Goal: Contribute content: Contribute content

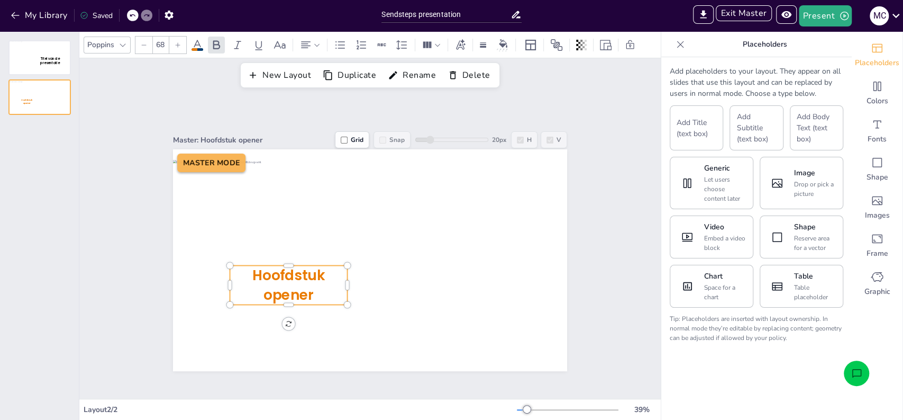
click at [595, 236] on div "Master: Hoofdstuk opener Grid Snap 20 px H V MASTER MODE Hoofdstuk opener" at bounding box center [369, 245] width 581 height 306
click at [280, 271] on span "Hoofdstuk opener" at bounding box center [288, 284] width 72 height 39
click at [280, 271] on span "Hoofdstuk opener" at bounding box center [290, 284] width 76 height 39
click at [176, 48] on icon at bounding box center [178, 45] width 6 height 6
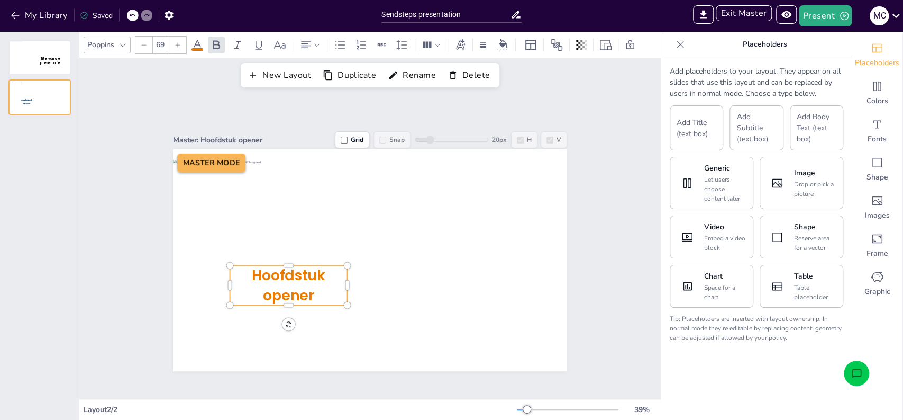
click at [176, 48] on icon at bounding box center [178, 45] width 6 height 6
type input "73"
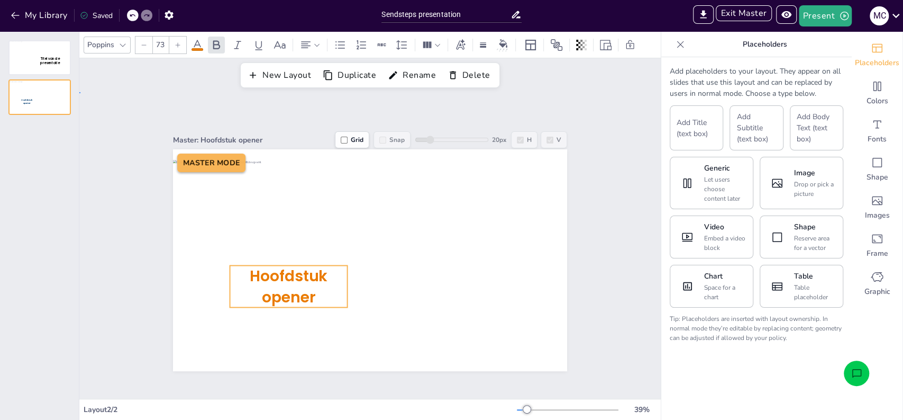
click at [575, 235] on div "Master: Hoofdstuk opener Grid Snap 20 px H V MASTER MODE Hoofdstuk opener" at bounding box center [369, 245] width 453 height 251
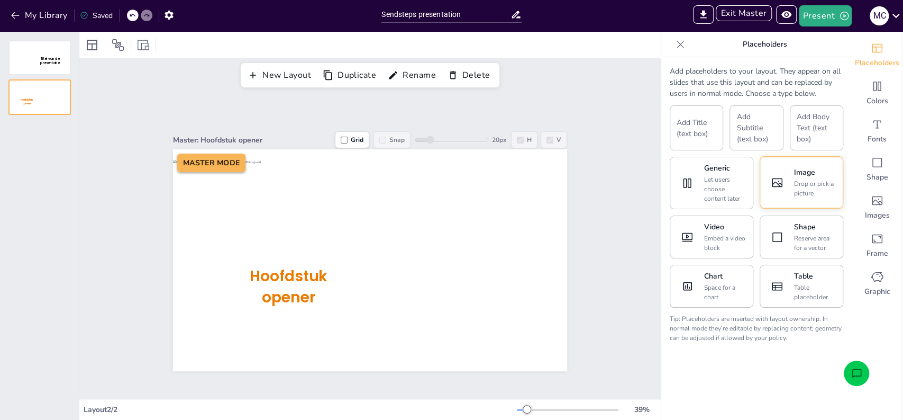
click at [781, 186] on button "Image Drop or pick a picture" at bounding box center [802, 182] width 84 height 52
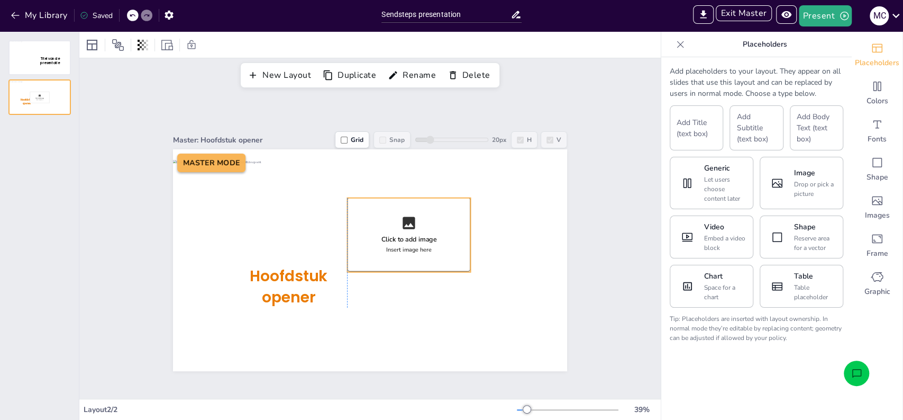
drag, startPoint x: 368, startPoint y: 228, endPoint x: 411, endPoint y: 203, distance: 49.4
click at [411, 203] on div "Click to add image Insert image here" at bounding box center [408, 234] width 123 height 74
click at [411, 202] on div "Click to add image Insert image here" at bounding box center [408, 235] width 123 height 74
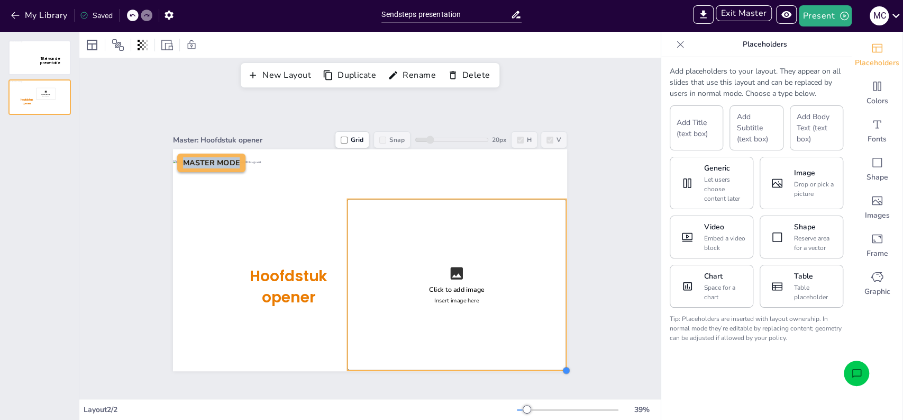
drag, startPoint x: 462, startPoint y: 268, endPoint x: 558, endPoint y: 365, distance: 136.5
click at [562, 366] on div at bounding box center [566, 370] width 8 height 8
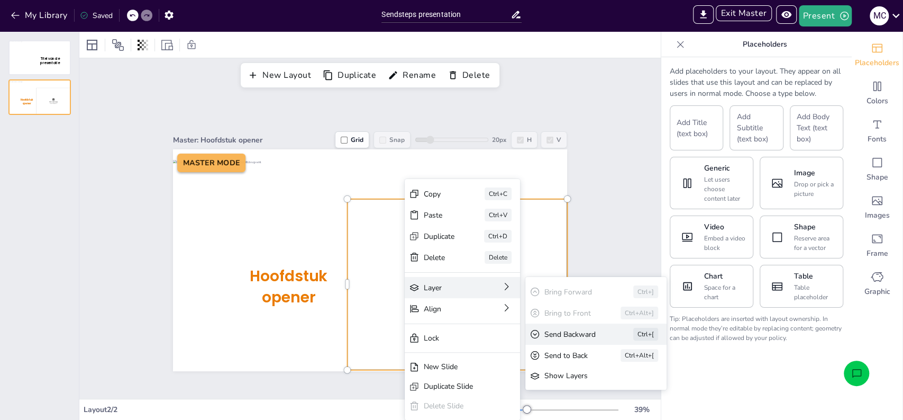
click at [566, 338] on div "Send Backward" at bounding box center [573, 334] width 59 height 11
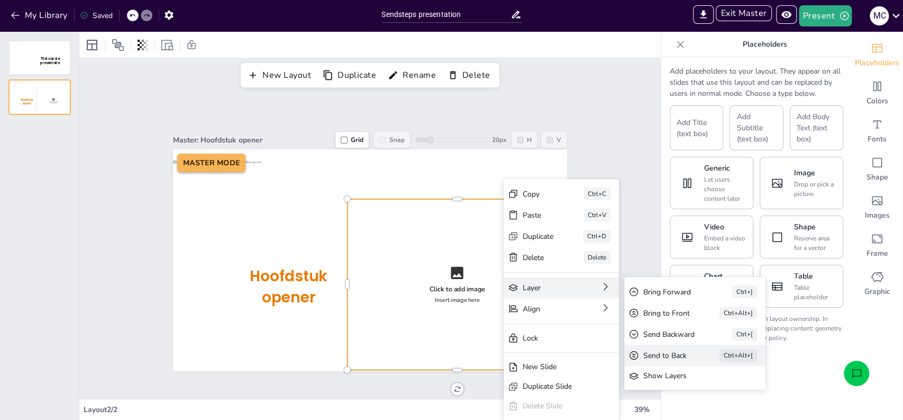
click at [666, 359] on div "Send to Back" at bounding box center [666, 355] width 47 height 11
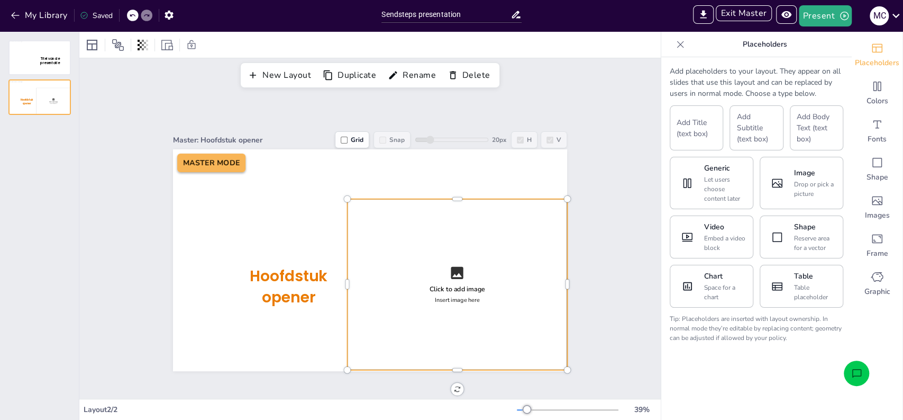
click at [607, 321] on div "Master: Hoofdstuk opener Grid Snap 20 px H V Click to add image Insert image he…" at bounding box center [369, 245] width 581 height 306
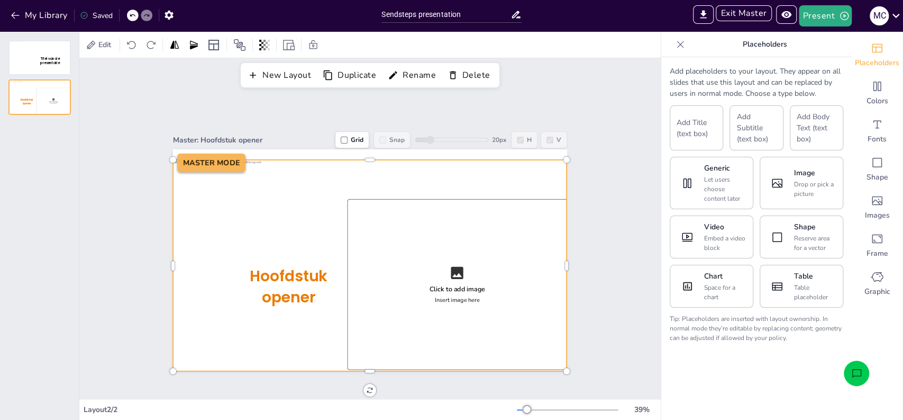
click at [534, 321] on div at bounding box center [370, 253] width 394 height 186
click at [480, 317] on div at bounding box center [370, 253] width 394 height 186
click at [427, 275] on div at bounding box center [370, 253] width 394 height 186
click at [394, 225] on div at bounding box center [370, 253] width 394 height 186
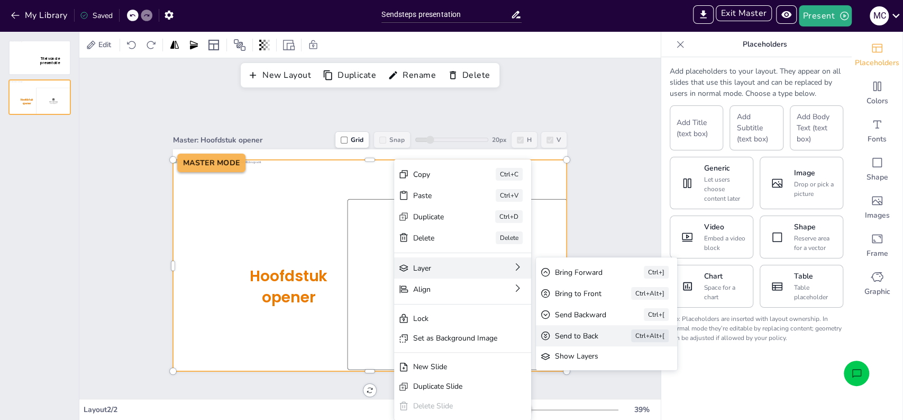
click at [556, 337] on div "Send to Back" at bounding box center [578, 335] width 47 height 11
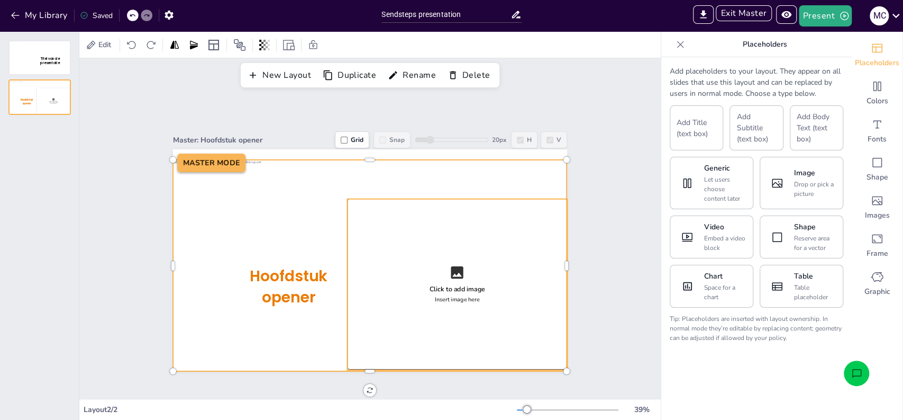
click at [414, 266] on div "Click to add image Insert image here" at bounding box center [457, 283] width 220 height 171
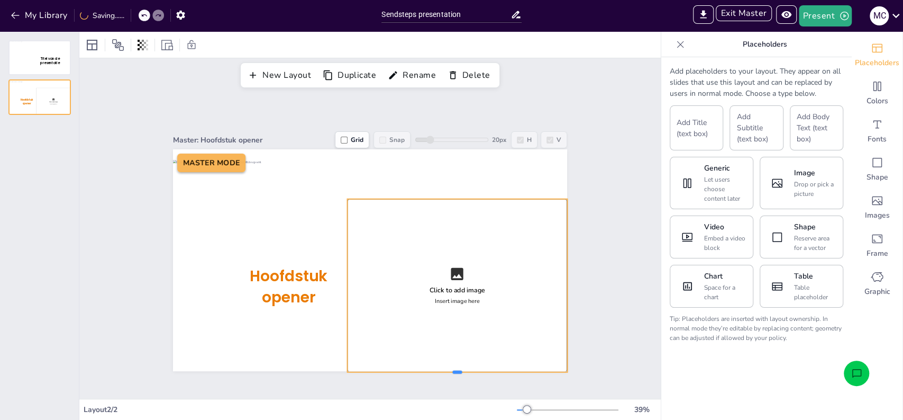
click at [452, 370] on div at bounding box center [457, 371] width 10 height 3
click at [304, 280] on span "Hoofdstuk opener" at bounding box center [289, 286] width 78 height 42
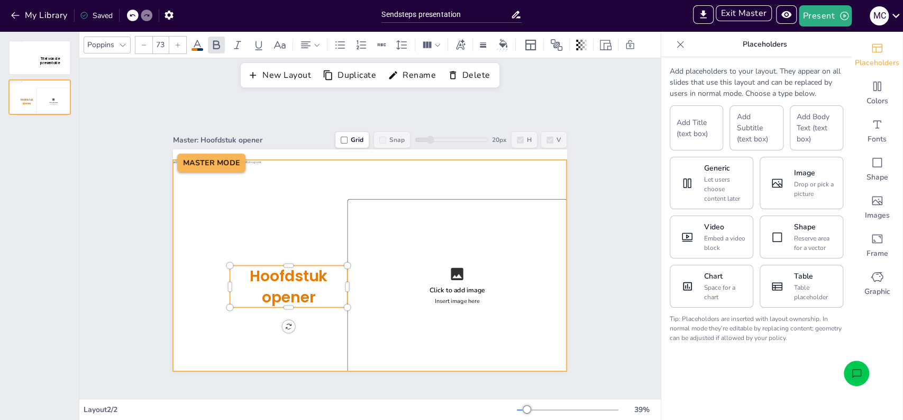
click at [292, 252] on div at bounding box center [370, 253] width 394 height 186
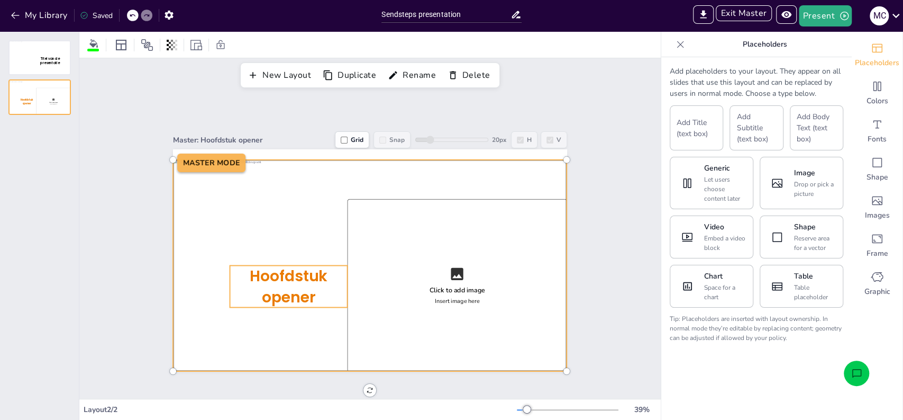
click at [292, 265] on span "Hoofdstuk opener" at bounding box center [289, 286] width 78 height 42
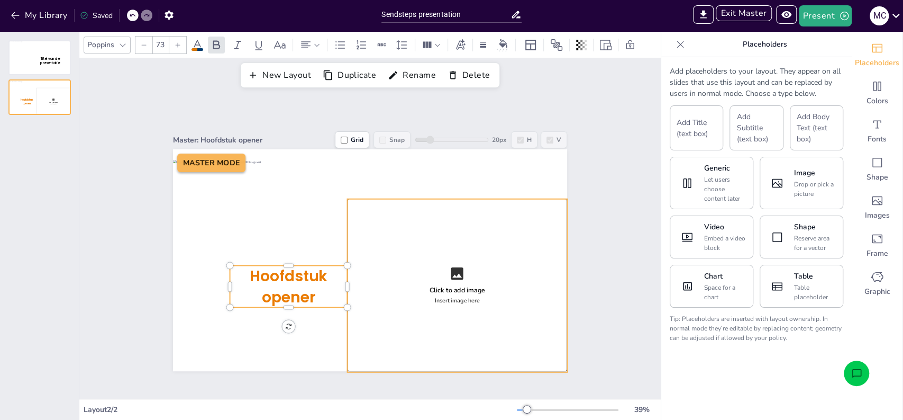
click at [397, 236] on div "Click to add image Insert image here" at bounding box center [457, 284] width 220 height 173
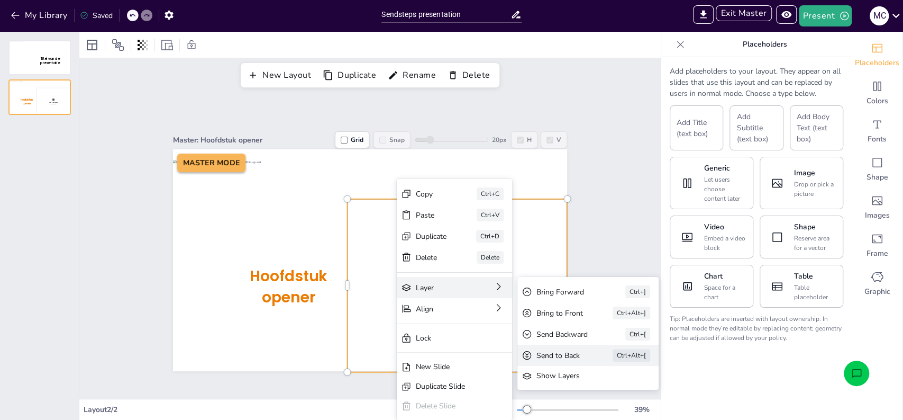
click at [557, 353] on div "Send to Back" at bounding box center [559, 355] width 47 height 11
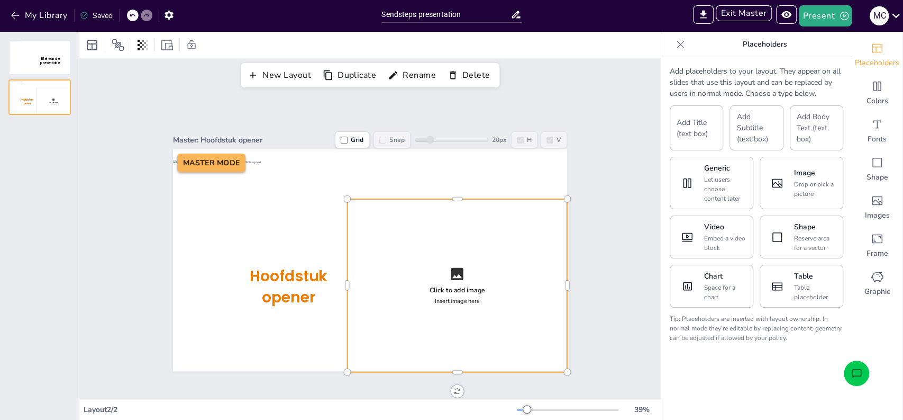
click at [572, 316] on div "Master: Hoofdstuk opener Grid Snap 20 px H V Click to add image Insert image he…" at bounding box center [369, 245] width 453 height 251
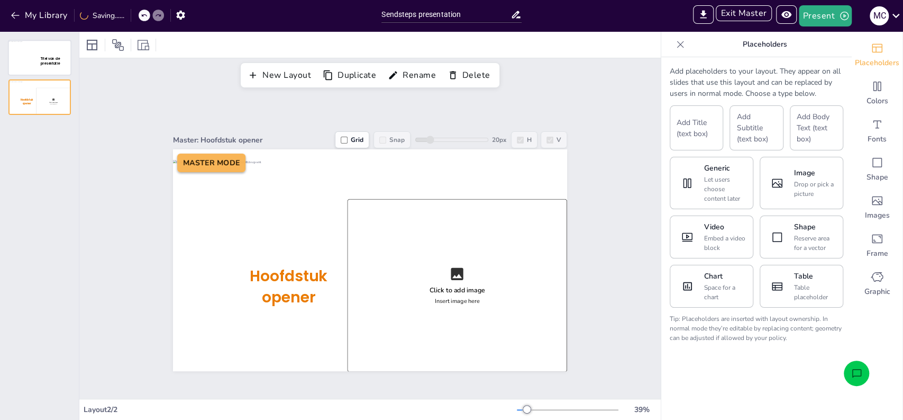
click at [52, 59] on div at bounding box center [39, 58] width 61 height 34
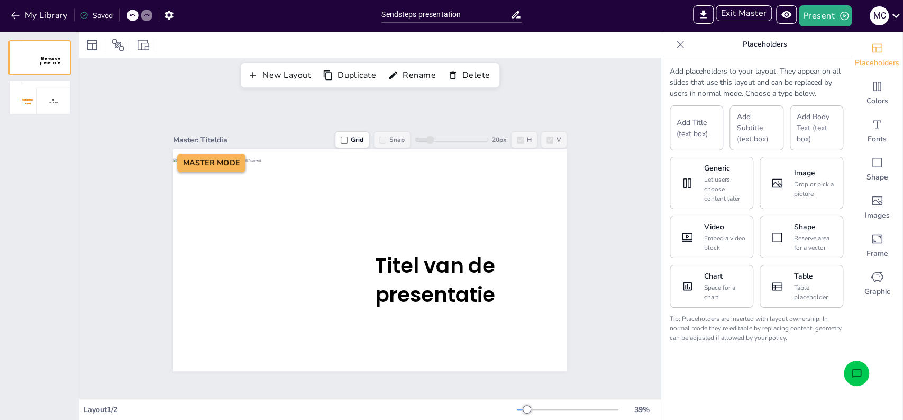
click at [554, 87] on div "New Layout Duplicate Rename Delete" at bounding box center [369, 75] width 581 height 34
click at [733, 14] on button "Exit Master" at bounding box center [744, 13] width 56 height 16
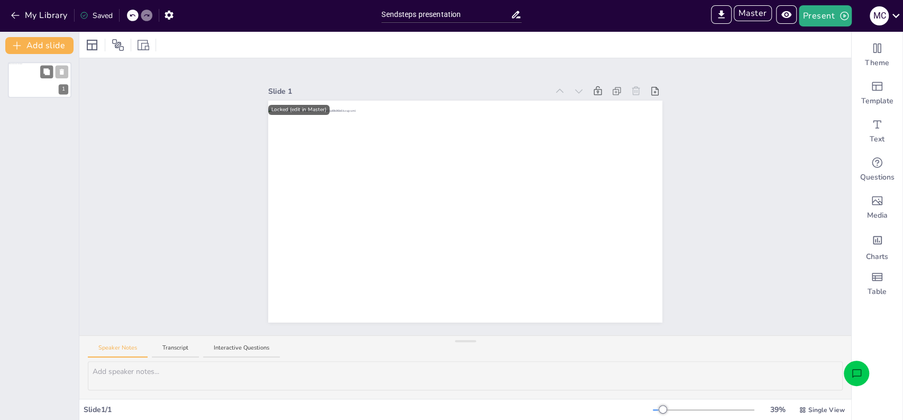
click at [34, 80] on div at bounding box center [39, 80] width 63 height 34
click at [91, 46] on icon at bounding box center [92, 45] width 13 height 13
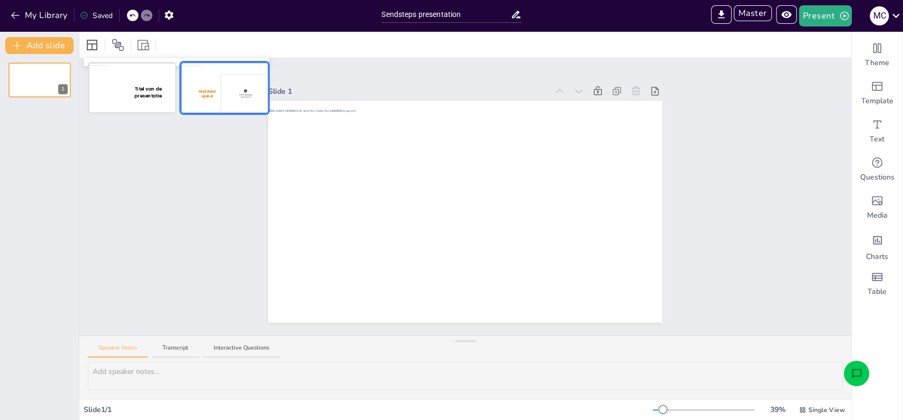
click at [201, 93] on div at bounding box center [224, 88] width 86 height 50
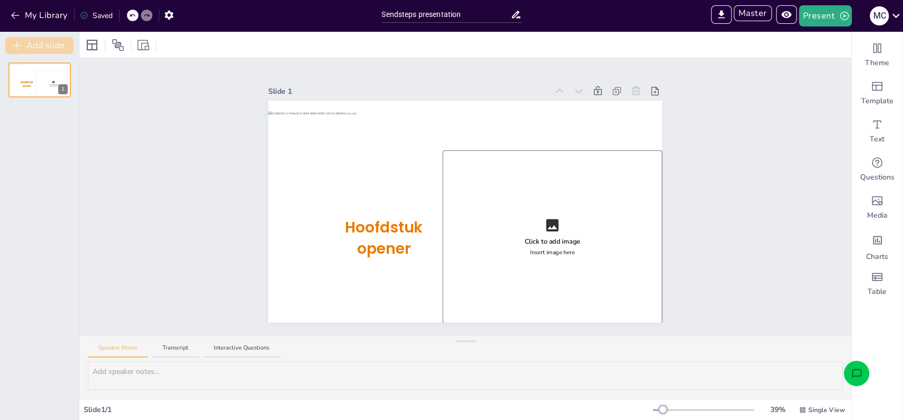
click at [31, 45] on button "Add slide" at bounding box center [39, 45] width 68 height 17
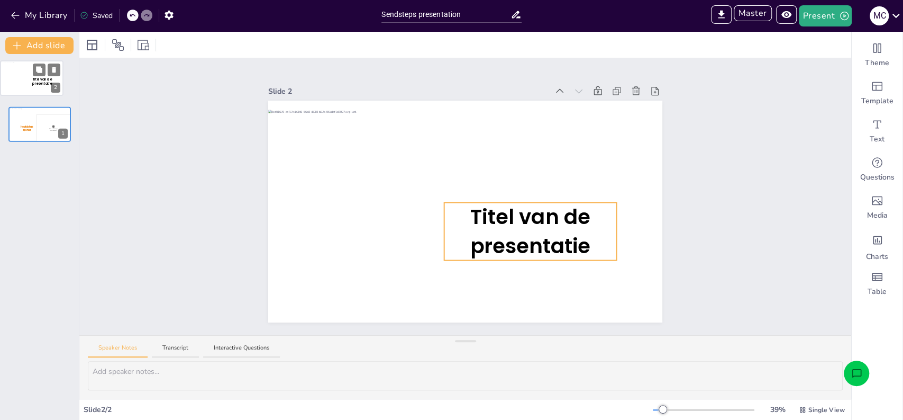
drag, startPoint x: 38, startPoint y: 126, endPoint x: 30, endPoint y: 75, distance: 51.5
click at [30, 77] on p "Titel van de presentatie" at bounding box center [43, 81] width 28 height 9
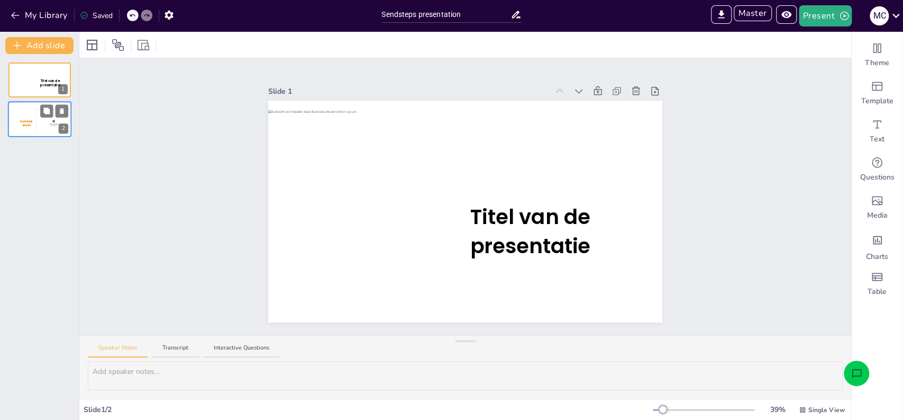
click at [33, 115] on div at bounding box center [39, 118] width 63 height 30
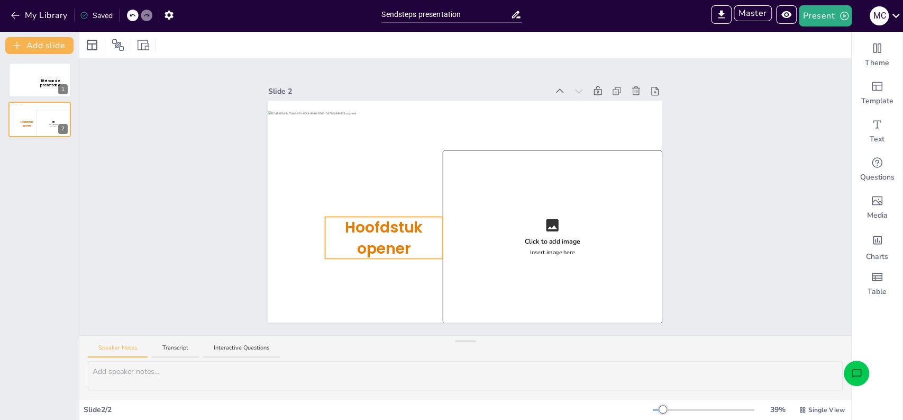
click at [371, 225] on span "Hoofdstuk opener" at bounding box center [384, 237] width 78 height 42
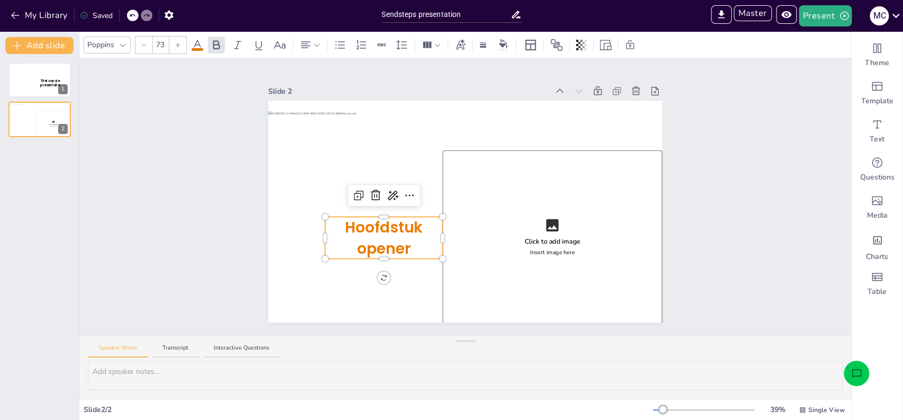
click at [371, 225] on span "Hoofdstuk opener" at bounding box center [385, 237] width 81 height 42
click at [214, 208] on div "Slide 1 Titel van de presentatie Slide 2 Click to add image Insert image here H…" at bounding box center [465, 196] width 772 height 277
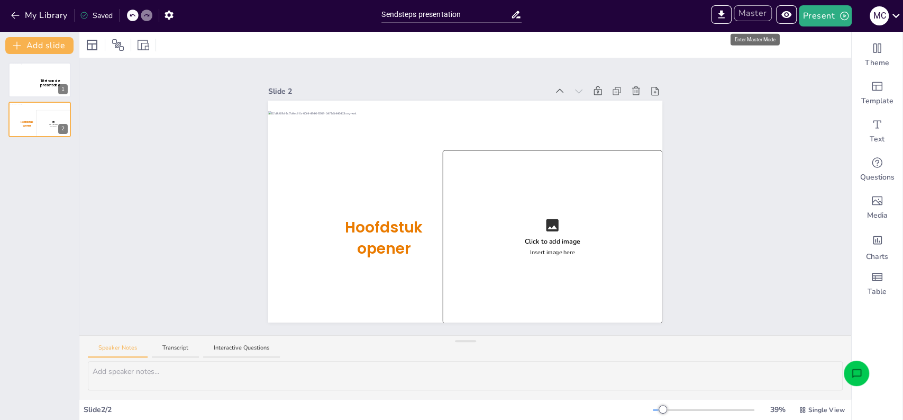
click at [751, 11] on button "Master" at bounding box center [753, 13] width 38 height 16
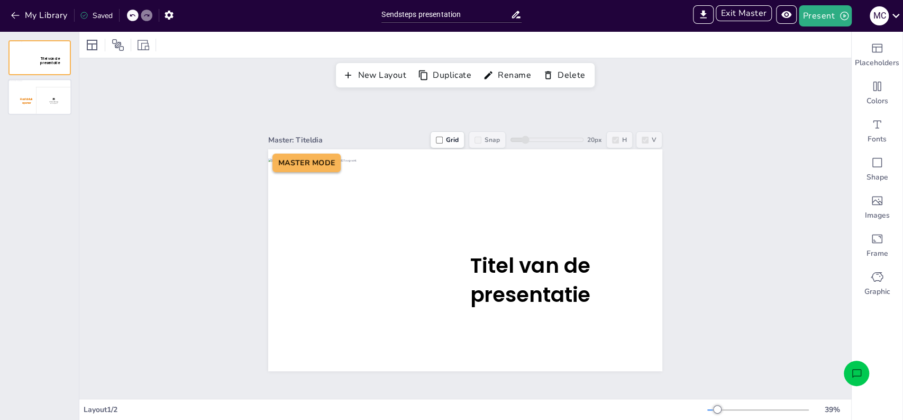
click at [41, 105] on div at bounding box center [39, 97] width 61 height 34
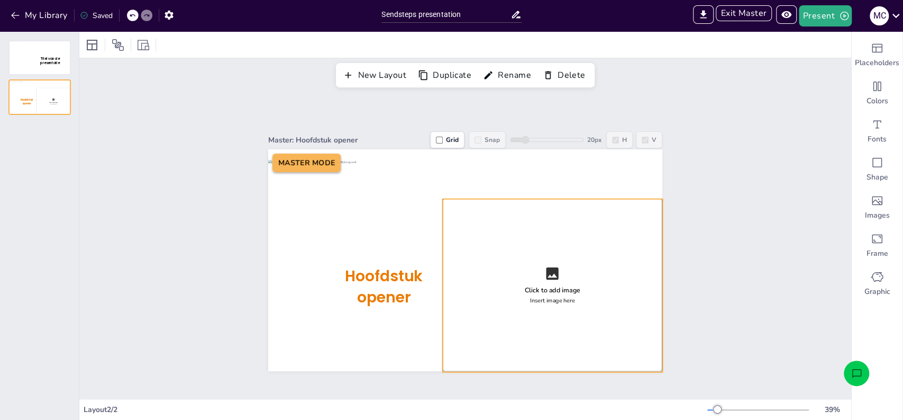
click at [454, 274] on div "Click to add image Insert image here" at bounding box center [552, 284] width 220 height 173
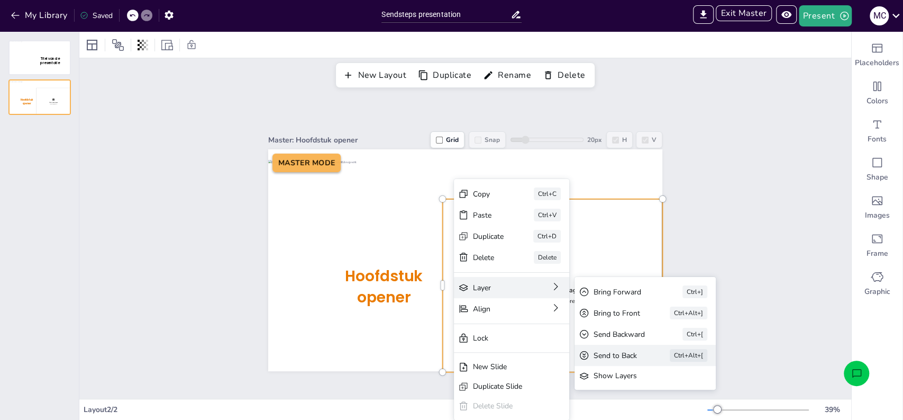
click at [609, 350] on div "Send to Back" at bounding box center [617, 355] width 47 height 11
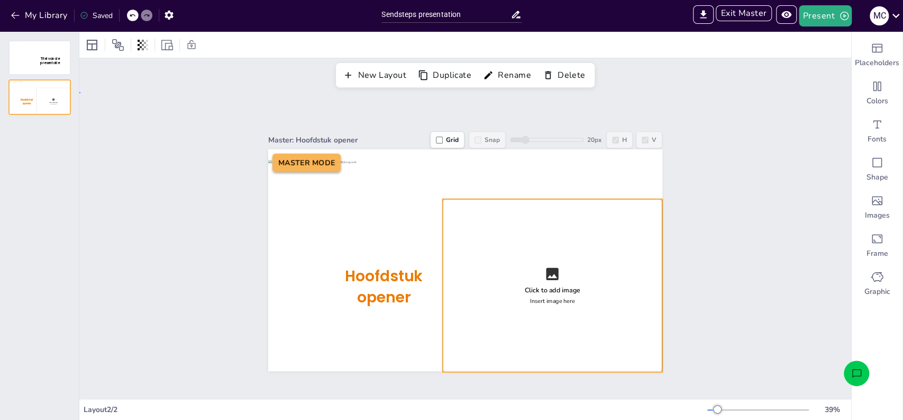
click at [703, 330] on div "Master: Hoofdstuk opener Grid Snap 20 px H V Click to add image Insert image he…" at bounding box center [465, 245] width 772 height 306
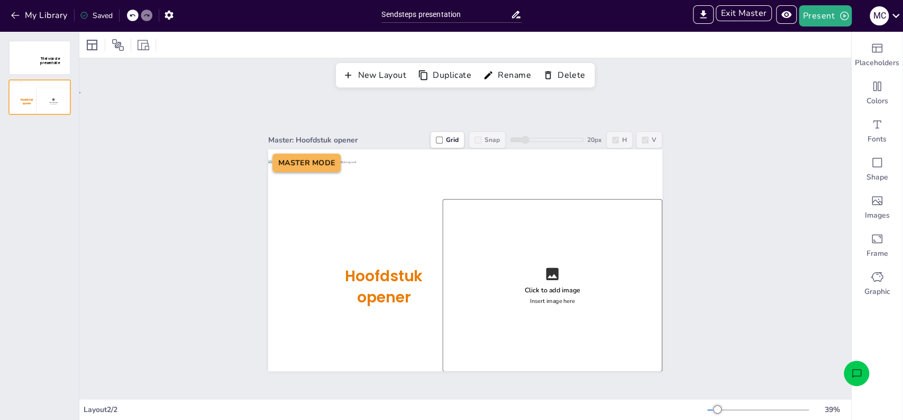
click at [167, 257] on div "Master: Hoofdstuk opener Grid Snap 20 px H V Click to add image Insert image he…" at bounding box center [465, 245] width 772 height 306
click at [742, 12] on button "Exit Master" at bounding box center [744, 13] width 56 height 16
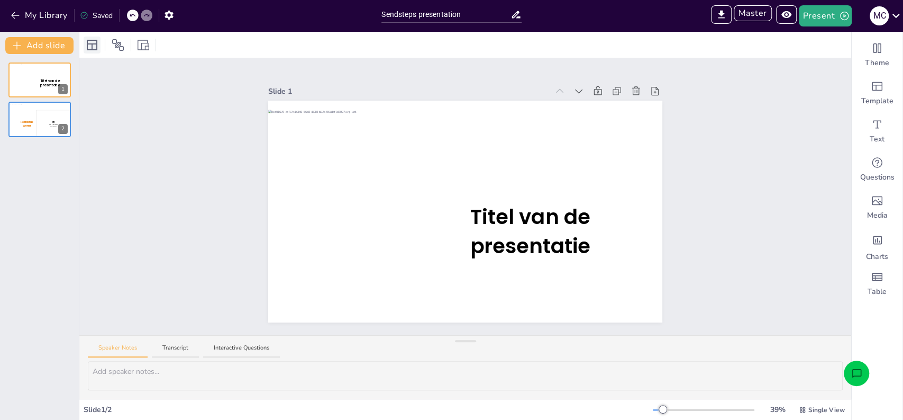
click at [91, 48] on icon at bounding box center [92, 45] width 13 height 13
click at [40, 42] on button "Add slide" at bounding box center [39, 45] width 68 height 17
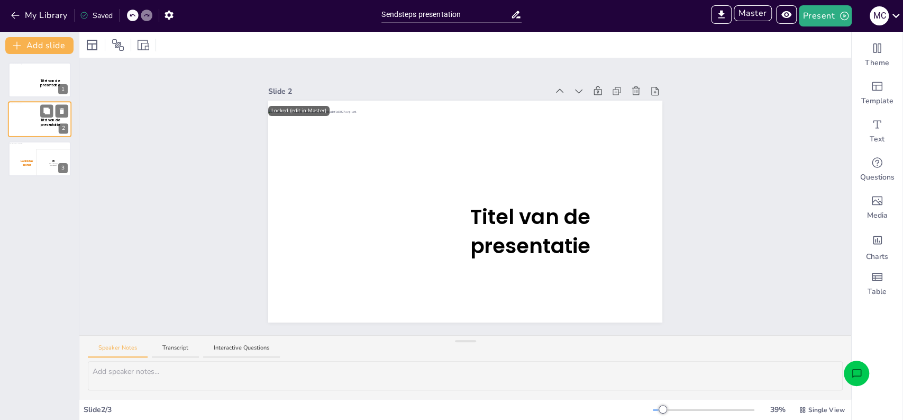
click at [22, 132] on div at bounding box center [39, 120] width 63 height 34
click at [92, 47] on icon at bounding box center [92, 45] width 11 height 11
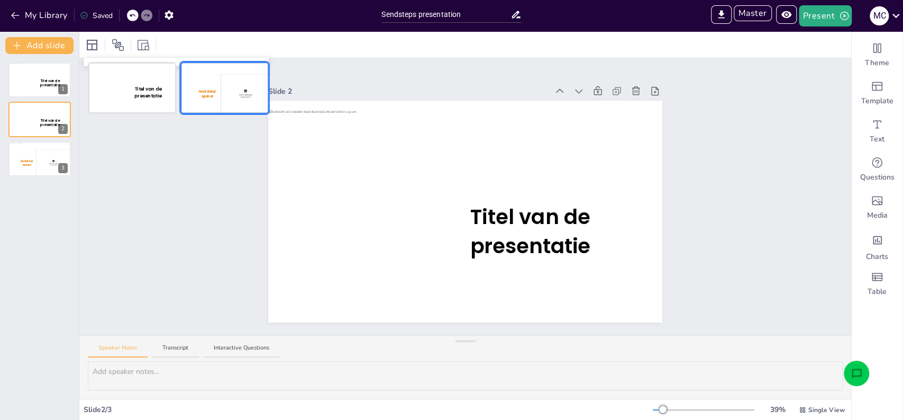
click at [191, 81] on div at bounding box center [224, 88] width 86 height 50
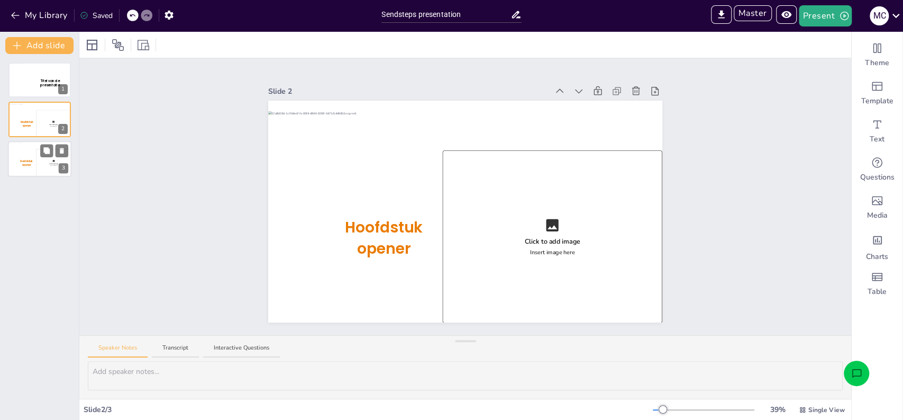
click at [32, 157] on div at bounding box center [39, 157] width 63 height 30
click at [65, 152] on icon at bounding box center [61, 150] width 7 height 7
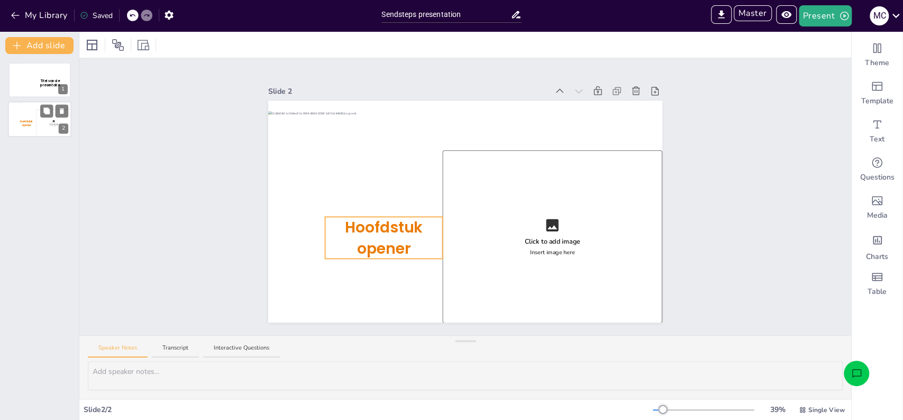
click at [19, 123] on p "Hoofdstuk opener" at bounding box center [26, 123] width 19 height 7
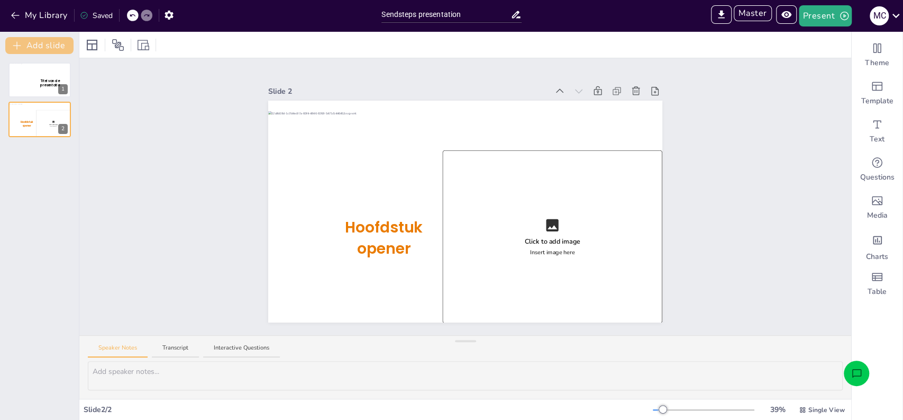
click at [31, 47] on button "Add slide" at bounding box center [39, 45] width 68 height 17
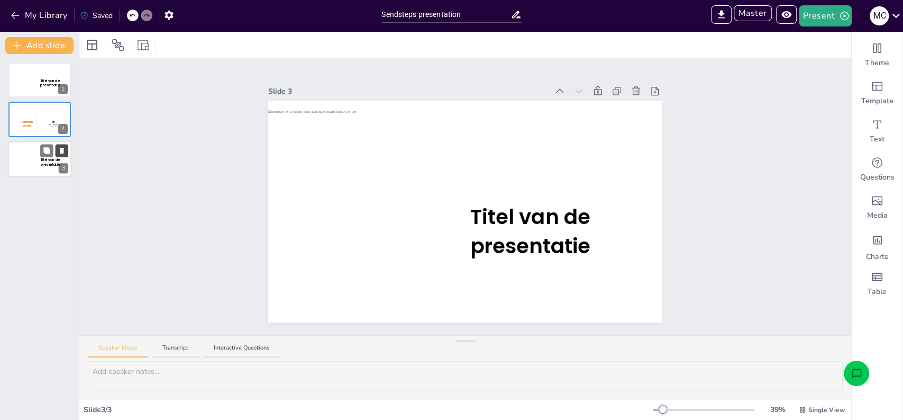
click at [61, 151] on icon at bounding box center [62, 151] width 4 height 6
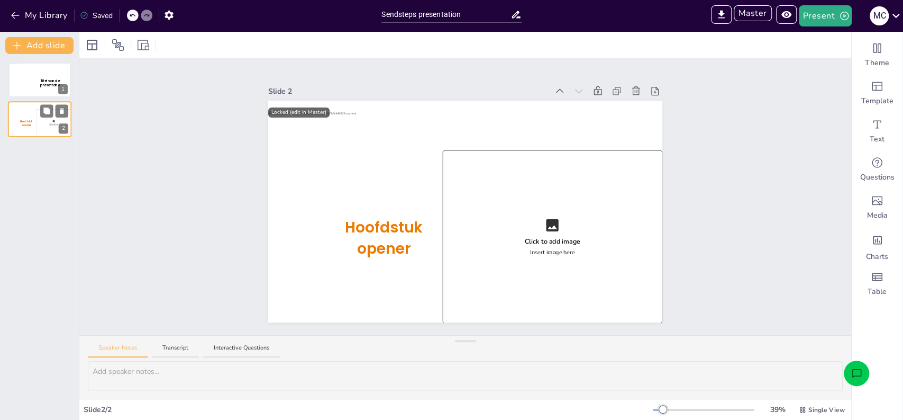
click at [26, 117] on div at bounding box center [39, 118] width 63 height 30
click at [536, 229] on div at bounding box center [465, 204] width 394 height 186
click at [535, 229] on div at bounding box center [465, 204] width 394 height 186
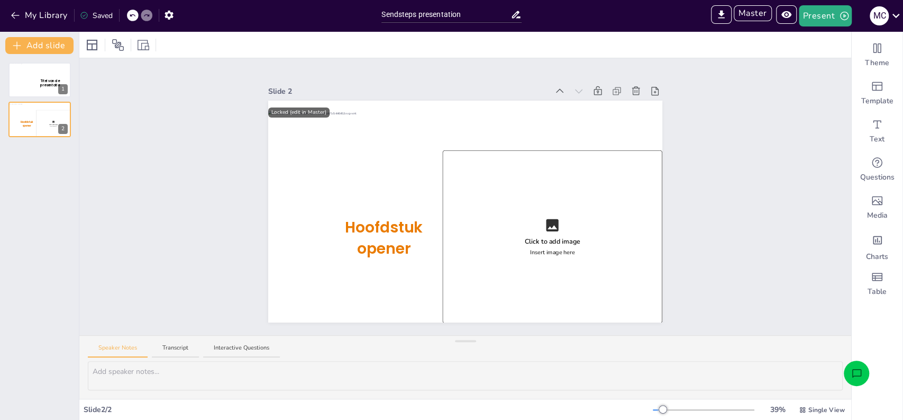
click at [535, 229] on div at bounding box center [465, 204] width 394 height 186
click at [565, 111] on div at bounding box center [465, 204] width 394 height 186
click at [442, 130] on div at bounding box center [465, 204] width 394 height 186
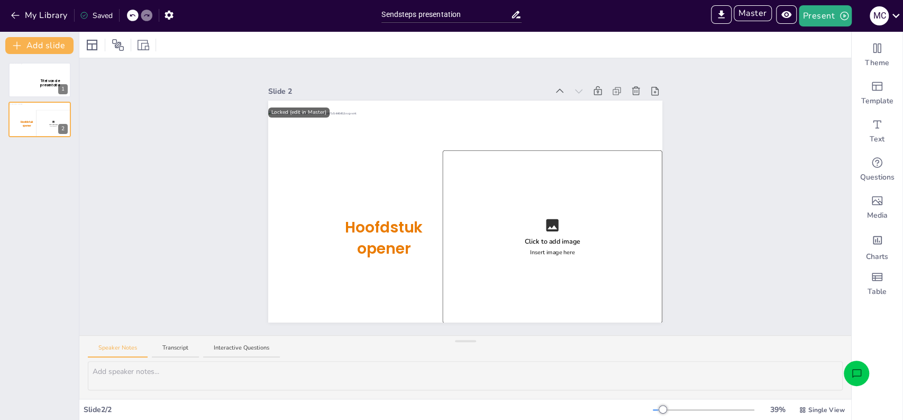
click at [442, 130] on div at bounding box center [465, 204] width 394 height 186
click at [754, 16] on button "Master" at bounding box center [753, 13] width 38 height 16
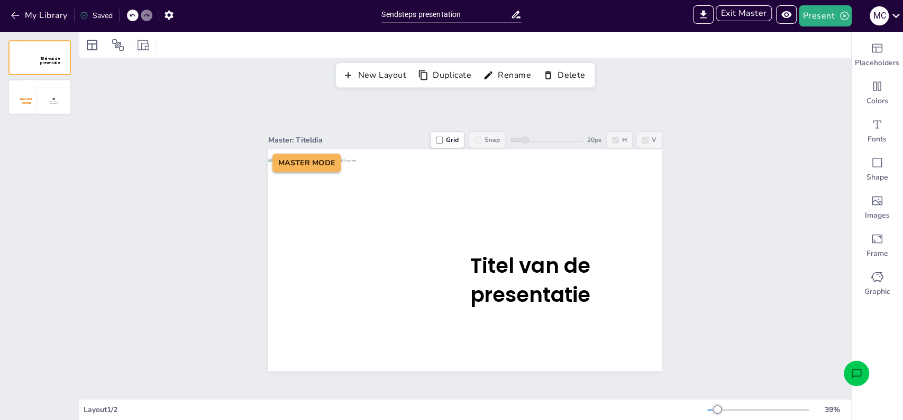
click at [60, 100] on div at bounding box center [39, 97] width 61 height 34
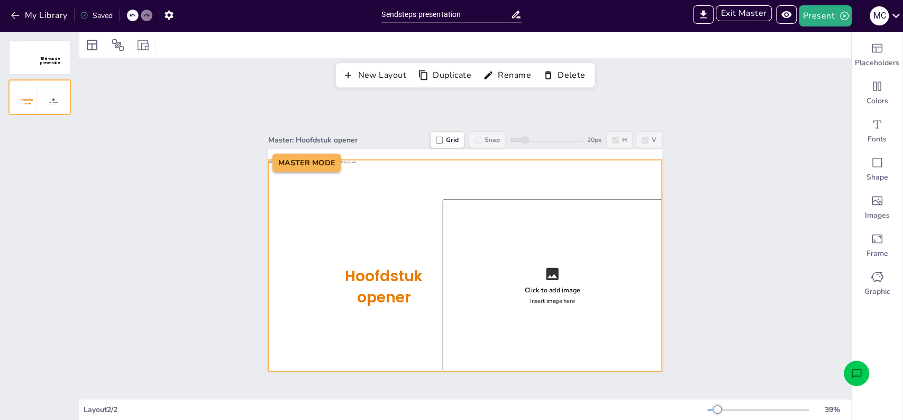
click at [540, 271] on div at bounding box center [465, 253] width 394 height 186
click at [32, 104] on div at bounding box center [39, 97] width 61 height 34
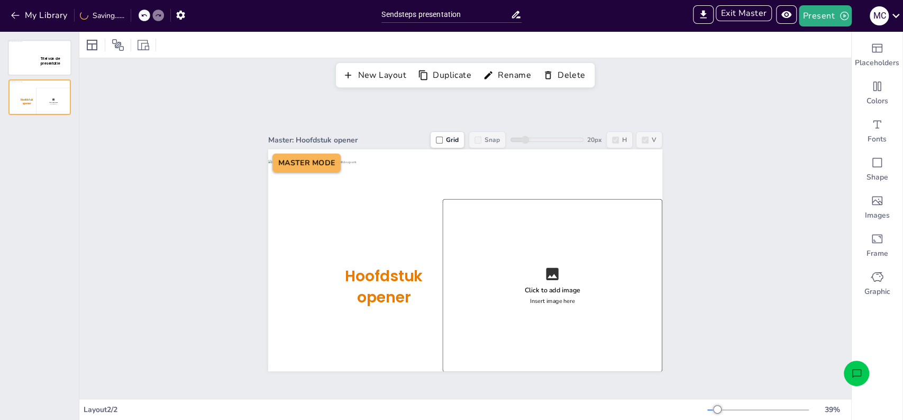
click at [30, 65] on div at bounding box center [39, 58] width 61 height 34
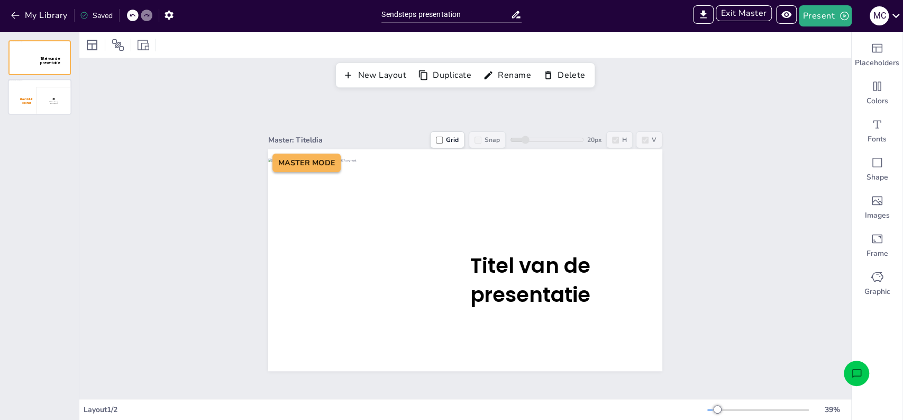
click at [52, 101] on div at bounding box center [39, 97] width 61 height 34
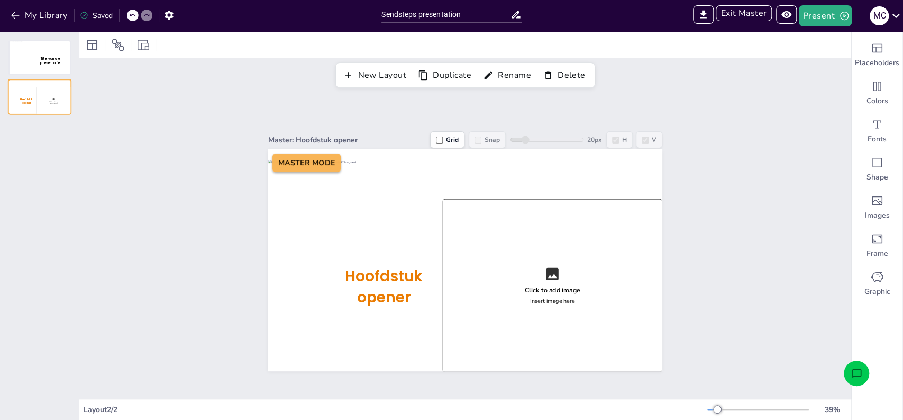
click at [34, 97] on div at bounding box center [39, 97] width 61 height 34
click at [364, 72] on button "New Layout" at bounding box center [375, 75] width 71 height 18
click at [35, 150] on div at bounding box center [39, 137] width 61 height 34
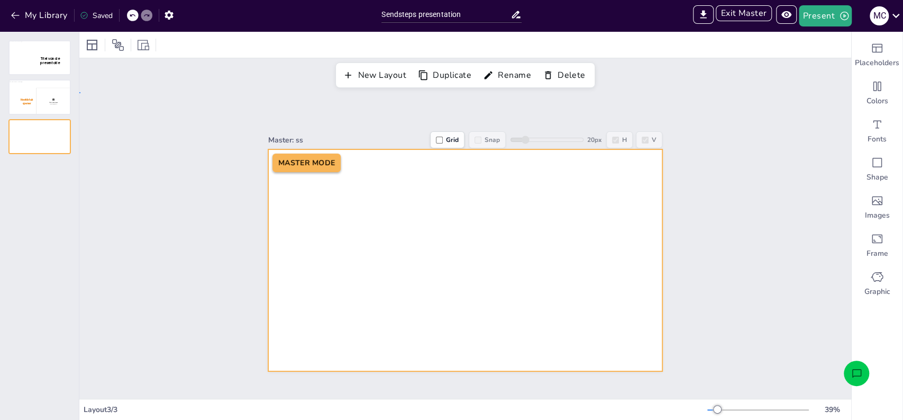
click at [450, 261] on div at bounding box center [465, 260] width 394 height 222
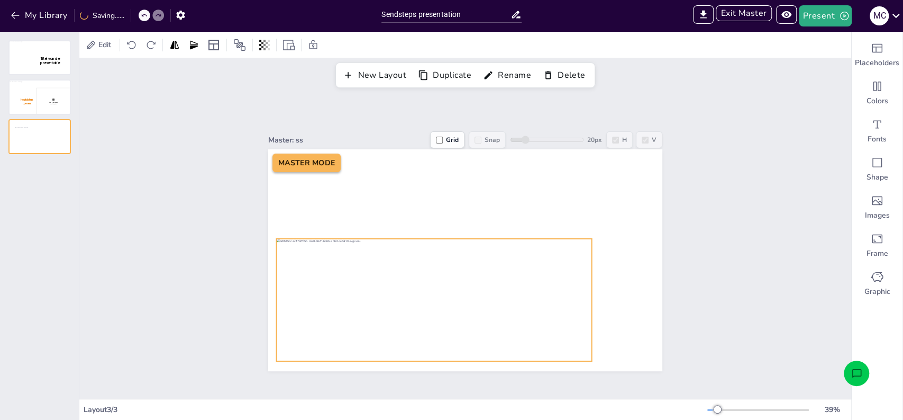
drag, startPoint x: 423, startPoint y: 249, endPoint x: 392, endPoint y: 288, distance: 49.7
click at [392, 288] on div at bounding box center [434, 300] width 315 height 122
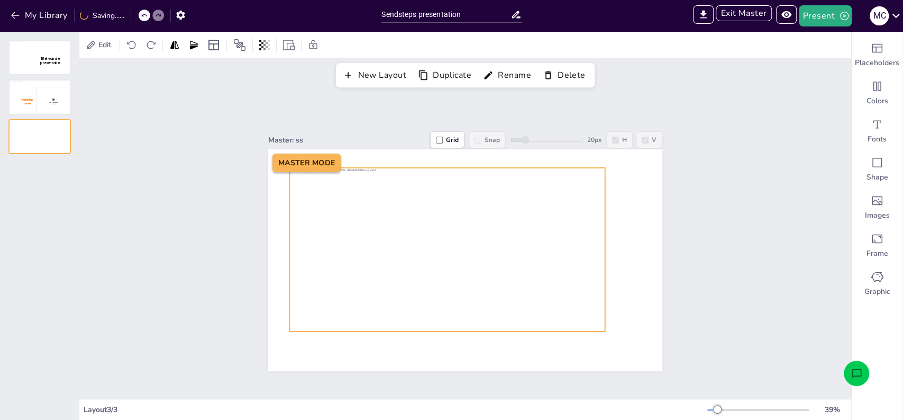
drag, startPoint x: 352, startPoint y: 215, endPoint x: 334, endPoint y: 204, distance: 20.9
click at [334, 204] on div at bounding box center [447, 249] width 315 height 163
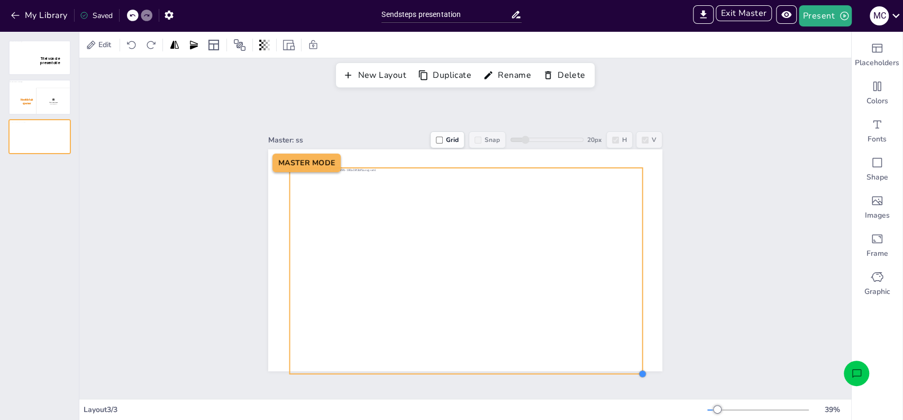
drag, startPoint x: 596, startPoint y: 326, endPoint x: 634, endPoint y: 369, distance: 57.0
click at [638, 369] on div at bounding box center [642, 373] width 8 height 8
click at [699, 329] on div "Master: ss Grid Snap 20 px H V MASTER MODE" at bounding box center [465, 245] width 772 height 306
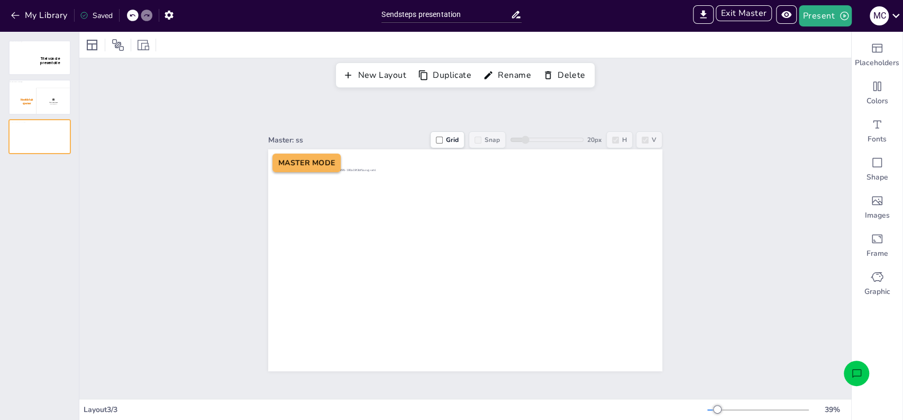
click at [771, 202] on div "Master: ss Grid Snap 20 px H V MASTER MODE" at bounding box center [465, 245] width 772 height 306
click at [866, 60] on span "Placeholders" at bounding box center [877, 63] width 44 height 11
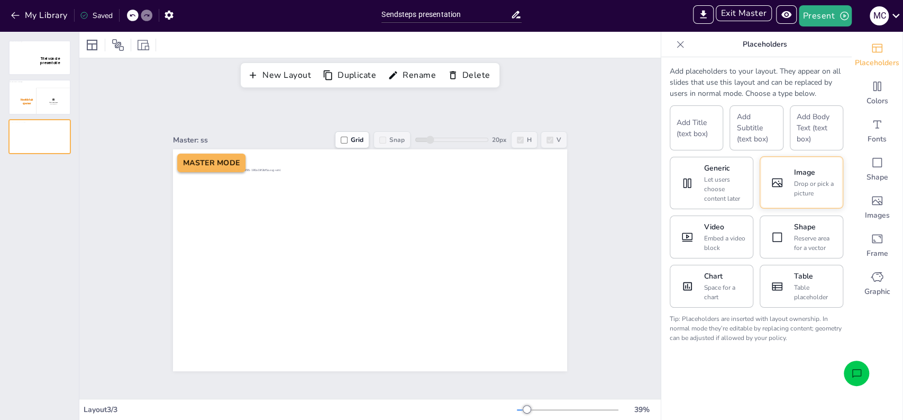
click at [771, 184] on icon at bounding box center [777, 182] width 13 height 13
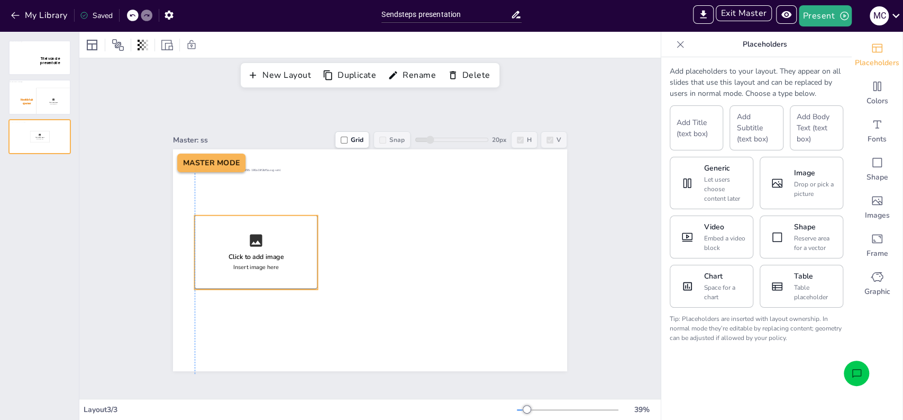
drag, startPoint x: 330, startPoint y: 275, endPoint x: 216, endPoint y: 267, distance: 114.6
click at [216, 267] on div "Click to add image Insert image here" at bounding box center [256, 252] width 123 height 74
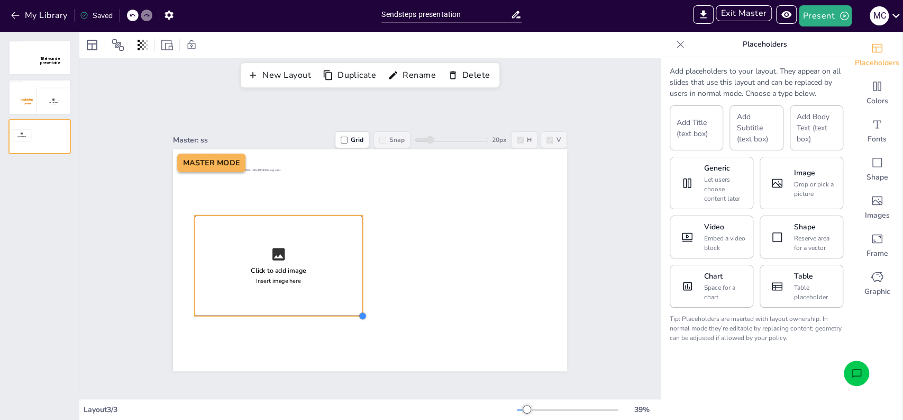
drag, startPoint x: 312, startPoint y: 285, endPoint x: 357, endPoint y: 312, distance: 52.2
click at [358, 312] on div at bounding box center [362, 315] width 8 height 8
click at [528, 88] on div "New Layout Duplicate Rename Delete" at bounding box center [369, 75] width 581 height 34
click at [679, 129] on button "Add Title (text box)" at bounding box center [696, 127] width 53 height 45
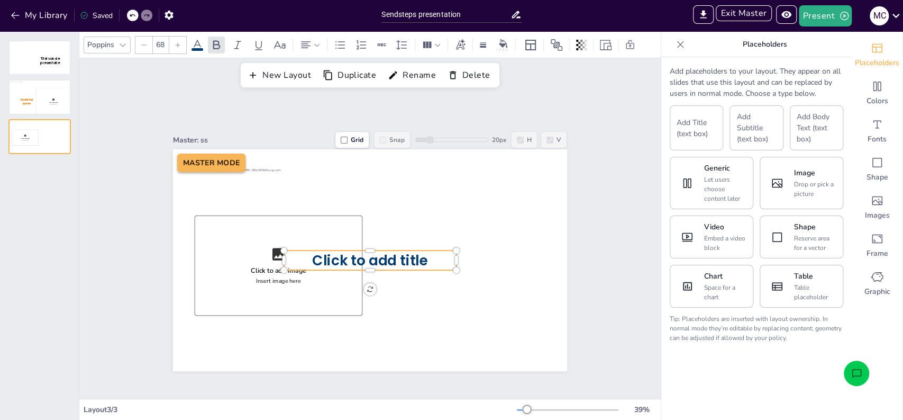
click at [398, 253] on span "Click to add title" at bounding box center [369, 260] width 115 height 20
click at [199, 47] on icon at bounding box center [197, 45] width 13 height 13
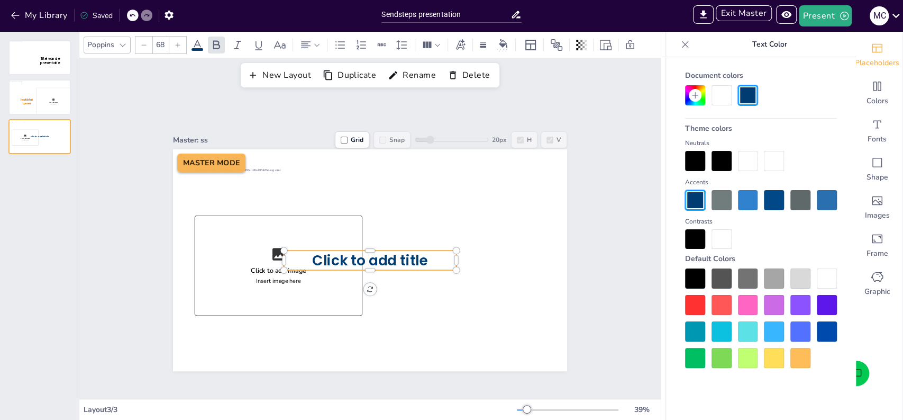
click at [715, 94] on div at bounding box center [722, 95] width 20 height 20
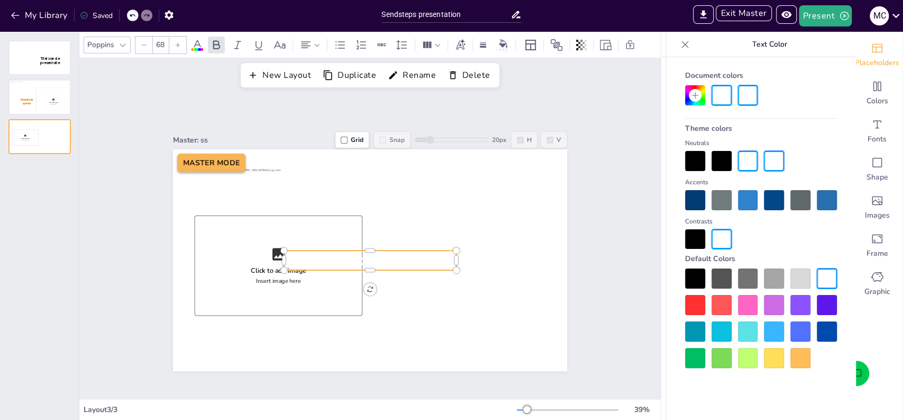
click at [143, 45] on icon at bounding box center [144, 45] width 6 height 6
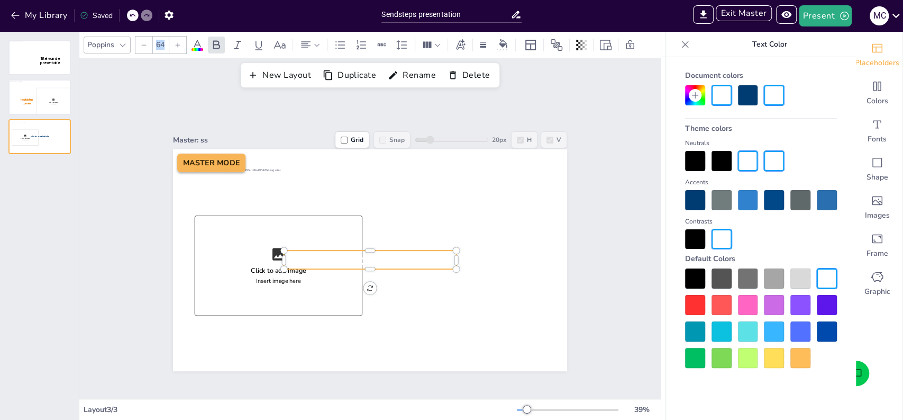
click at [143, 45] on icon at bounding box center [144, 45] width 6 height 6
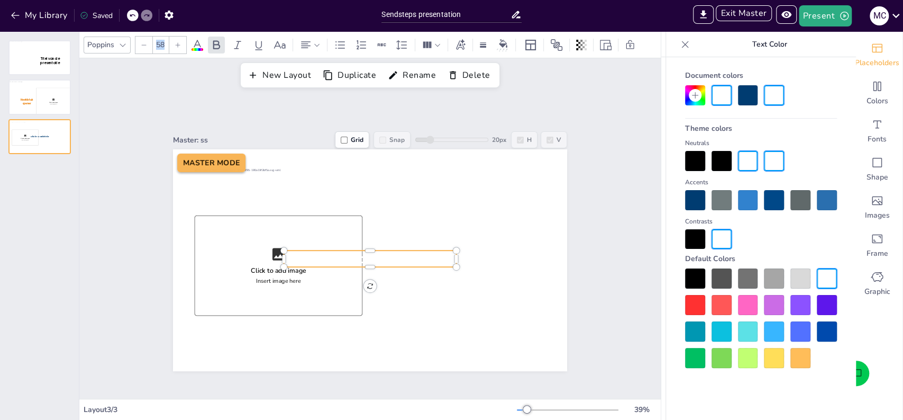
click at [143, 45] on icon at bounding box center [144, 45] width 6 height 6
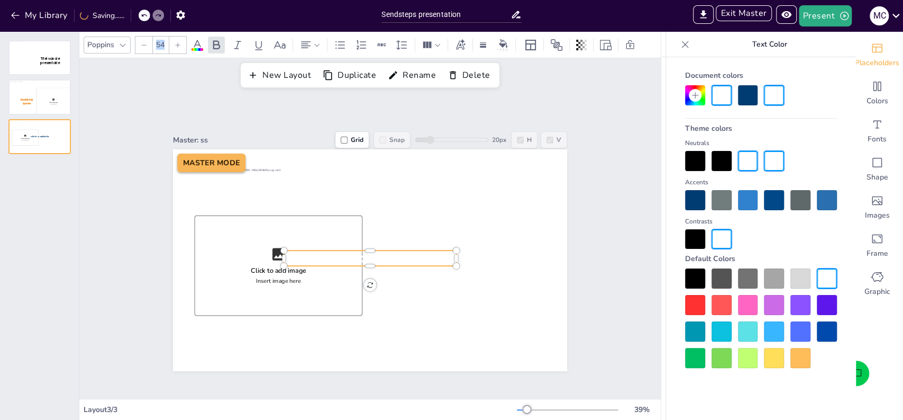
click at [143, 45] on icon at bounding box center [144, 45] width 6 height 6
type input "49"
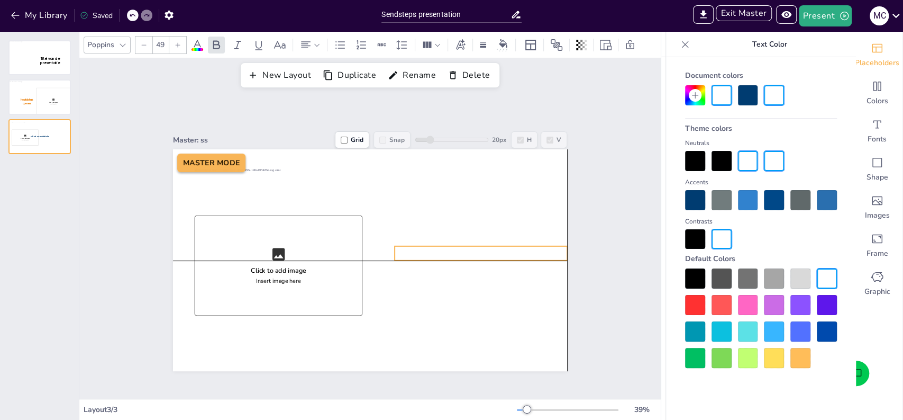
drag, startPoint x: 427, startPoint y: 247, endPoint x: 538, endPoint y: 241, distance: 110.7
click at [524, 251] on div at bounding box center [525, 256] width 3 height 10
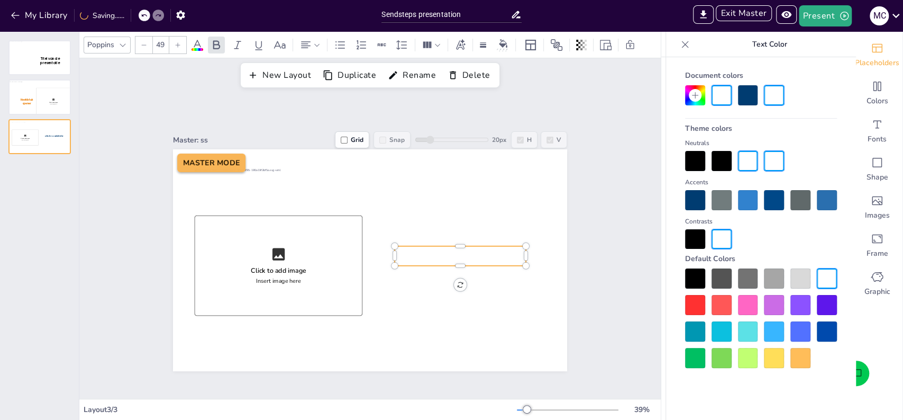
click at [470, 251] on span "Click to add title" at bounding box center [459, 256] width 83 height 14
click at [314, 46] on icon at bounding box center [316, 44] width 7 height 7
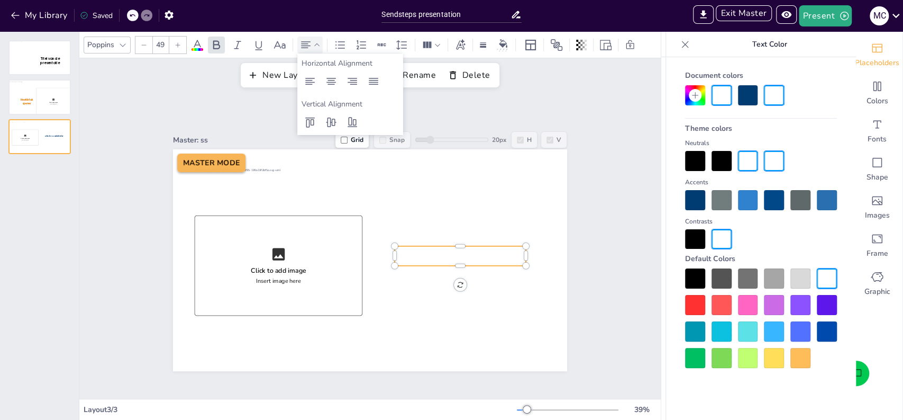
click at [308, 45] on icon at bounding box center [305, 45] width 13 height 13
click at [302, 48] on icon at bounding box center [305, 45] width 13 height 13
click at [308, 83] on icon at bounding box center [310, 81] width 13 height 13
click at [562, 257] on div "Master: ss Grid Snap 20 px H V Click to add image Insert image here MASTER MODE…" at bounding box center [369, 245] width 453 height 251
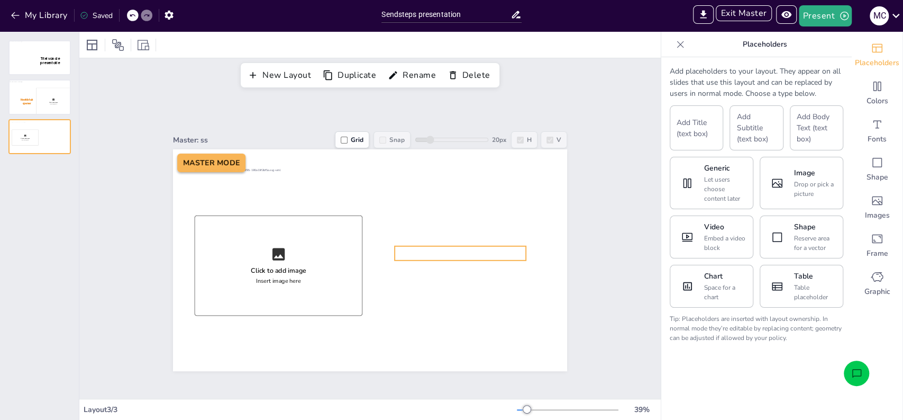
click at [445, 246] on span "Click to add title" at bounding box center [436, 253] width 83 height 14
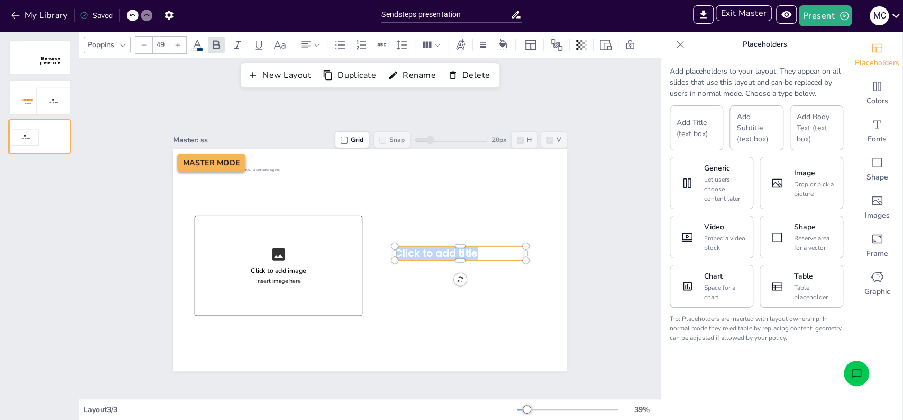
click at [445, 246] on span "Click to add title" at bounding box center [436, 253] width 83 height 14
click at [585, 253] on div "Master: ss Grid Snap 20 px H V Click to add image Insert image here MASTER MODE…" at bounding box center [369, 245] width 453 height 251
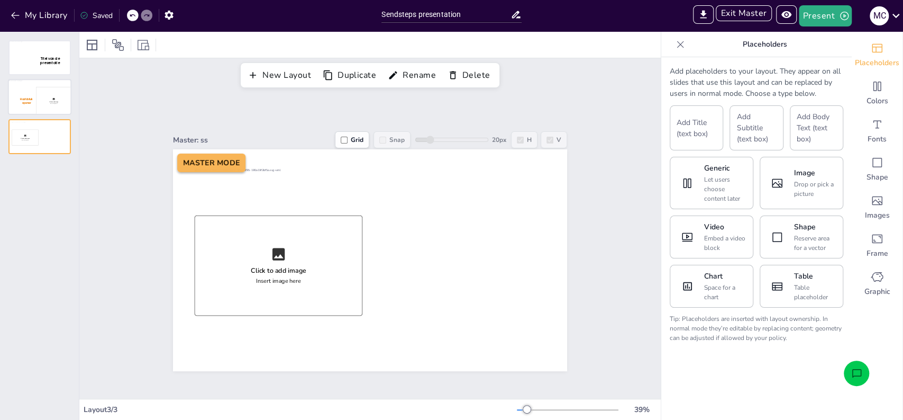
click at [39, 101] on div at bounding box center [39, 97] width 61 height 34
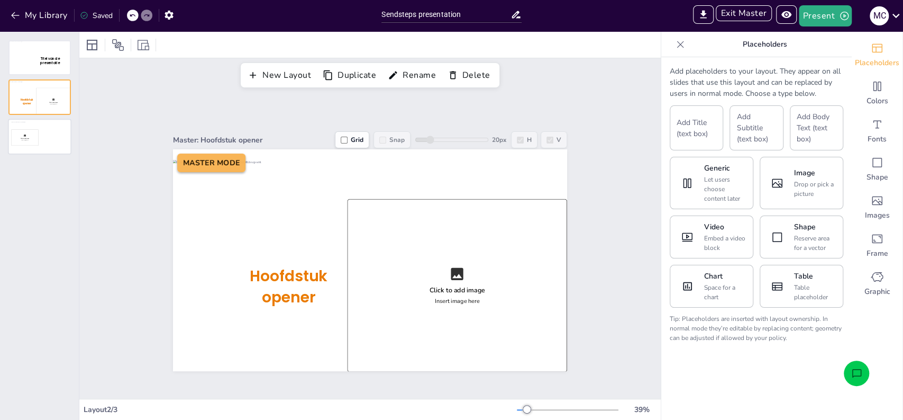
click at [31, 147] on div at bounding box center [39, 137] width 61 height 34
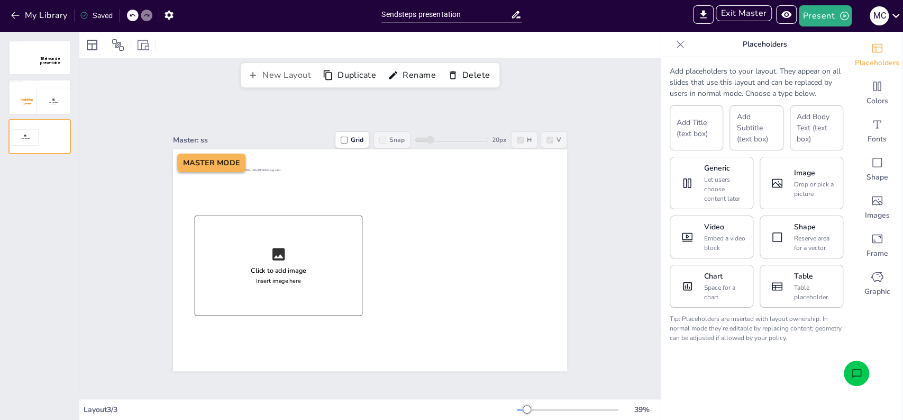
click at [262, 75] on button "New Layout" at bounding box center [280, 75] width 71 height 18
click at [38, 175] on div at bounding box center [39, 176] width 61 height 34
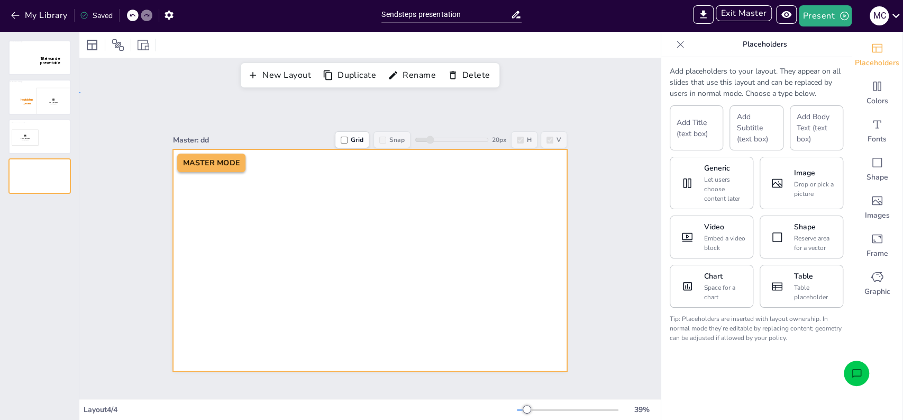
click at [299, 251] on div at bounding box center [370, 260] width 394 height 222
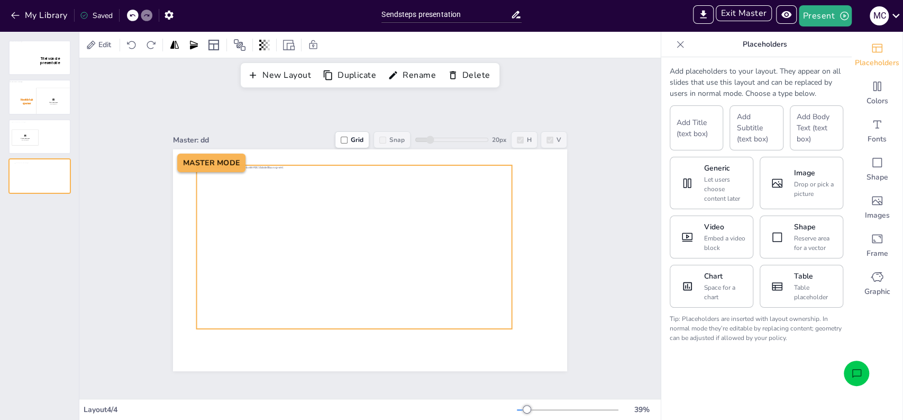
drag, startPoint x: 299, startPoint y: 250, endPoint x: 283, endPoint y: 236, distance: 20.7
click at [283, 236] on div at bounding box center [354, 246] width 315 height 163
click at [43, 147] on div at bounding box center [39, 137] width 61 height 34
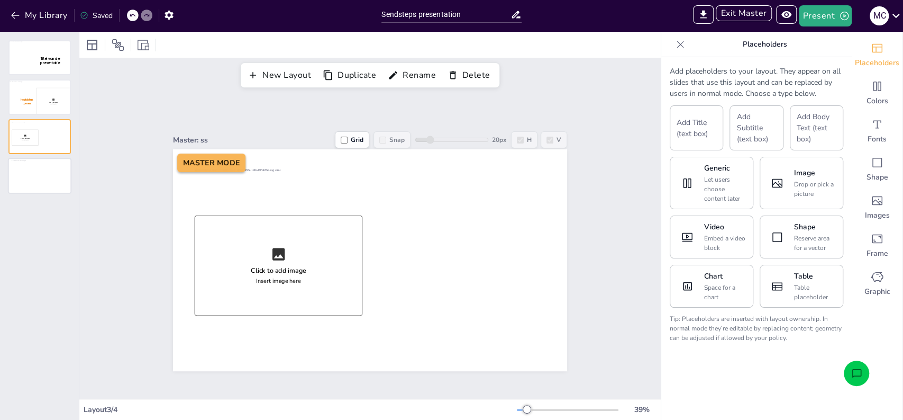
click at [43, 172] on div at bounding box center [39, 176] width 61 height 34
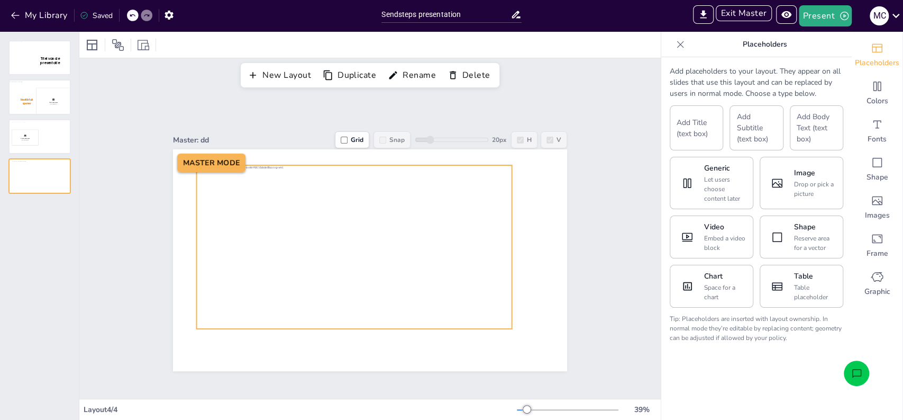
click at [422, 232] on div at bounding box center [354, 246] width 315 height 163
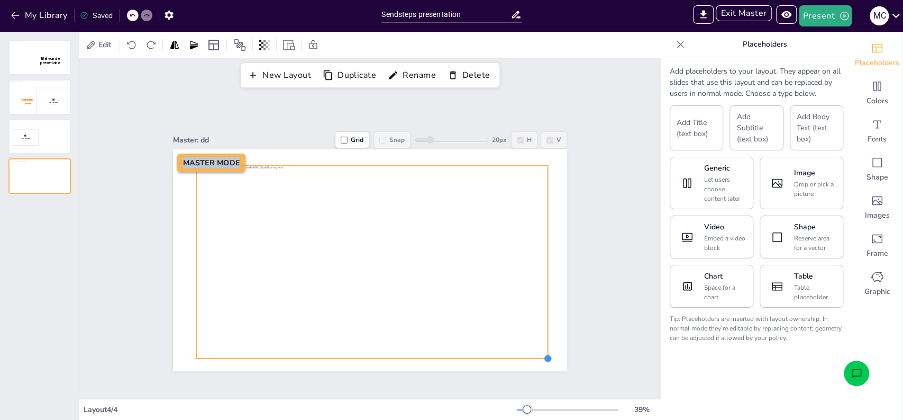
drag, startPoint x: 504, startPoint y: 325, endPoint x: 540, endPoint y: 354, distance: 46.6
click at [543, 354] on div at bounding box center [547, 358] width 8 height 8
click at [32, 145] on div at bounding box center [39, 137] width 61 height 34
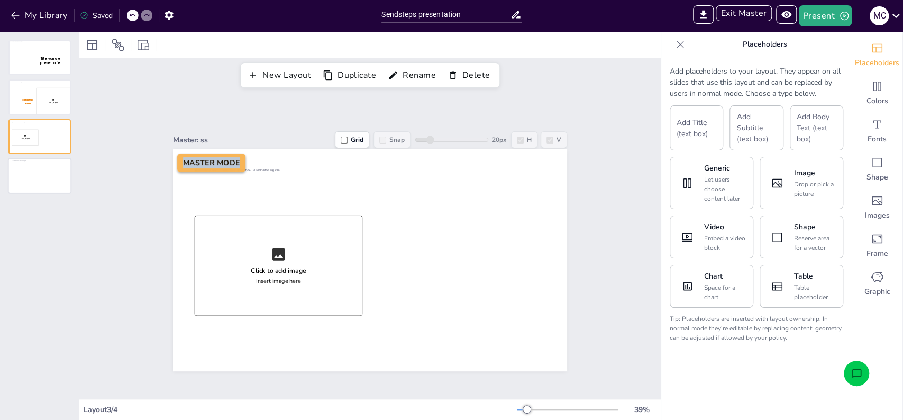
click at [31, 175] on div at bounding box center [39, 176] width 61 height 34
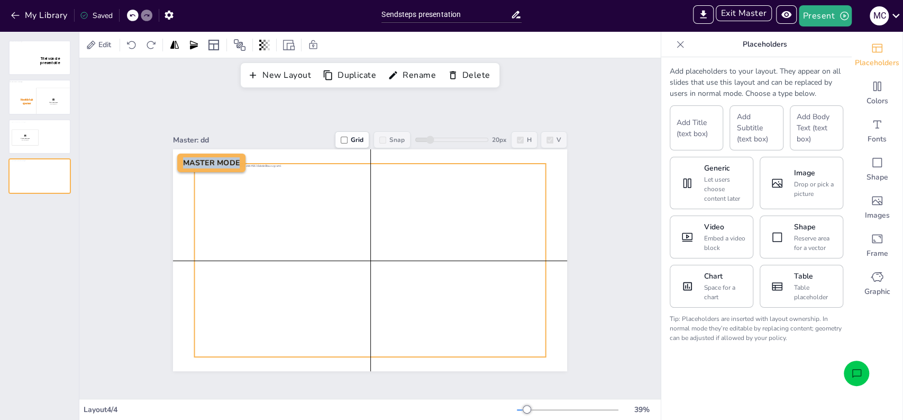
click at [232, 201] on div at bounding box center [370, 254] width 351 height 182
click at [232, 208] on div at bounding box center [370, 259] width 351 height 182
click at [42, 144] on div at bounding box center [39, 137] width 61 height 34
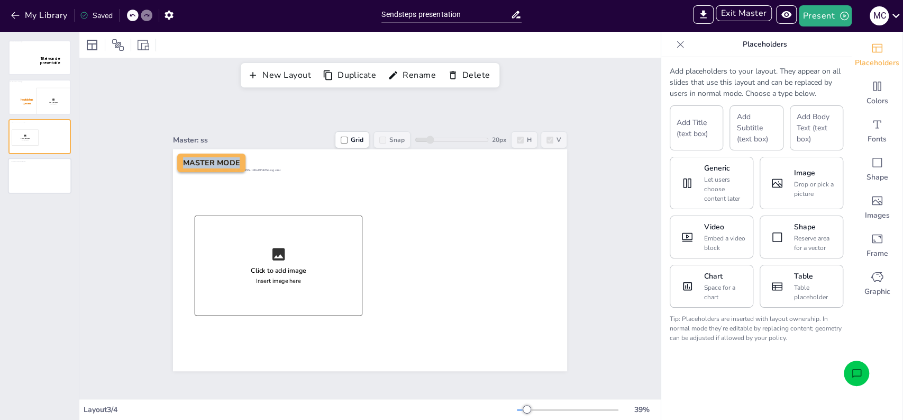
click at [44, 170] on div at bounding box center [39, 176] width 61 height 34
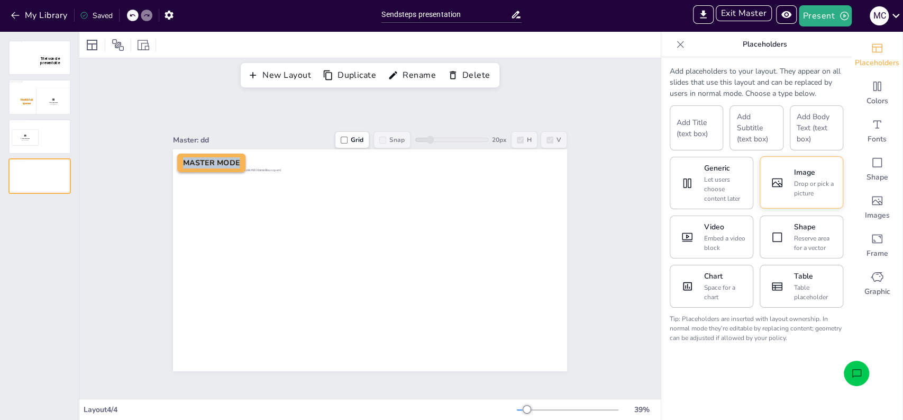
click at [794, 189] on div "Drop or pick a picture" at bounding box center [815, 188] width 42 height 19
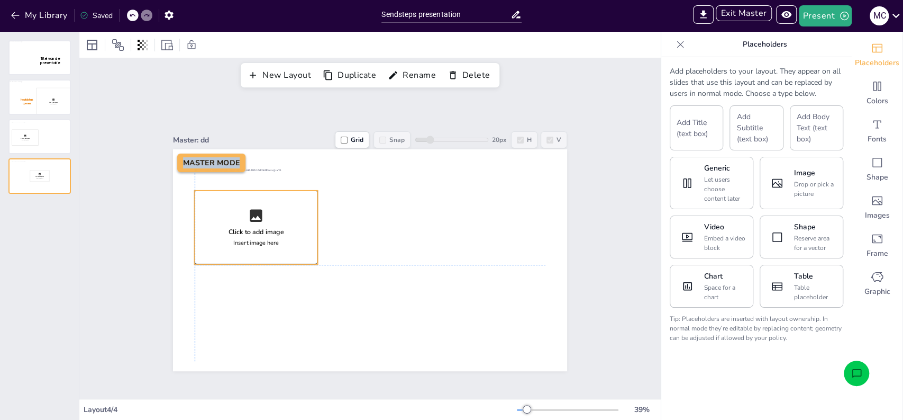
drag, startPoint x: 398, startPoint y: 257, endPoint x: 288, endPoint y: 228, distance: 114.3
click at [288, 228] on div "Click to add image Insert image here" at bounding box center [256, 227] width 123 height 74
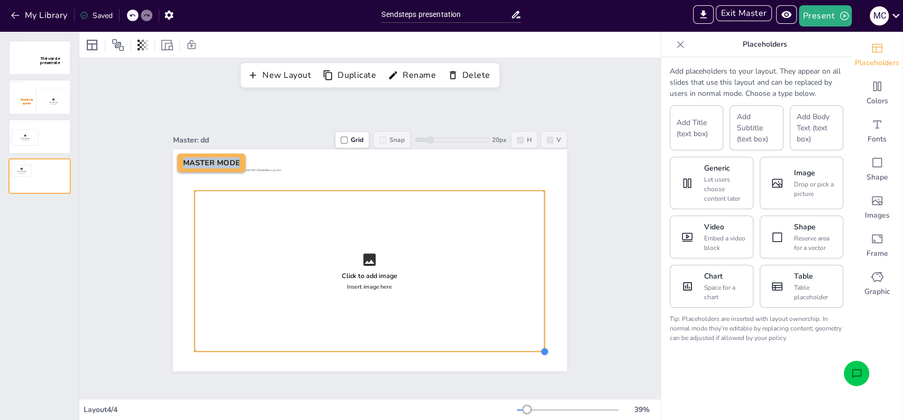
drag, startPoint x: 308, startPoint y: 260, endPoint x: 535, endPoint y: 347, distance: 243.0
click at [540, 347] on div at bounding box center [544, 351] width 8 height 8
click at [582, 338] on div "Master: dd Grid Snap 20 px H V Click to add image Insert image here MASTER MODE" at bounding box center [369, 245] width 453 height 251
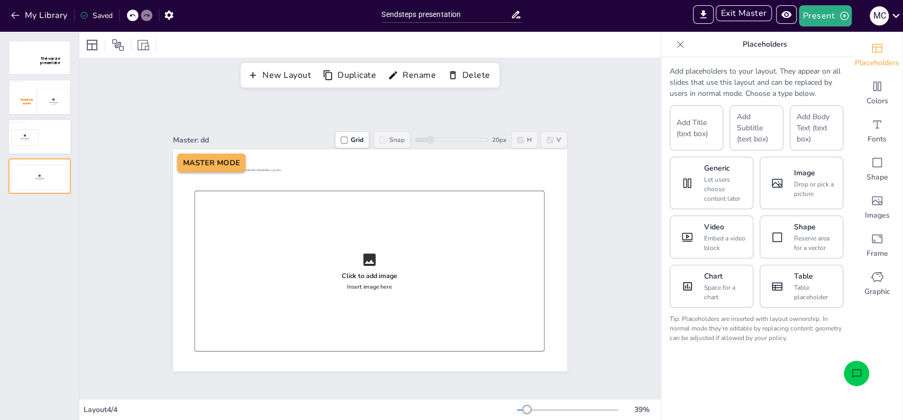
click at [53, 138] on div at bounding box center [39, 137] width 61 height 34
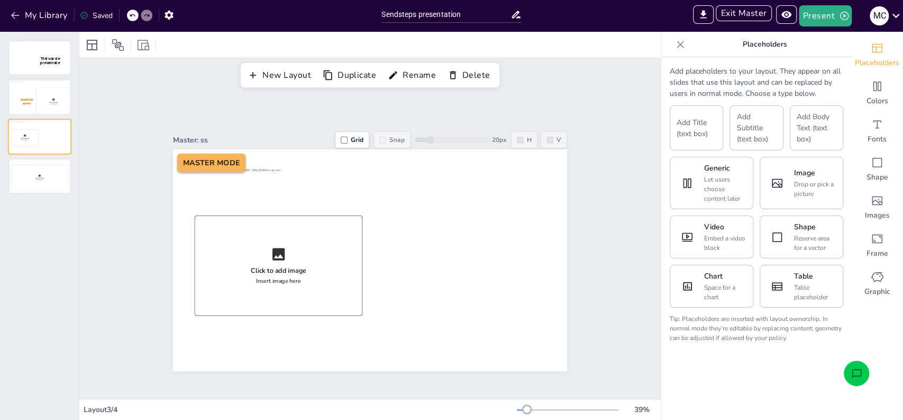
click at [28, 125] on div at bounding box center [39, 137] width 61 height 34
click at [421, 76] on button "Rename" at bounding box center [413, 75] width 56 height 18
click at [40, 179] on div at bounding box center [39, 176] width 61 height 34
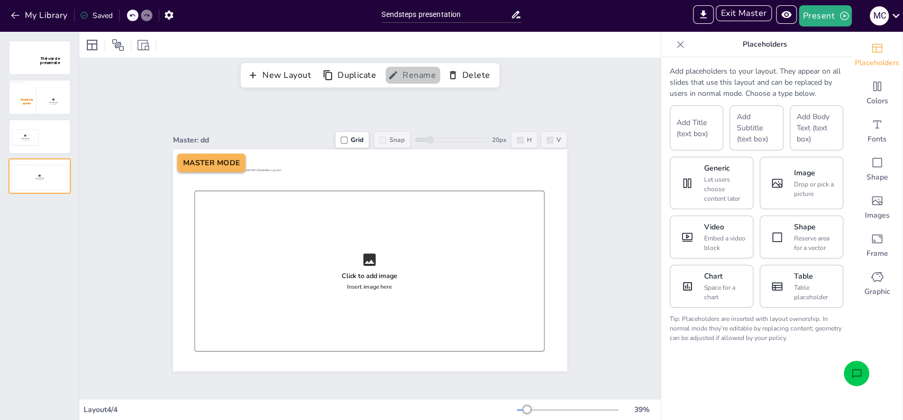
click at [404, 71] on button "Rename" at bounding box center [413, 75] width 56 height 18
click at [593, 144] on div "Master: Oriëntatie in de tijd Grid Snap 20 px H V Click to add image Insert ima…" at bounding box center [369, 245] width 581 height 306
click at [31, 62] on div at bounding box center [39, 58] width 61 height 34
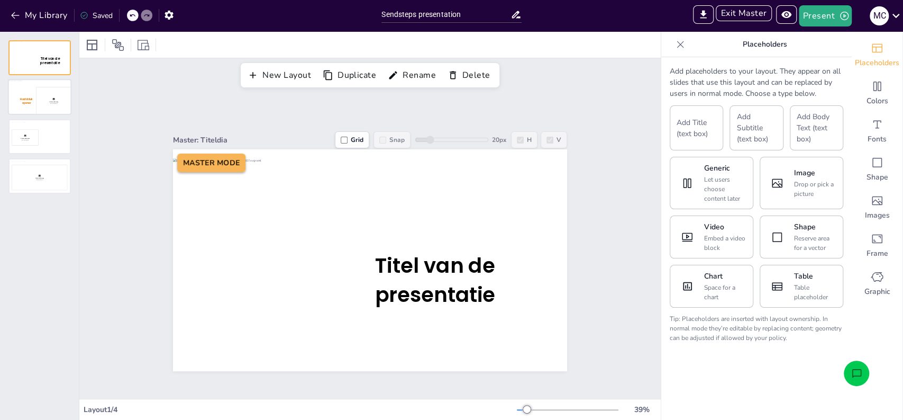
click at [31, 90] on div at bounding box center [39, 97] width 61 height 34
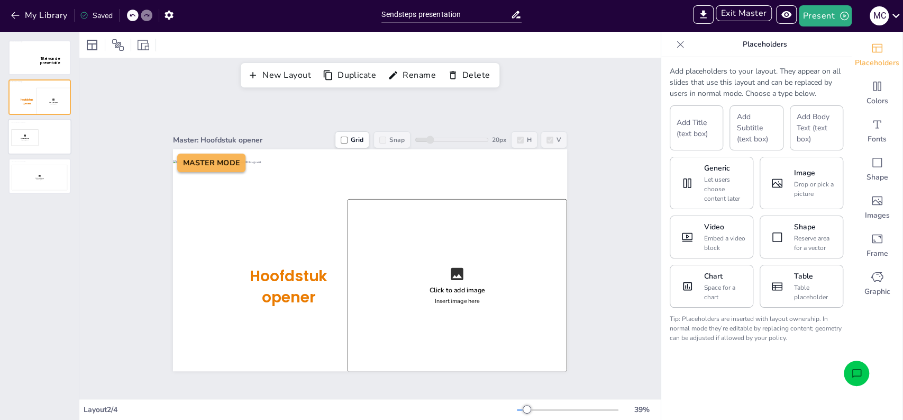
click at [34, 139] on div at bounding box center [39, 137] width 61 height 34
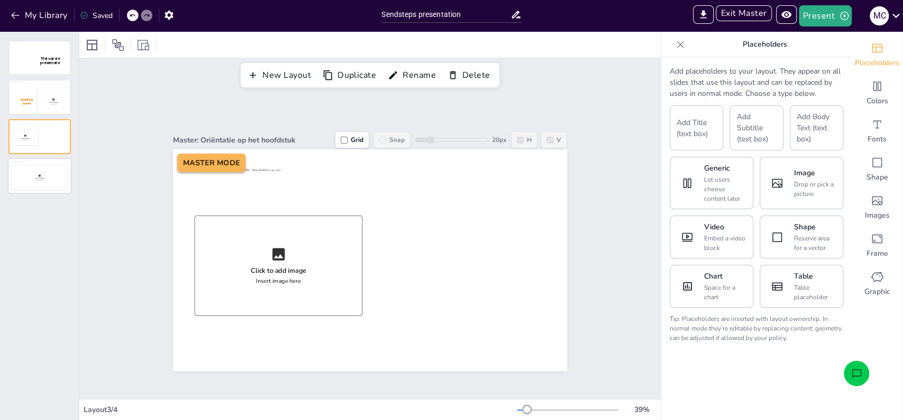
click at [40, 177] on div at bounding box center [39, 176] width 61 height 34
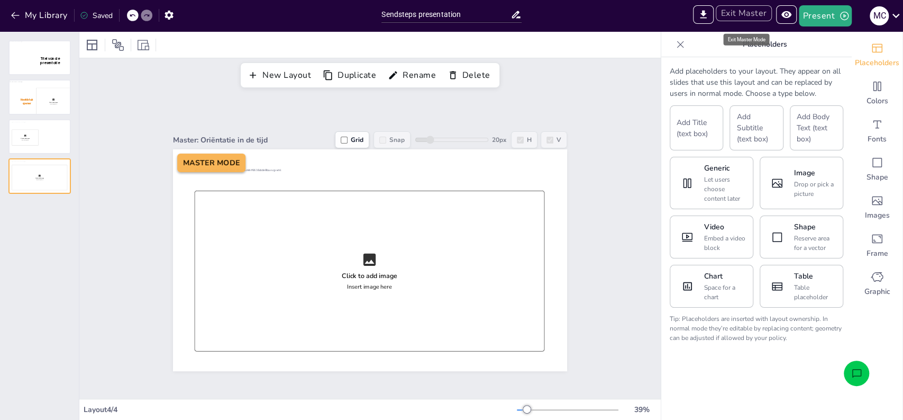
click at [752, 16] on button "Exit Master" at bounding box center [744, 13] width 56 height 16
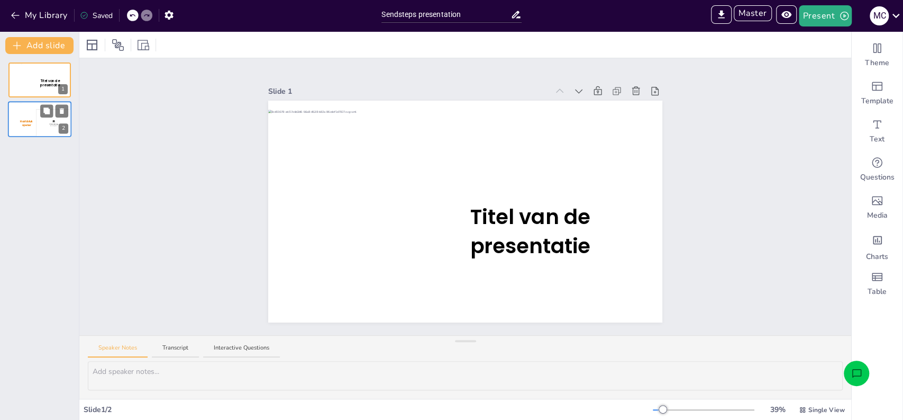
click at [30, 121] on span "Hoofdstuk opener" at bounding box center [26, 123] width 13 height 7
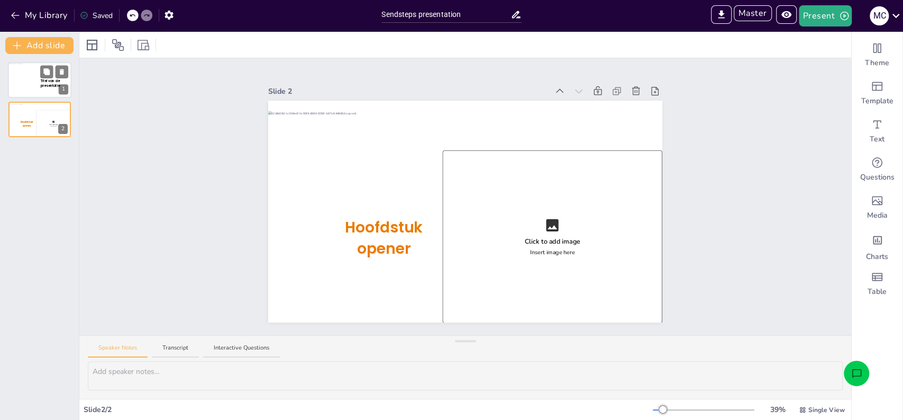
click at [22, 86] on div at bounding box center [39, 80] width 63 height 34
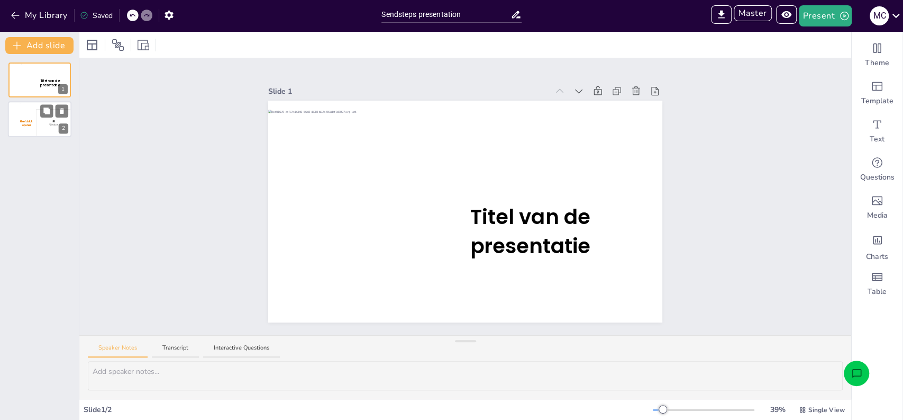
click at [22, 123] on span "Hoofdstuk opener" at bounding box center [26, 123] width 13 height 7
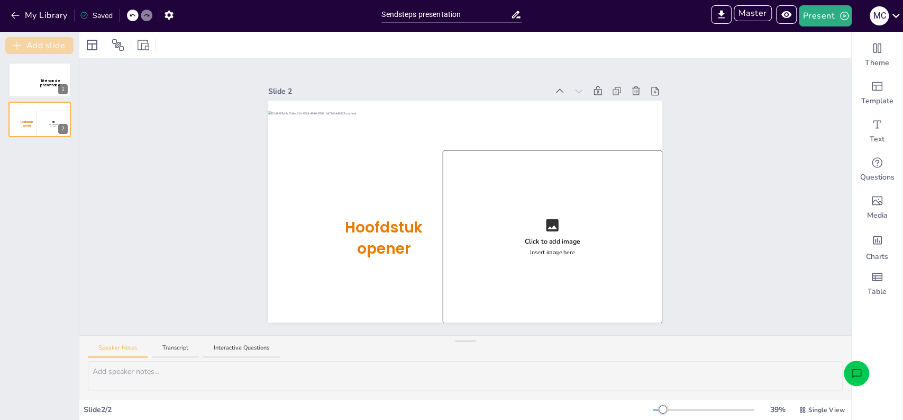
click at [36, 45] on button "Add slide" at bounding box center [39, 45] width 68 height 17
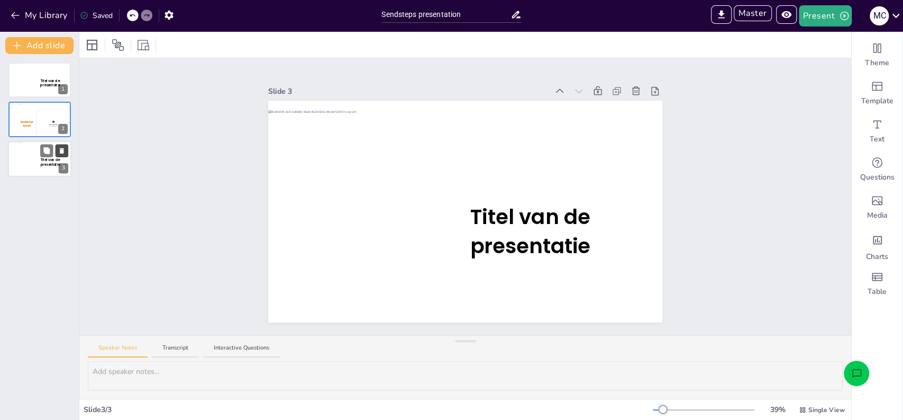
click at [56, 148] on button at bounding box center [62, 150] width 13 height 13
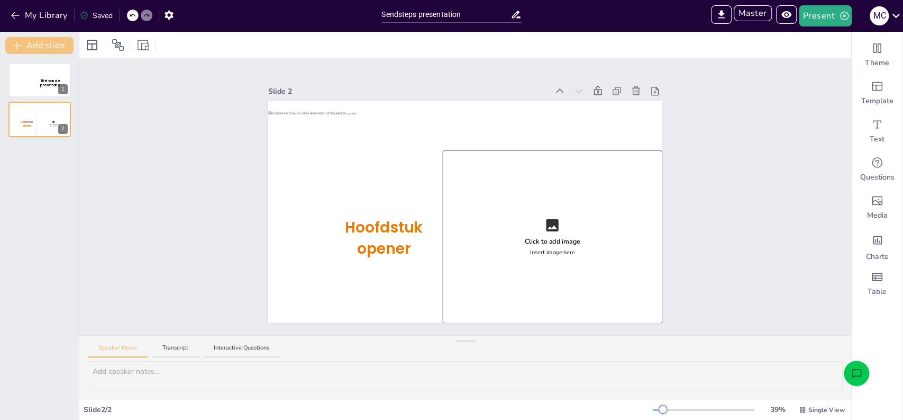
click at [43, 45] on button "Add slide" at bounding box center [39, 45] width 68 height 17
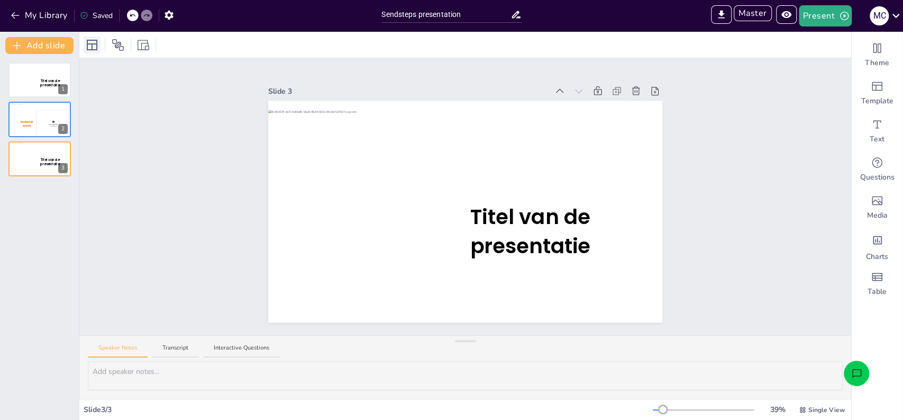
click at [94, 44] on icon at bounding box center [92, 45] width 13 height 13
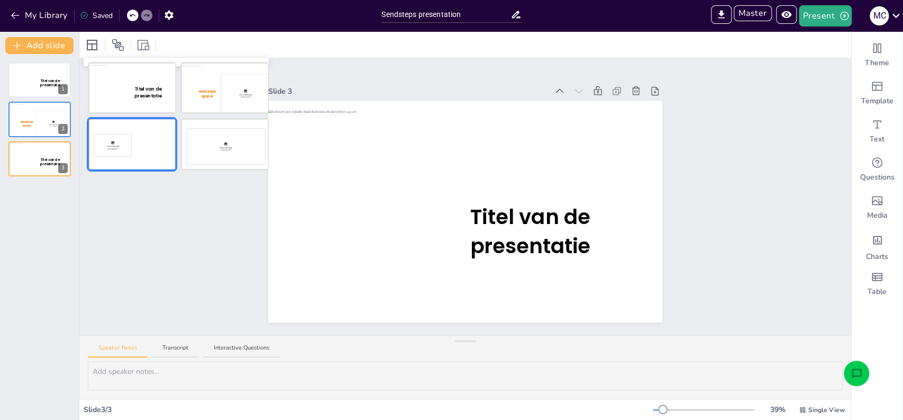
click at [155, 147] on div at bounding box center [132, 144] width 86 height 50
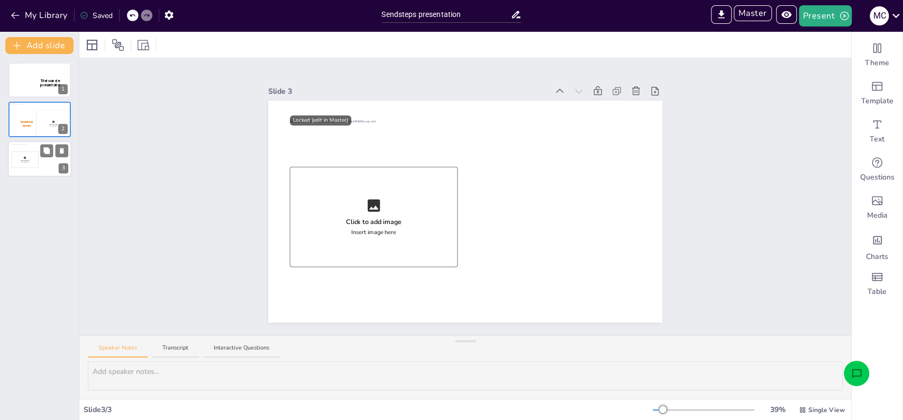
click at [52, 166] on div at bounding box center [39, 159] width 57 height 30
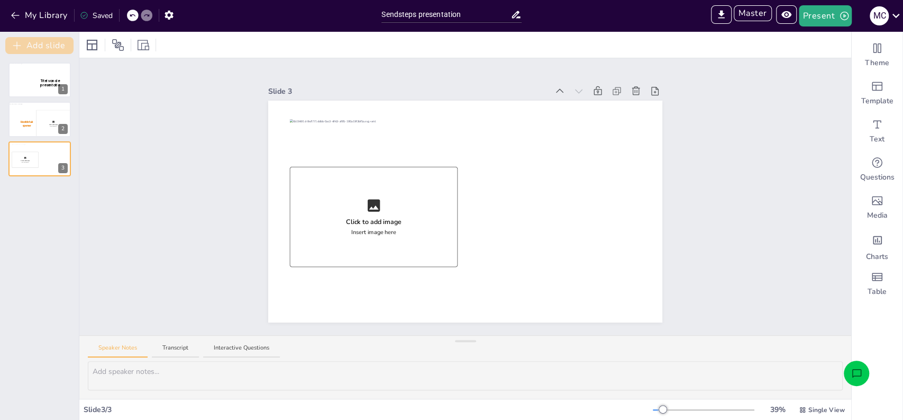
click at [43, 50] on button "Add slide" at bounding box center [39, 45] width 68 height 17
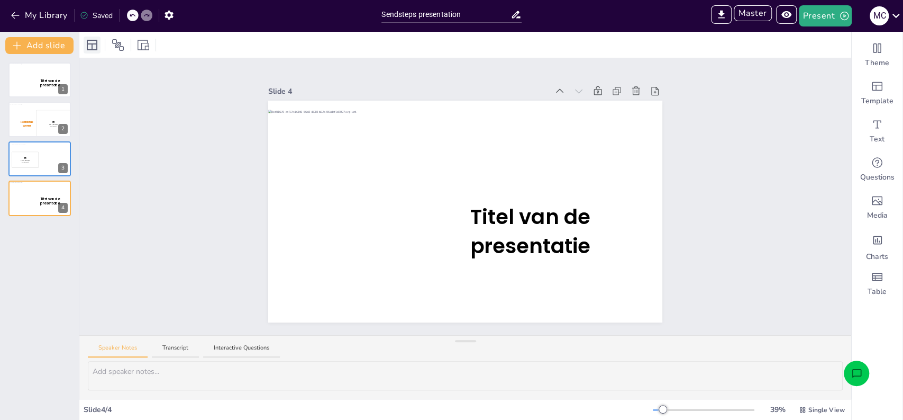
click at [93, 45] on icon at bounding box center [92, 45] width 13 height 13
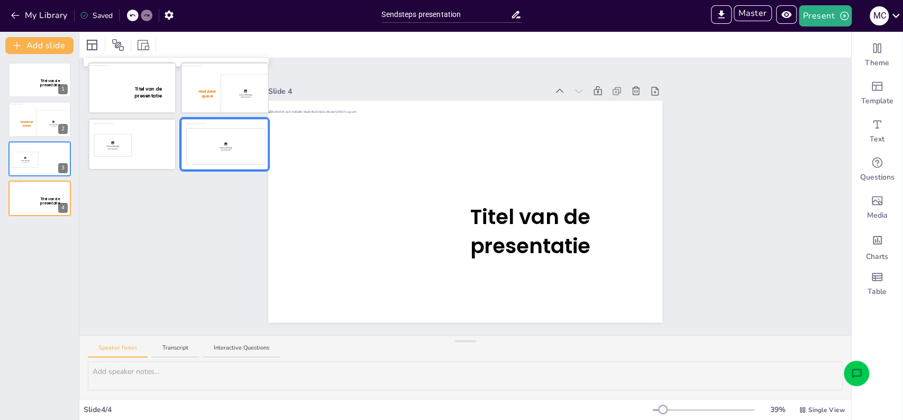
click at [207, 142] on div at bounding box center [224, 144] width 86 height 50
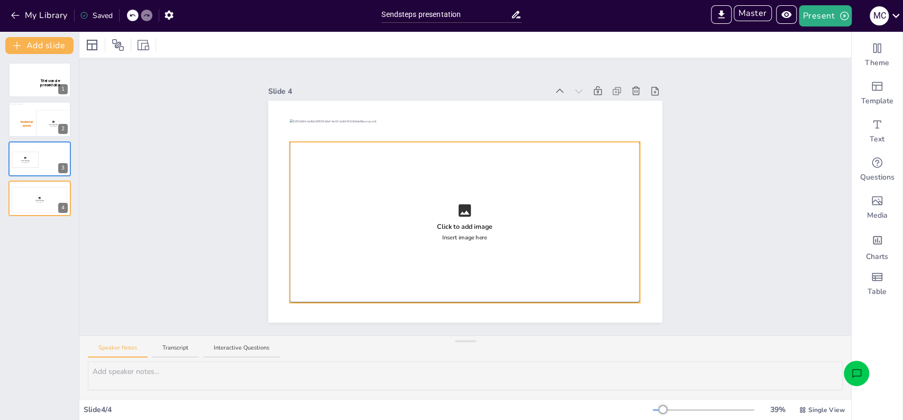
click at [461, 233] on div "Insert image here" at bounding box center [464, 237] width 45 height 8
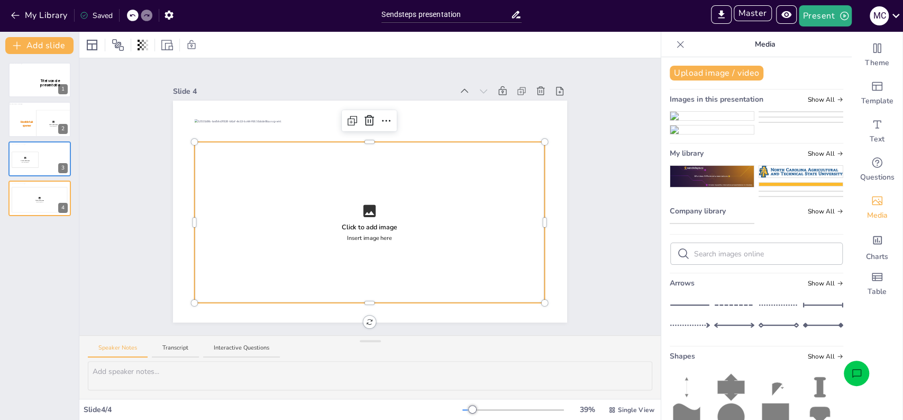
click at [795, 210] on img at bounding box center [801, 206] width 84 height 8
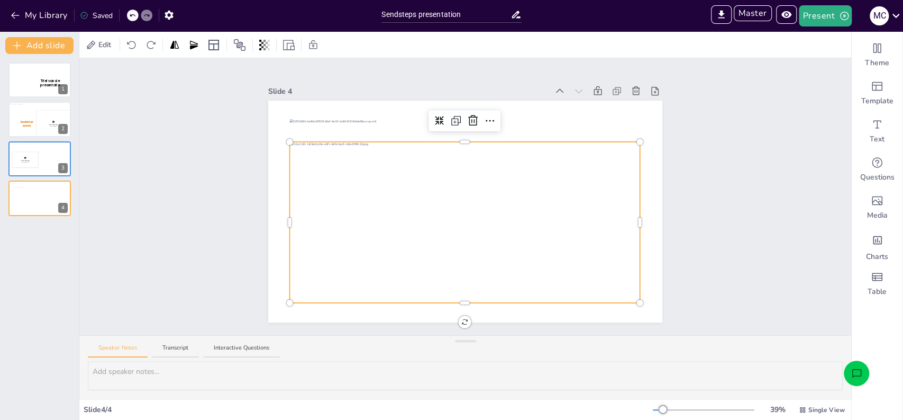
click at [522, 272] on div at bounding box center [465, 222] width 350 height 161
click at [466, 197] on div at bounding box center [465, 222] width 350 height 161
click at [467, 122] on icon at bounding box center [473, 120] width 13 height 13
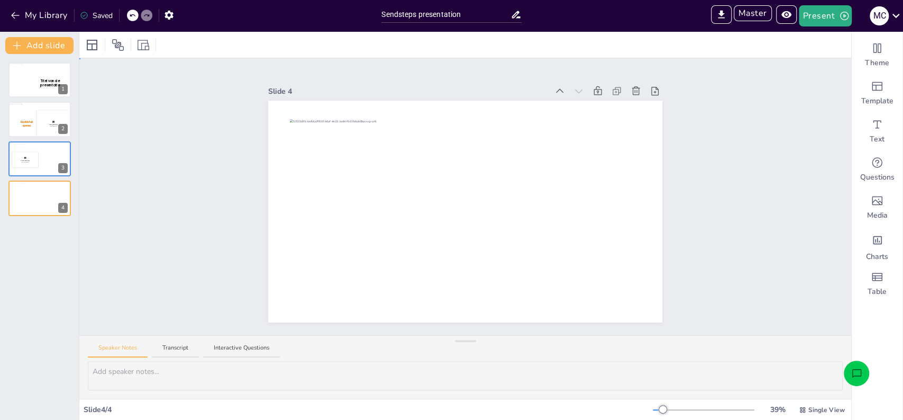
click at [682, 184] on div "Slide 1 Titel van de presentatie Slide 2 Click to add image Insert image here H…" at bounding box center [465, 196] width 453 height 251
click at [468, 191] on div at bounding box center [465, 210] width 351 height 182
click at [203, 176] on div "Slide 1 Titel van de presentatie Slide 2 Click to add image Insert image here H…" at bounding box center [465, 196] width 772 height 277
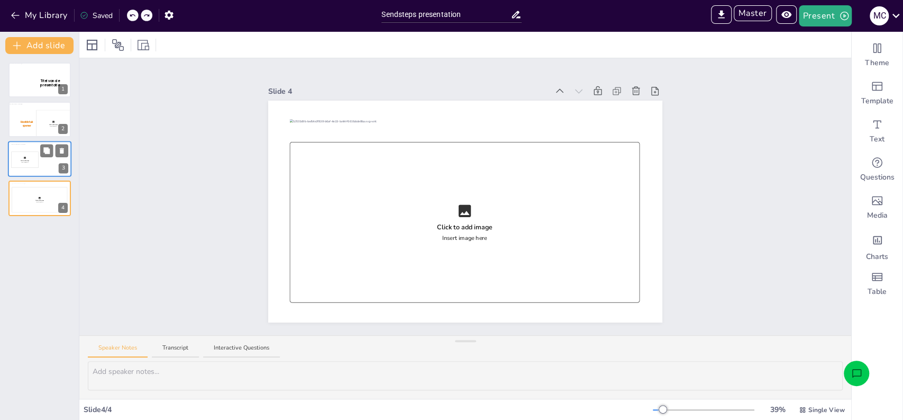
click at [28, 163] on div "Click to add image Insert image here" at bounding box center [24, 159] width 27 height 16
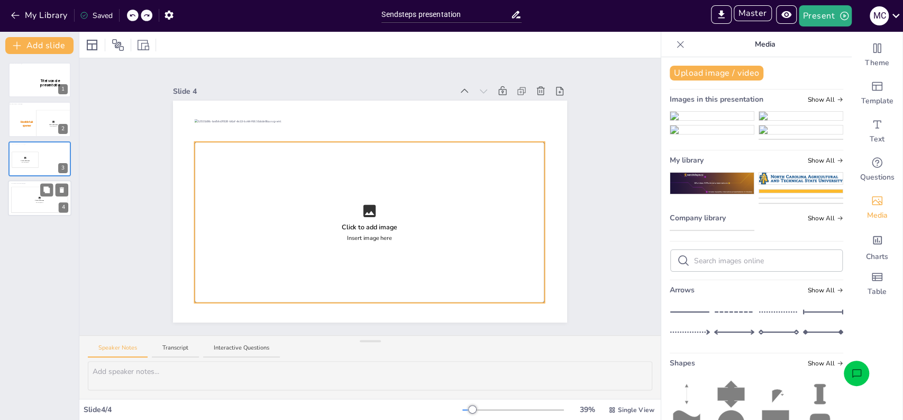
click at [41, 202] on div "Insert image here" at bounding box center [39, 202] width 7 height 1
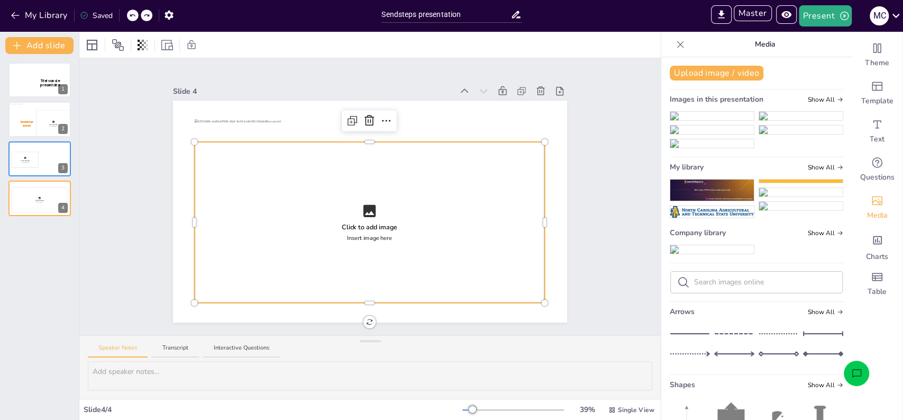
click at [195, 204] on div at bounding box center [197, 222] width 4 height 161
click at [129, 201] on div "Slide 1 Titel van de presentatie Slide 2 Click to add image Insert image here H…" at bounding box center [369, 196] width 581 height 277
click at [30, 195] on div "Click to add image Insert image here" at bounding box center [39, 200] width 57 height 26
click at [30, 167] on div "Click to add image Insert image here" at bounding box center [24, 159] width 27 height 16
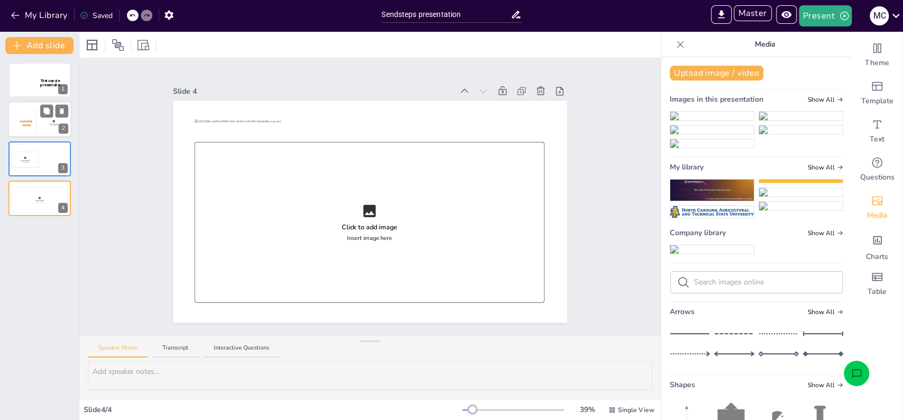
click at [30, 123] on span "Hoofdstuk opener" at bounding box center [26, 123] width 13 height 7
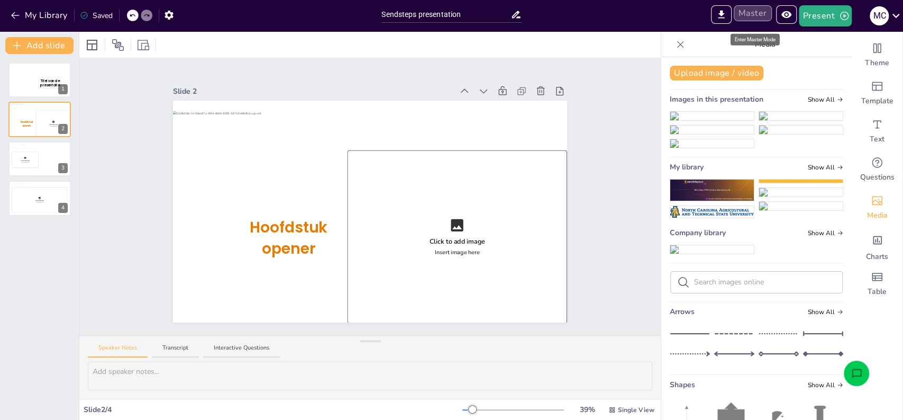
click at [749, 13] on button "Master" at bounding box center [753, 13] width 38 height 16
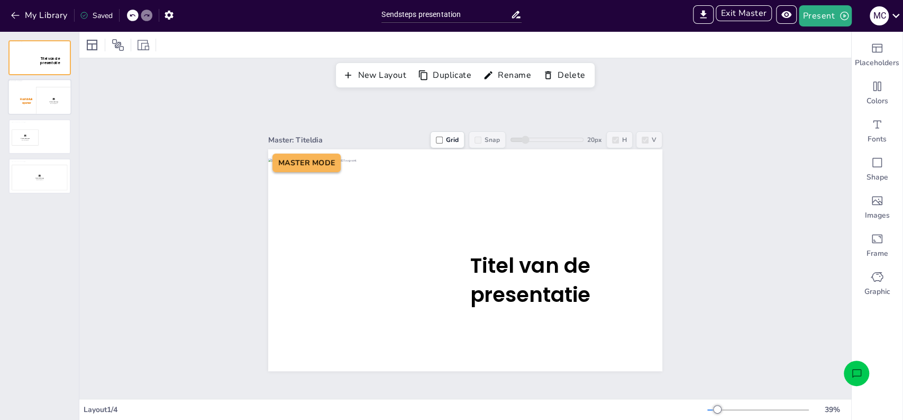
click at [49, 109] on div at bounding box center [39, 97] width 61 height 34
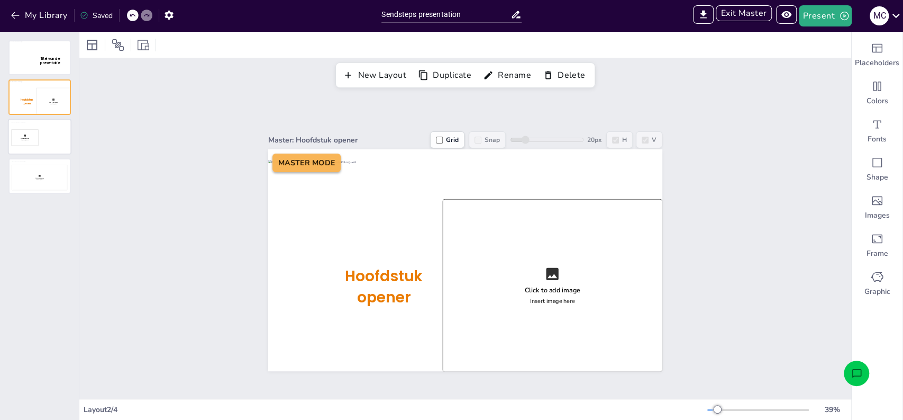
click at [49, 139] on div at bounding box center [39, 137] width 61 height 34
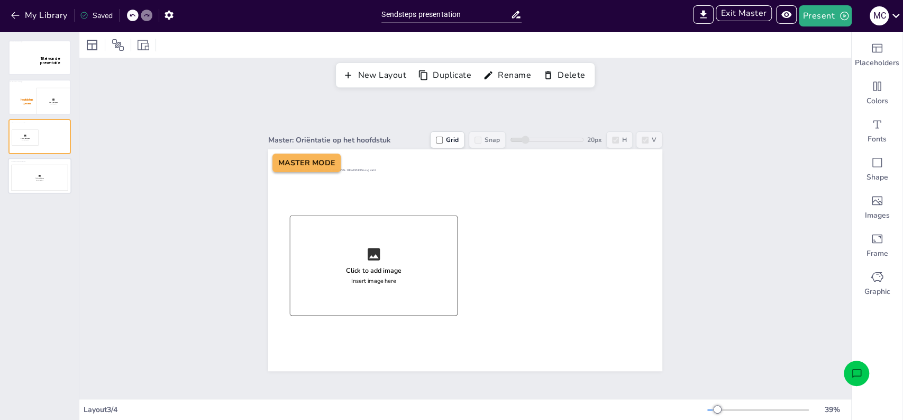
click at [51, 176] on div at bounding box center [39, 176] width 61 height 34
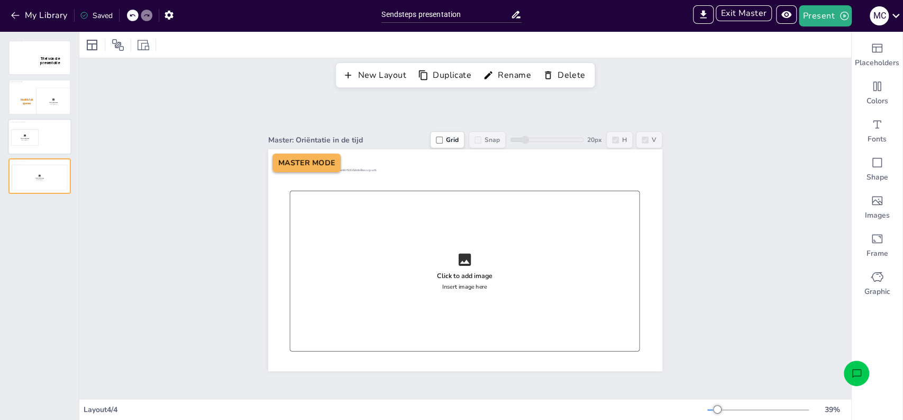
click at [45, 133] on div at bounding box center [39, 137] width 61 height 34
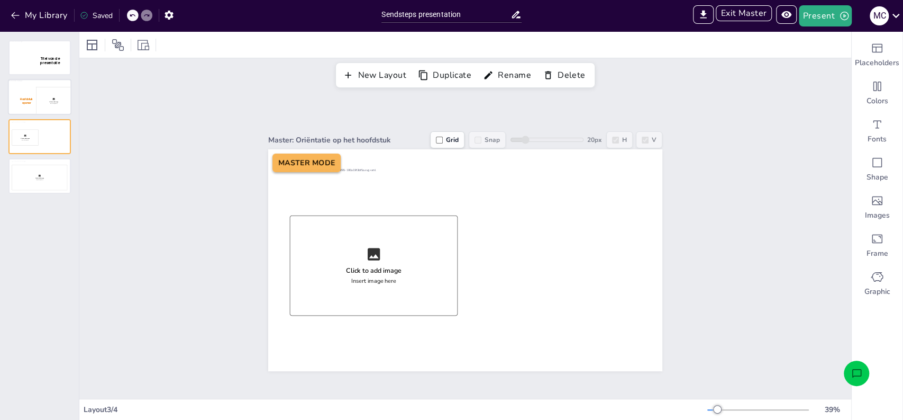
click at [43, 106] on div at bounding box center [39, 97] width 61 height 34
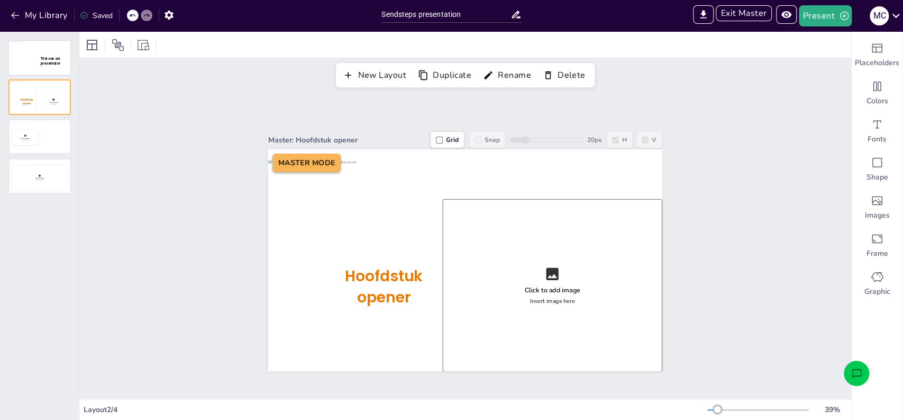
click at [39, 62] on div at bounding box center [39, 58] width 61 height 34
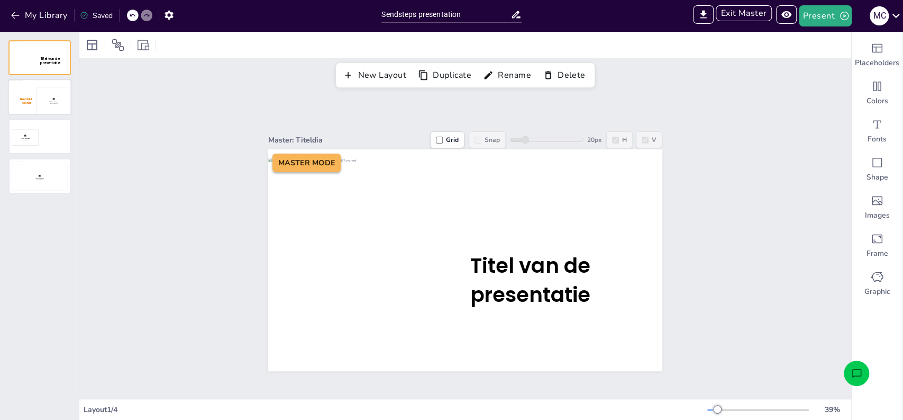
click at [48, 101] on div at bounding box center [39, 97] width 61 height 34
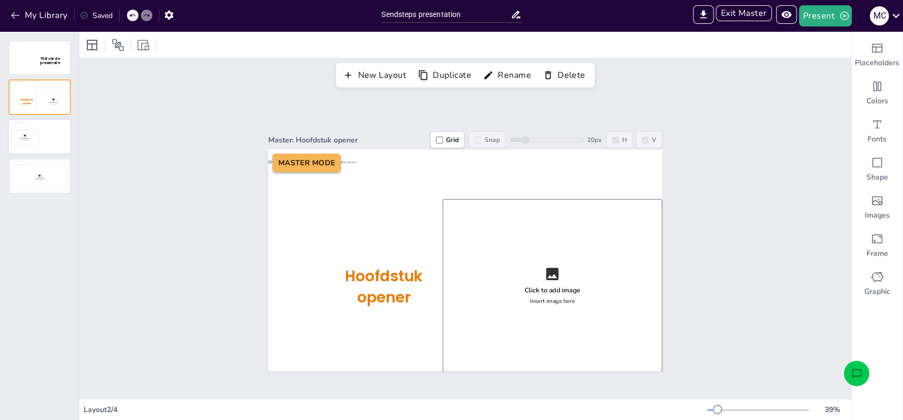
click at [52, 138] on div at bounding box center [39, 137] width 61 height 34
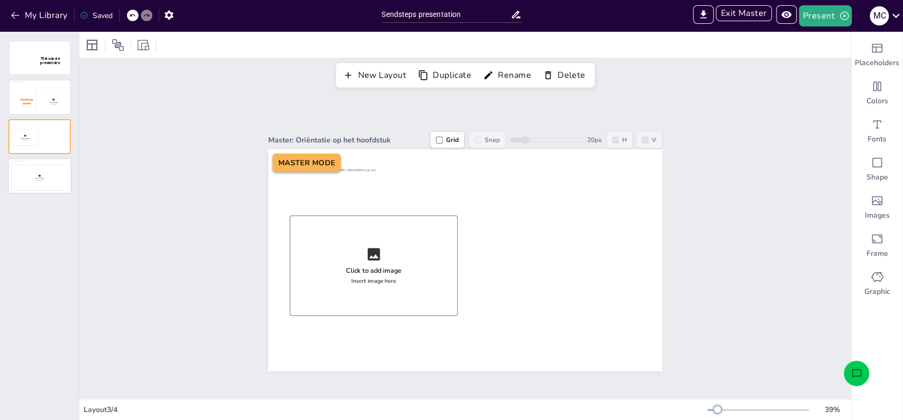
click at [52, 189] on div at bounding box center [39, 176] width 61 height 34
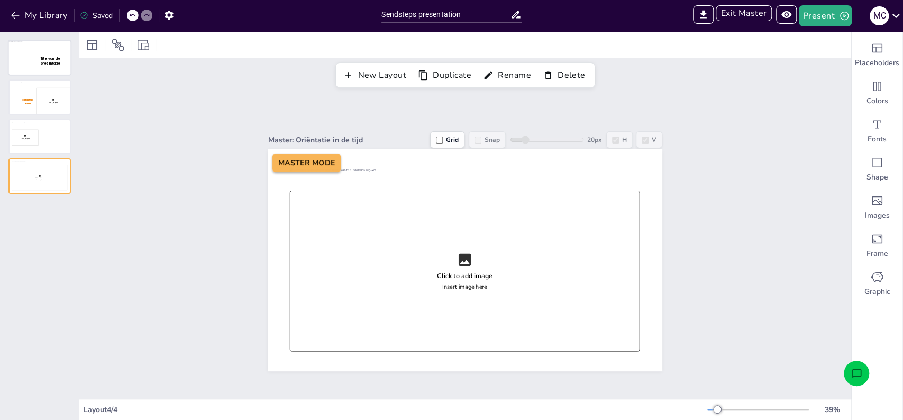
click at [37, 64] on div at bounding box center [39, 58] width 61 height 34
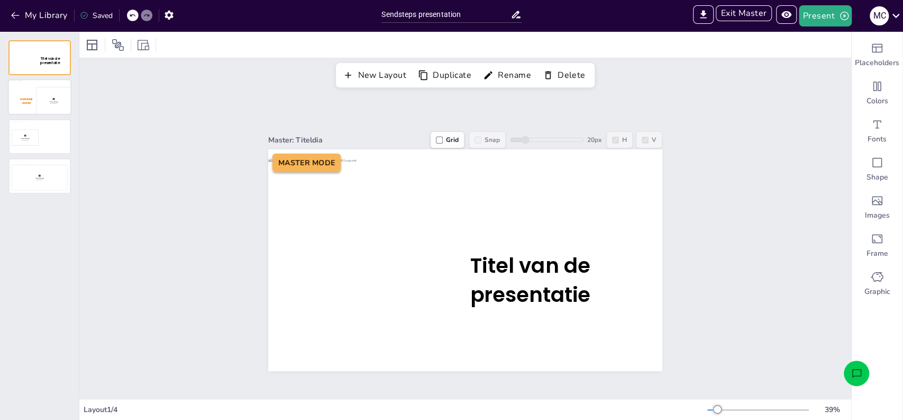
click at [52, 90] on div at bounding box center [39, 97] width 61 height 34
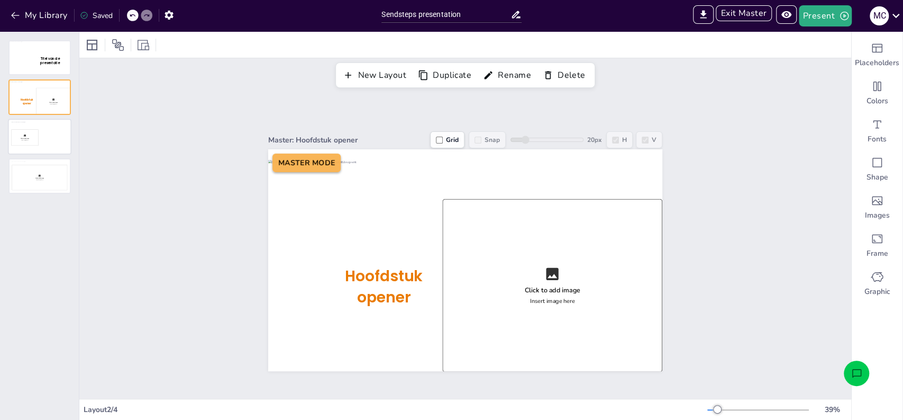
click at [51, 140] on div at bounding box center [39, 137] width 61 height 34
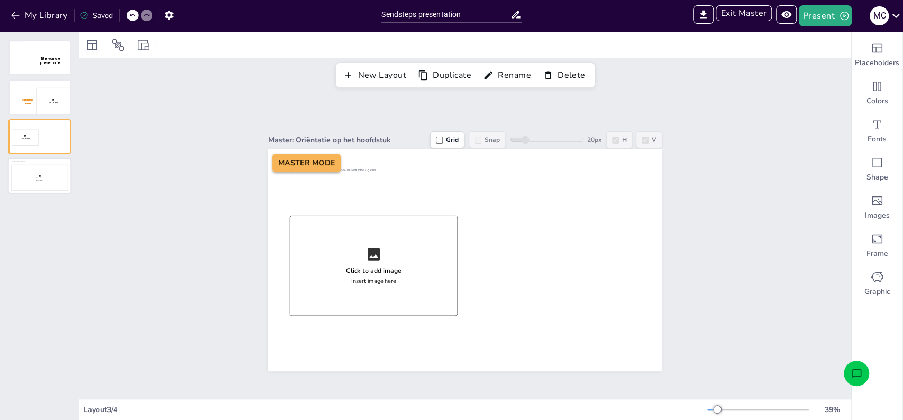
click at [51, 177] on div at bounding box center [39, 176] width 61 height 34
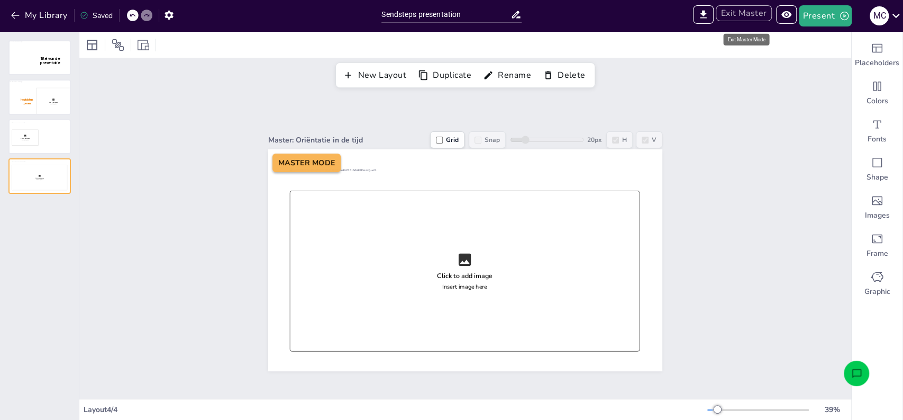
click at [731, 11] on button "Exit Master" at bounding box center [744, 13] width 56 height 16
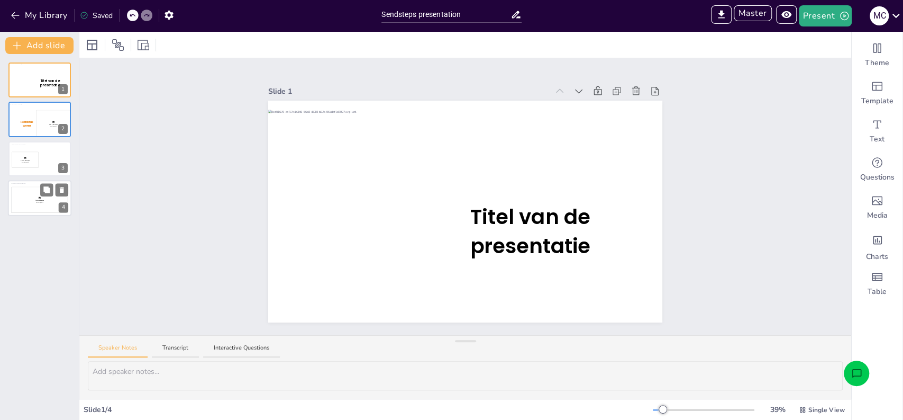
click at [33, 206] on div "Click to add image Insert image here" at bounding box center [39, 200] width 57 height 26
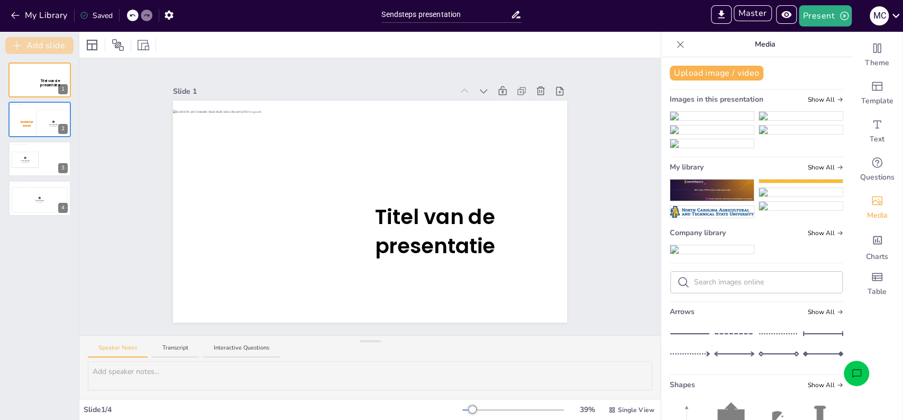
click at [37, 48] on button "Add slide" at bounding box center [39, 45] width 68 height 17
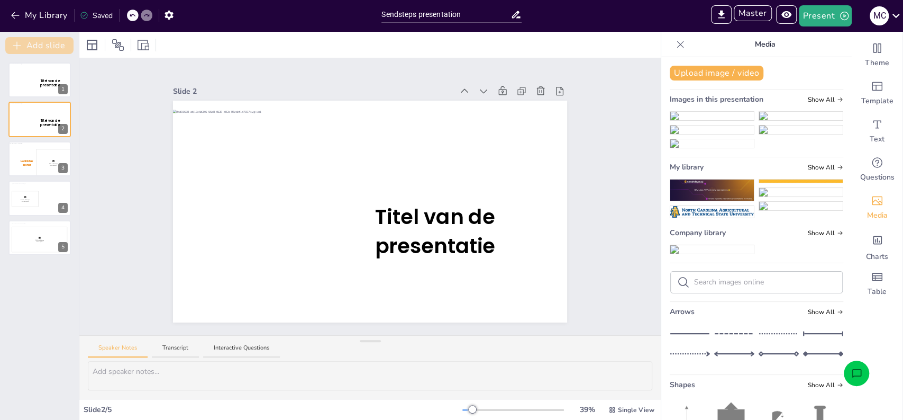
click at [40, 47] on button "Add slide" at bounding box center [39, 45] width 68 height 17
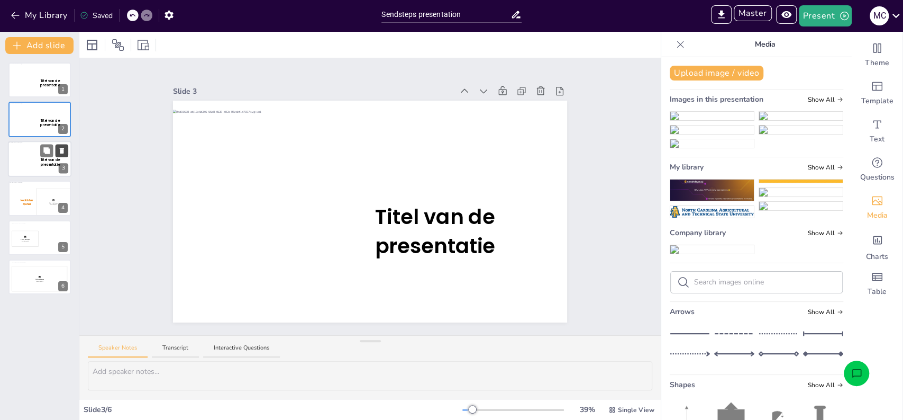
click at [66, 149] on button at bounding box center [62, 150] width 13 height 13
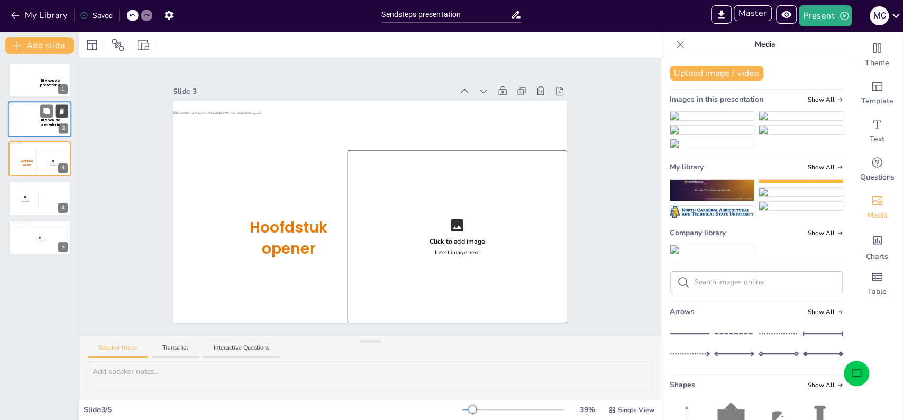
click at [62, 114] on icon at bounding box center [61, 110] width 7 height 7
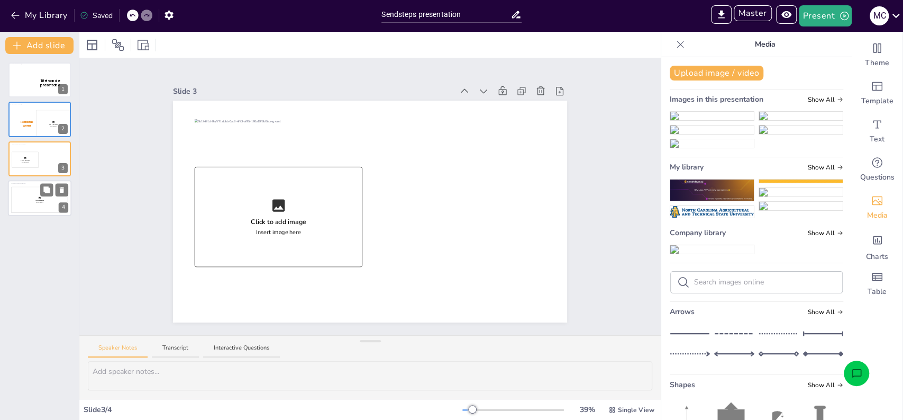
click at [42, 200] on div "Click to add image" at bounding box center [39, 200] width 9 height 2
click at [42, 50] on button "Add slide" at bounding box center [39, 45] width 68 height 17
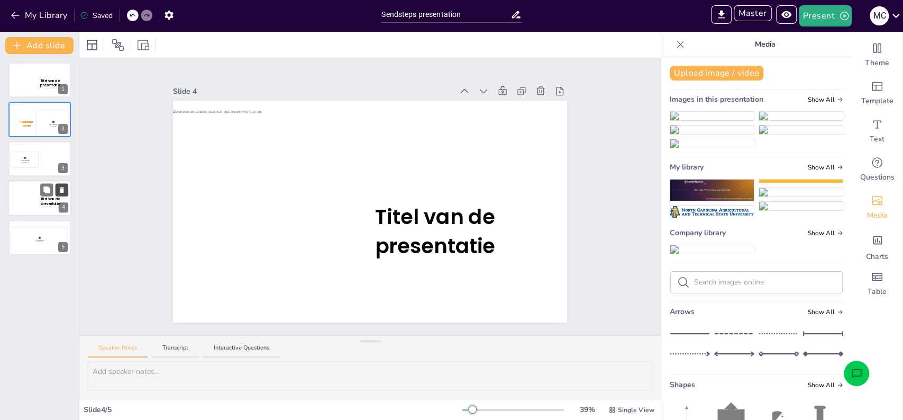
click at [60, 189] on icon at bounding box center [62, 190] width 4 height 6
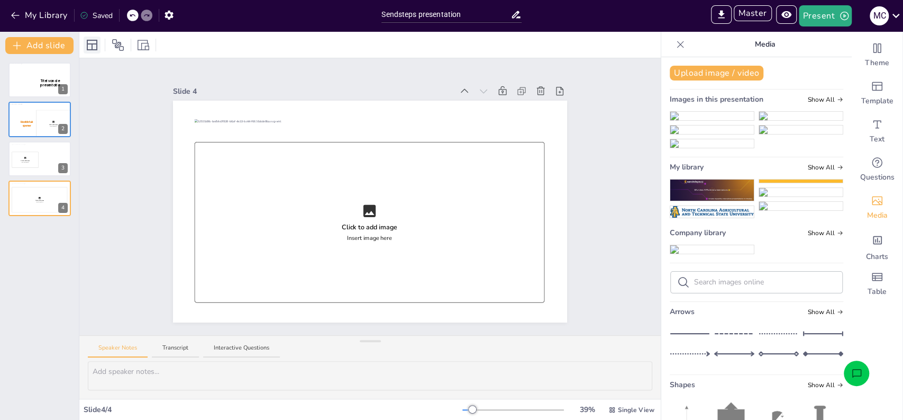
click at [97, 39] on icon at bounding box center [92, 45] width 13 height 13
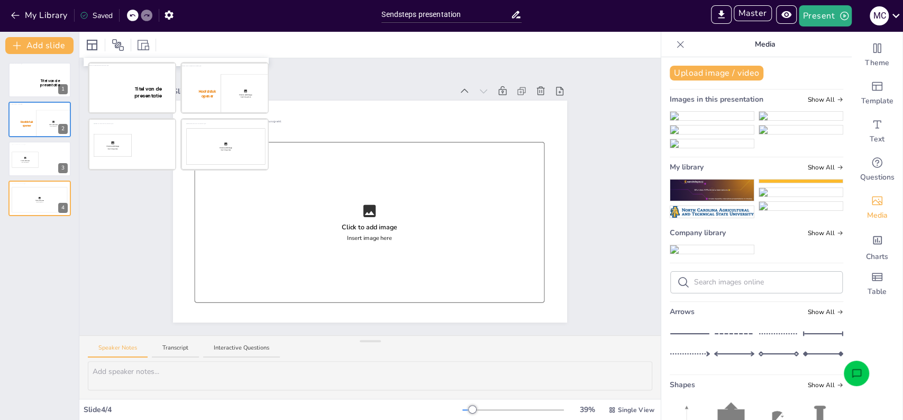
click at [122, 290] on div "Slide 1 Titel van de presentatie Slide 2 Click to add image Insert image here H…" at bounding box center [369, 196] width 581 height 277
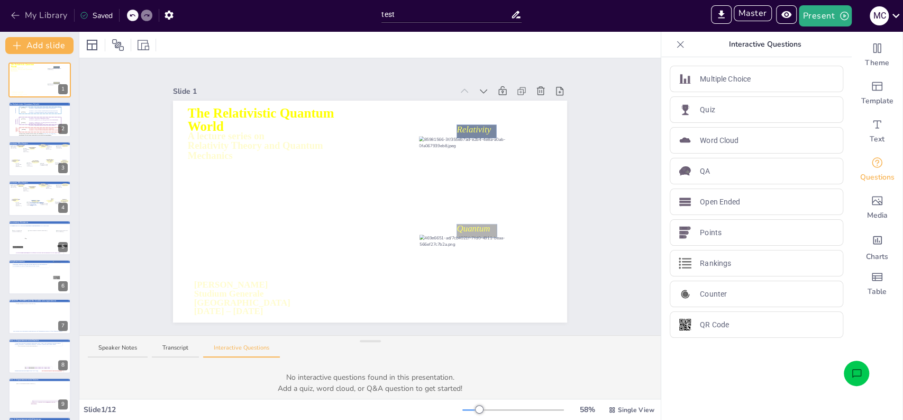
click at [43, 15] on button "My Library" at bounding box center [40, 15] width 64 height 17
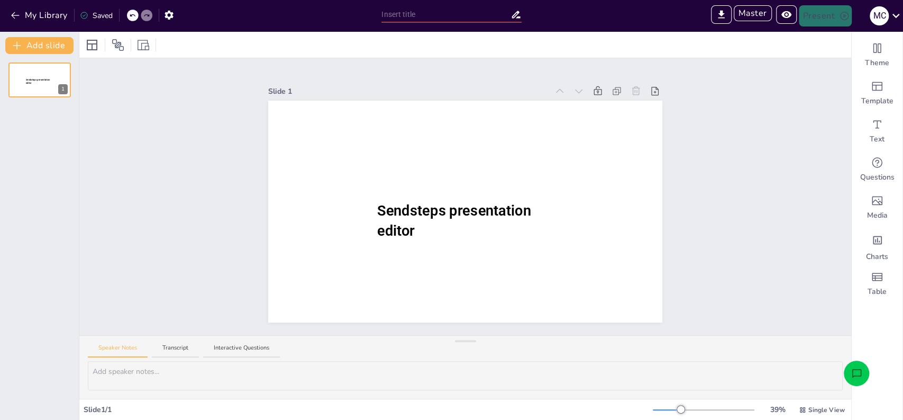
type input "test"
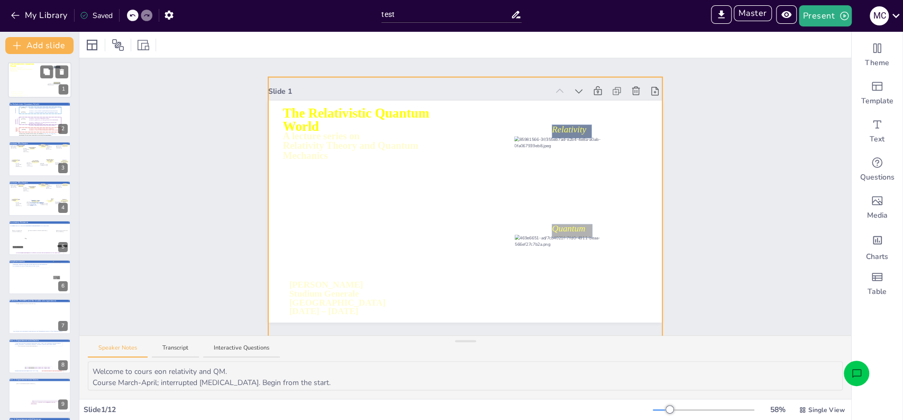
click at [21, 84] on div at bounding box center [39, 80] width 63 height 44
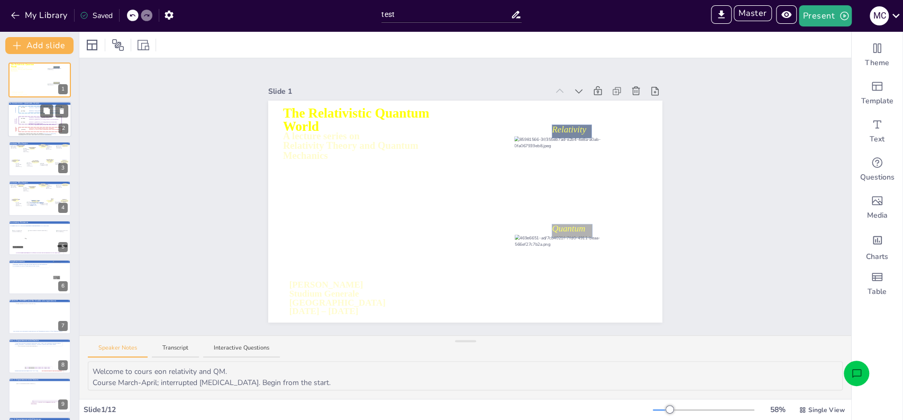
click at [30, 116] on icon at bounding box center [39, 121] width 53 height 10
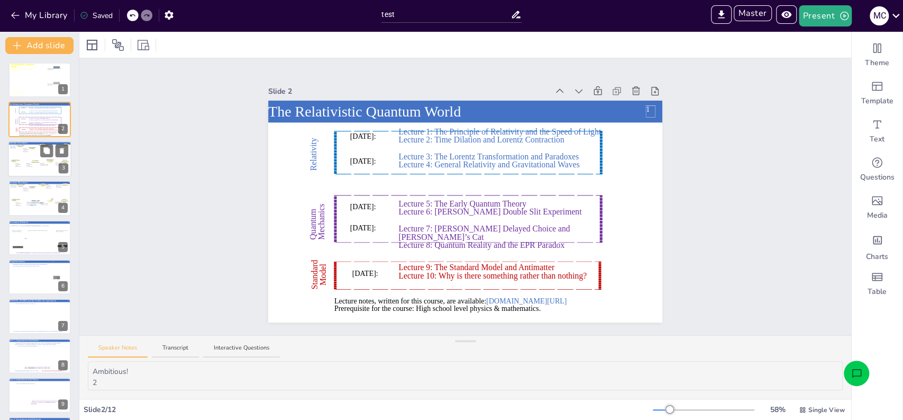
click at [38, 158] on div at bounding box center [39, 159] width 63 height 36
type textarea "Summary of Quantum Mechanics sofar. 3"
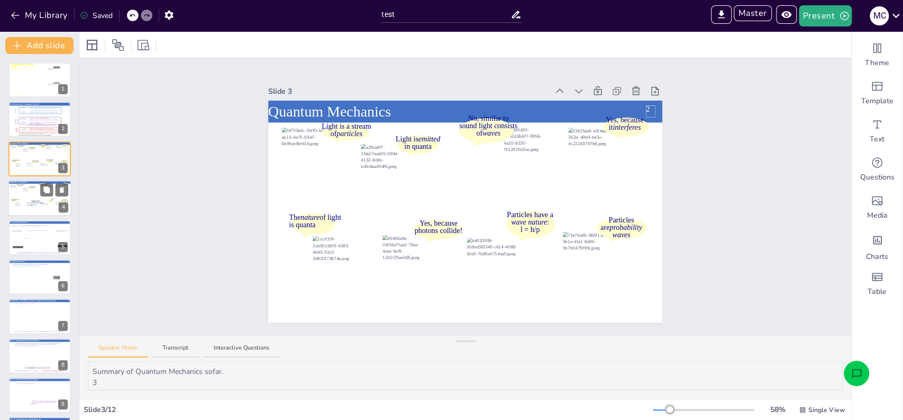
click at [38, 193] on div "No, similar to sound light consists of waves Christiaan Huygens" at bounding box center [46, 190] width 17 height 15
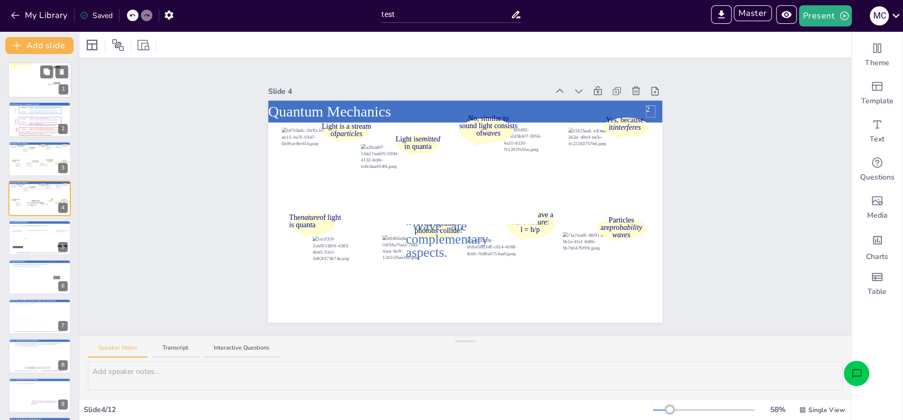
click at [45, 83] on div at bounding box center [39, 80] width 63 height 44
type textarea "Welcome to cours eon relativity and QM. Course March-April; interrupted Covid-1…"
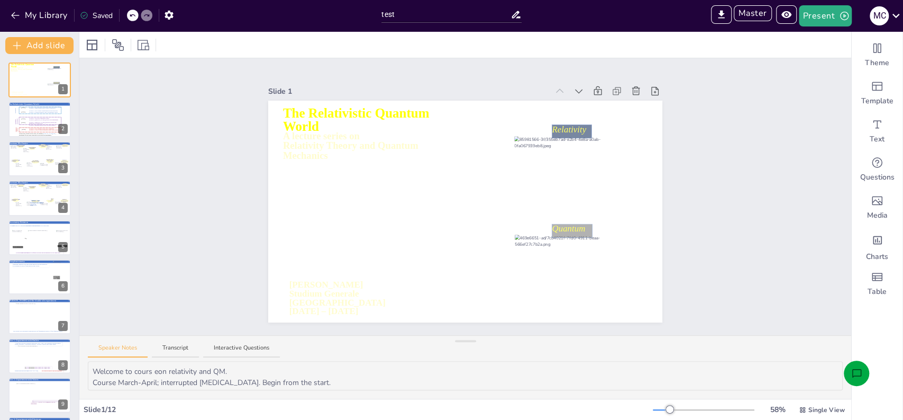
click at [864, 372] on button "Open assistant chat" at bounding box center [856, 372] width 25 height 25
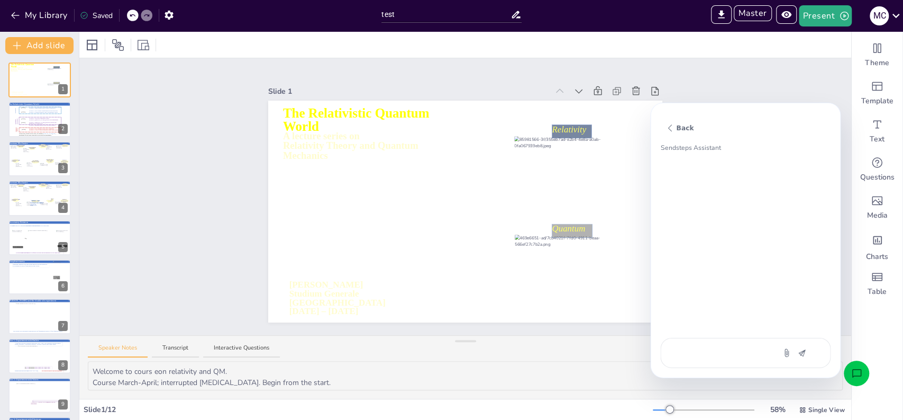
click at [737, 354] on textarea at bounding box center [717, 353] width 89 height 12
type textarea "C"
type textarea "x"
type textarea "Co"
type textarea "x"
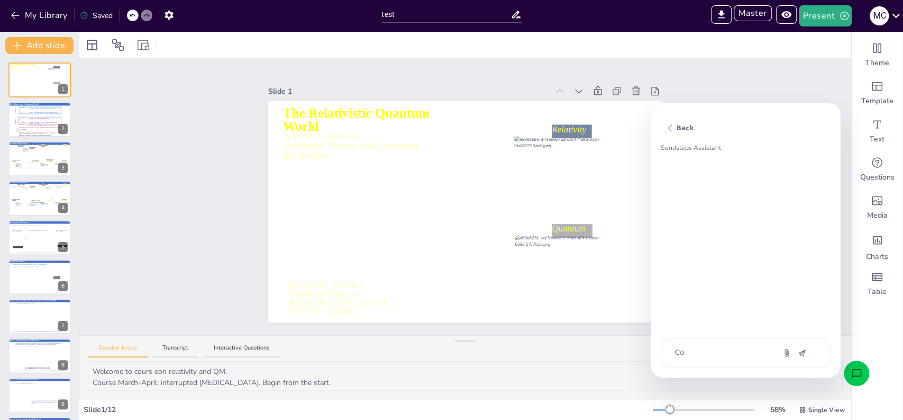
type textarea "Cou"
type textarea "x"
type textarea "Coul"
type textarea "x"
type textarea "Could"
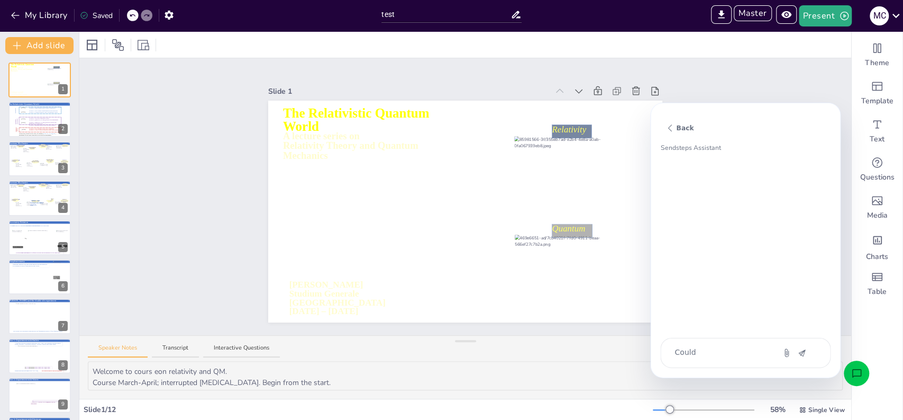
type textarea "x"
type textarea "Could y"
type textarea "x"
type textarea "Could yo"
type textarea "x"
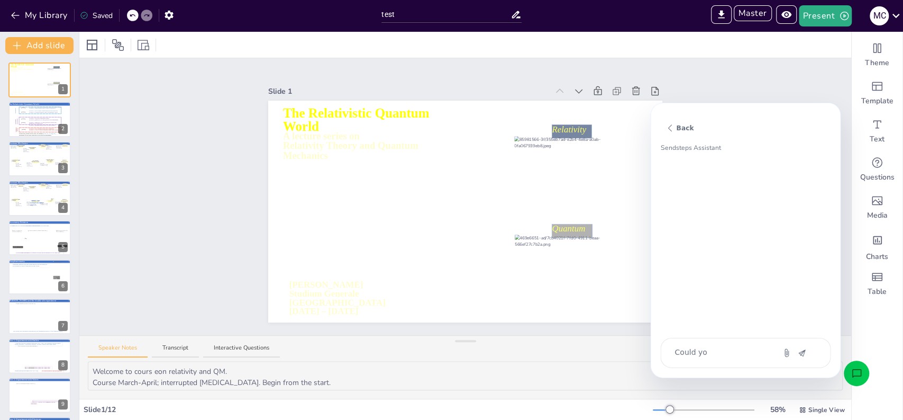
type textarea "Could you"
type textarea "x"
type textarea "Could you"
type textarea "x"
type textarea "Could you w"
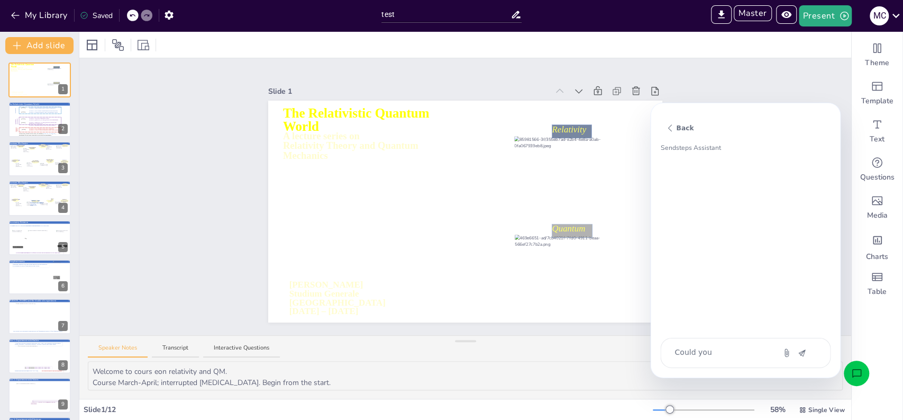
type textarea "x"
type textarea "Could you wr"
type textarea "x"
type textarea "Could you wri"
type textarea "x"
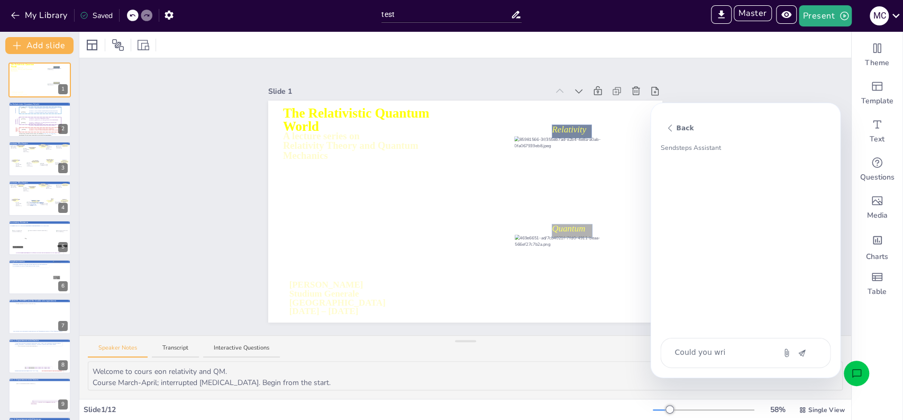
type textarea "Could you writ"
type textarea "x"
type textarea "Could you write"
type textarea "x"
type textarea "Could you write"
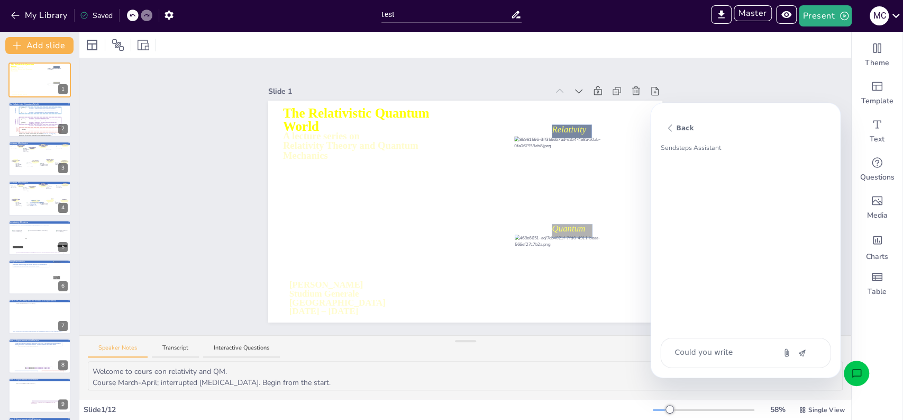
type textarea "x"
type textarea "Could you write a"
type textarea "x"
type textarea "Could you write a"
type textarea "x"
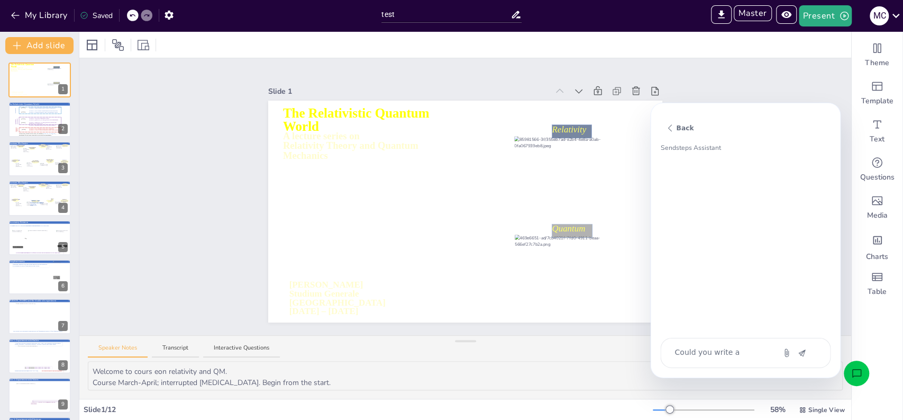
type textarea "Could you write a t"
type textarea "x"
type textarea "Could you write a tr"
type textarea "x"
type textarea "Could you write a tra"
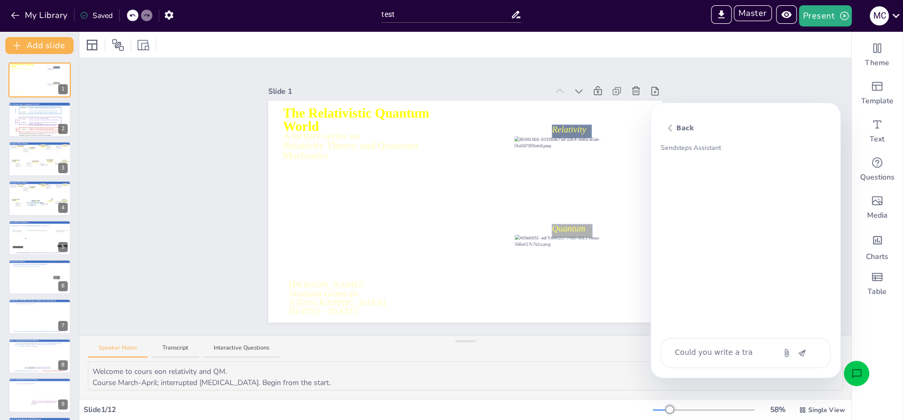
type textarea "x"
type textarea "Could you write a tran"
type textarea "x"
type textarea "Could you write a trans"
type textarea "x"
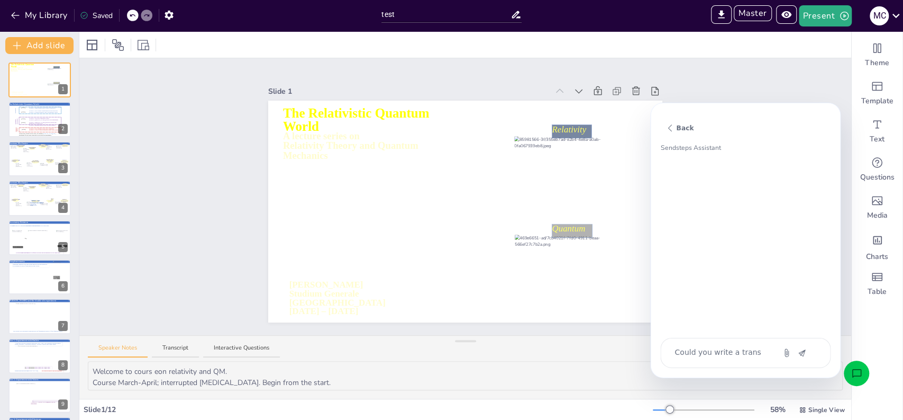
type textarea "Could you write a transc"
type textarea "x"
type textarea "Could you write a transcr"
type textarea "x"
type textarea "Could you write a transcri"
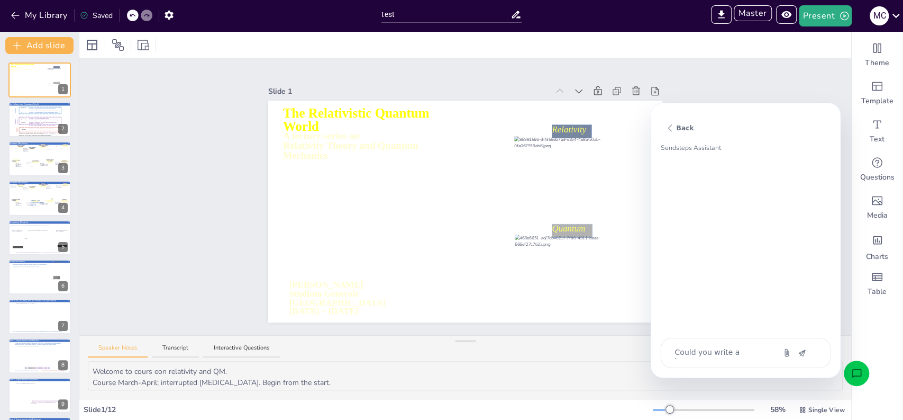
type textarea "x"
type textarea "Could you write a transcrip"
type textarea "x"
type textarea "Could you write a transcript"
type textarea "x"
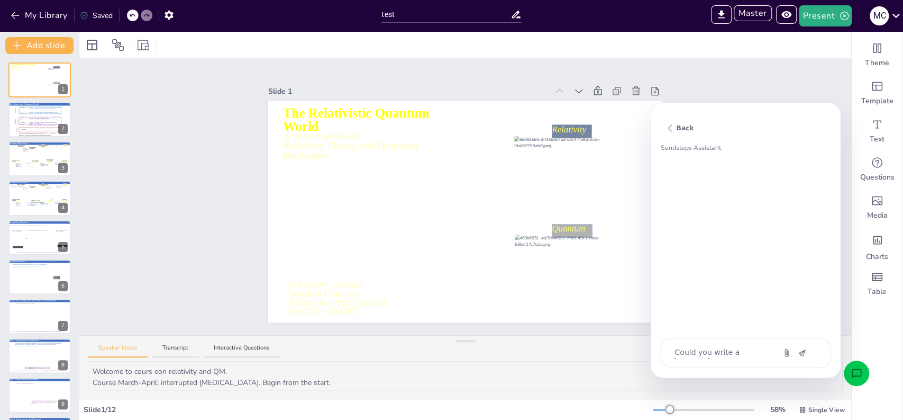
type textarea "Could you write a transcript"
type textarea "x"
type textarea "Could you write a transcript fo"
type textarea "x"
type textarea "Could you write a transcript for"
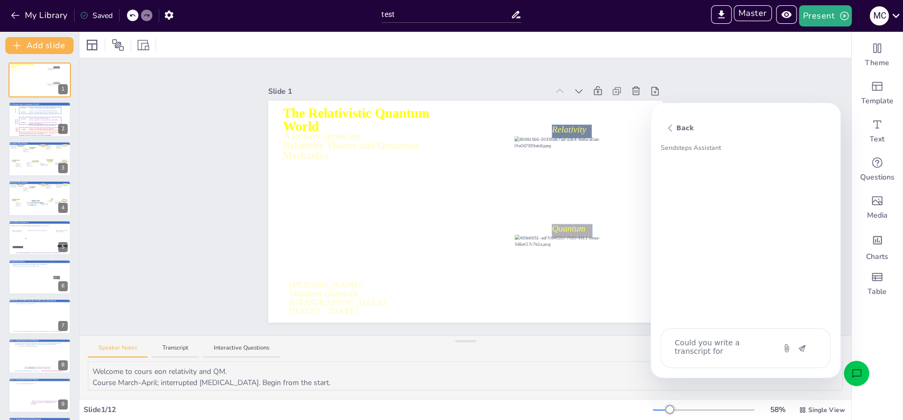
type textarea "x"
type textarea "Could you write a transcript for"
type textarea "x"
type textarea "Could you write a transcript for a"
type textarea "x"
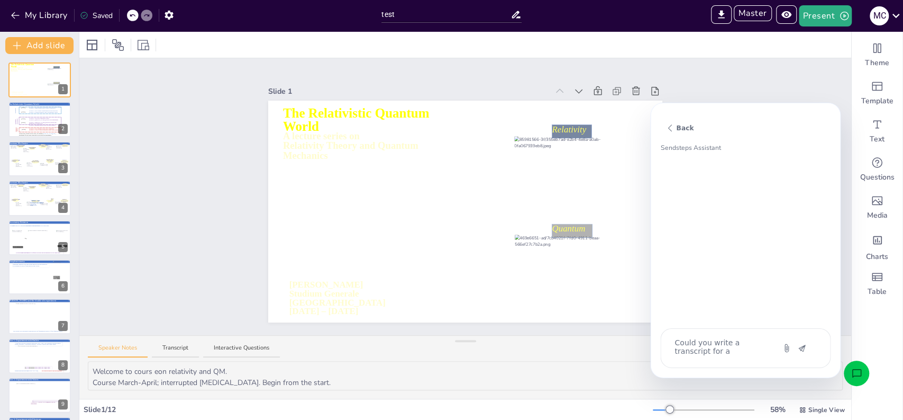
type textarea "Could you write a transcript for al"
type textarea "x"
type textarea "Could you write a transcript for all"
type textarea "x"
type textarea "Could you write a transcript for all"
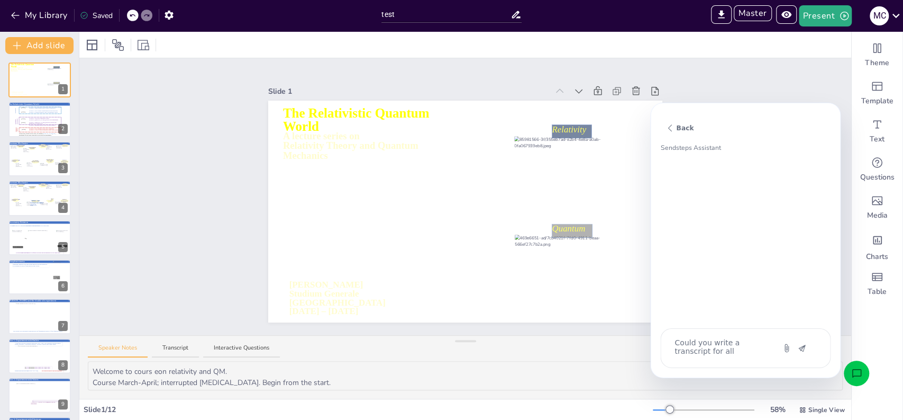
type textarea "x"
type textarea "Could you write a transcript for all s"
type textarea "x"
type textarea "Could you write a transcript for all sl"
type textarea "x"
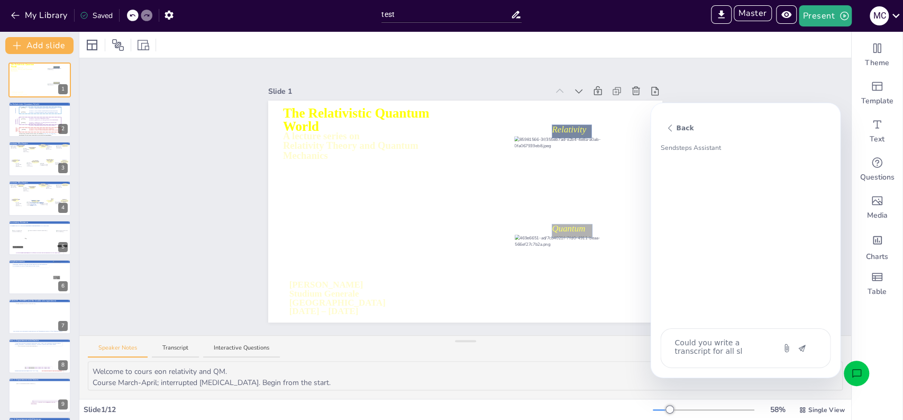
type textarea "Could you write a transcript for all sli"
type textarea "x"
type textarea "Could you write a transcript for all slid"
type textarea "x"
type textarea "Could you write a transcript for all slide"
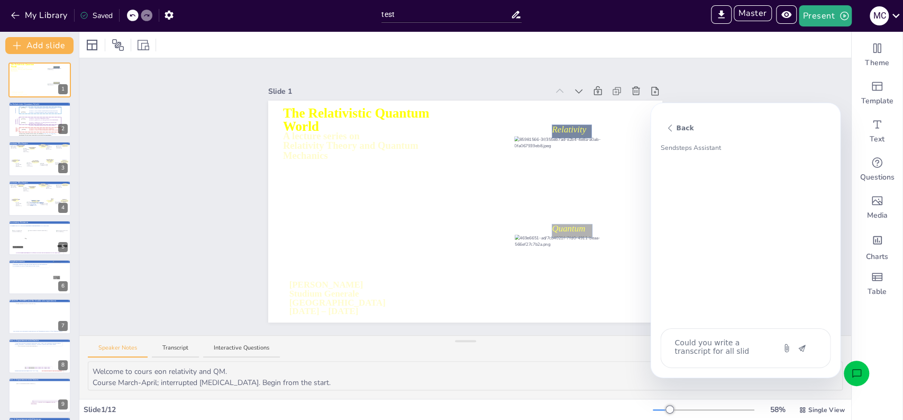
type textarea "x"
type textarea "Could you write a transcript for all slides"
type textarea "x"
type textarea "Could you write a transcript for all slides?"
type textarea "x"
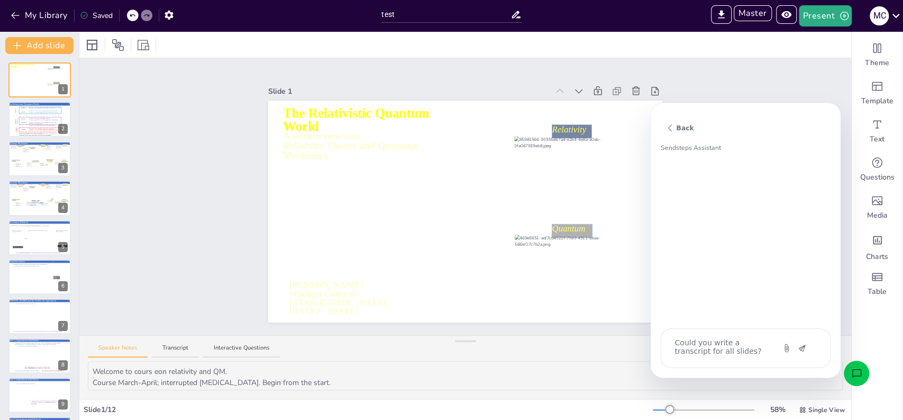
type textarea "Could you write a transcript for all slides?"
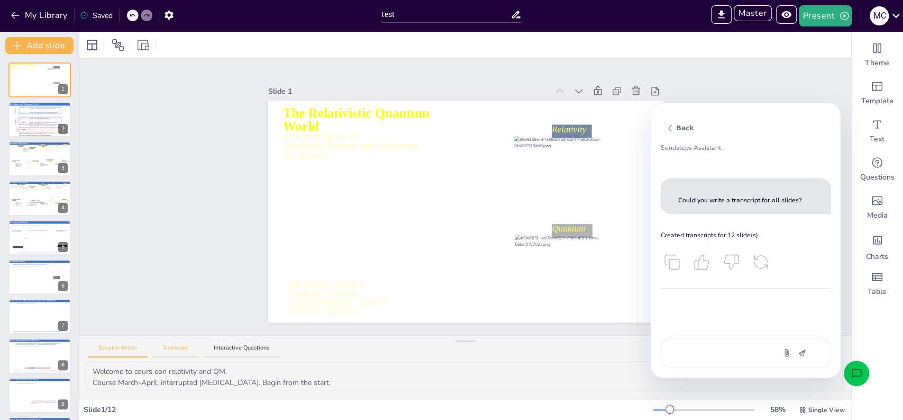
click at [178, 345] on button "Transcript" at bounding box center [175, 350] width 47 height 14
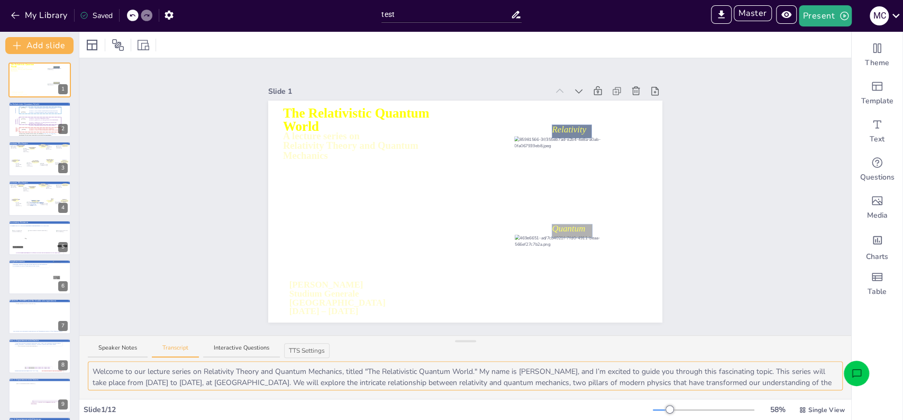
click at [95, 371] on textarea "Welcome to our lecture series on Relativity Theory and Quantum Mechanics, title…" at bounding box center [465, 375] width 755 height 29
type textarea "Hi Sanoma Learning. Welcome to our lecture series on Relativity Theory and Quan…"
click at [818, 29] on div "IMPORT EXPORT Import Theme Export Theme Master Present M C" at bounding box center [715, 16] width 376 height 32
click at [818, 28] on div "IMPORT EXPORT Import Theme Export Theme Master Present M C" at bounding box center [715, 16] width 376 height 32
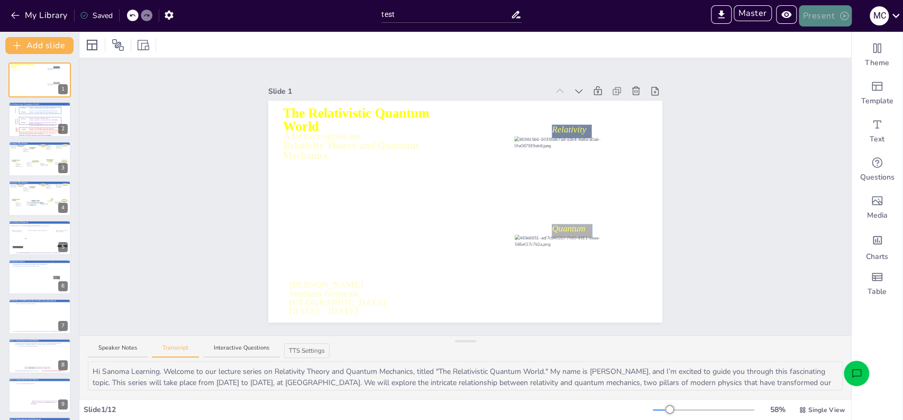
click at [829, 14] on button "Present" at bounding box center [825, 15] width 53 height 21
click at [826, 60] on li "Play presentation" at bounding box center [840, 65] width 83 height 17
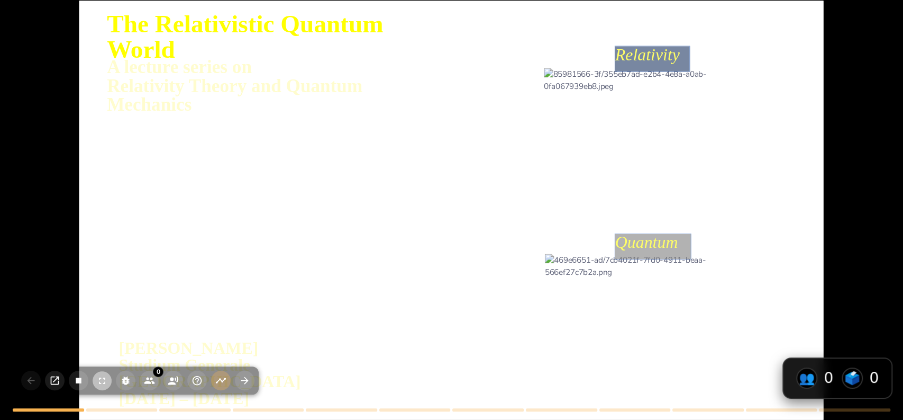
click at [98, 381] on icon "button" at bounding box center [102, 380] width 11 height 11
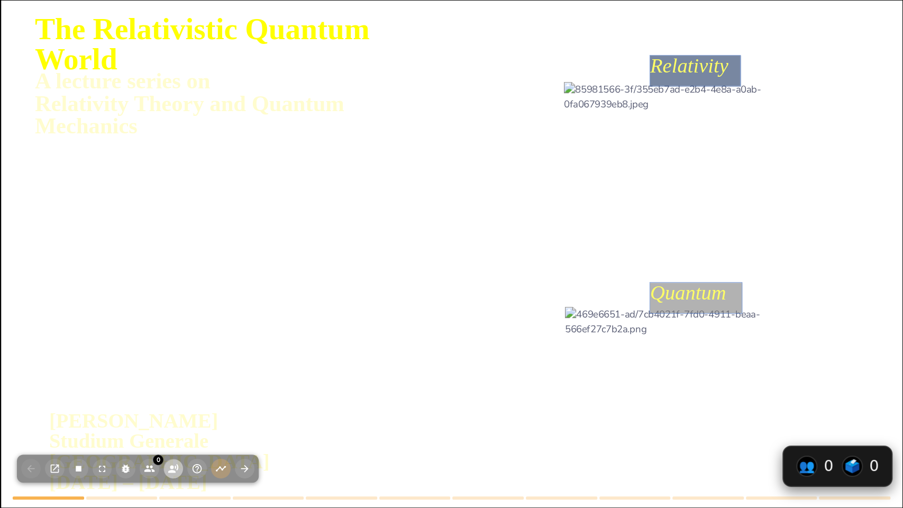
click at [170, 419] on circle "button" at bounding box center [172, 467] width 4 height 4
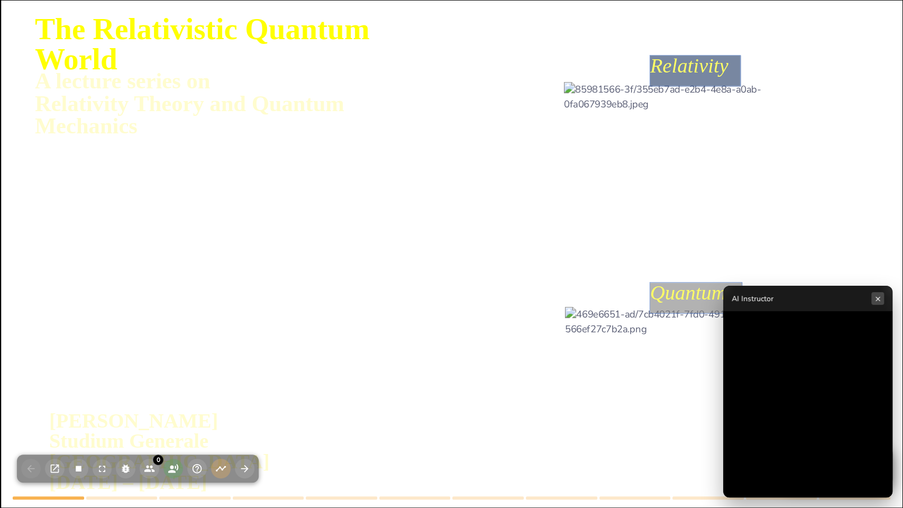
click at [877, 301] on button "×" at bounding box center [877, 298] width 13 height 13
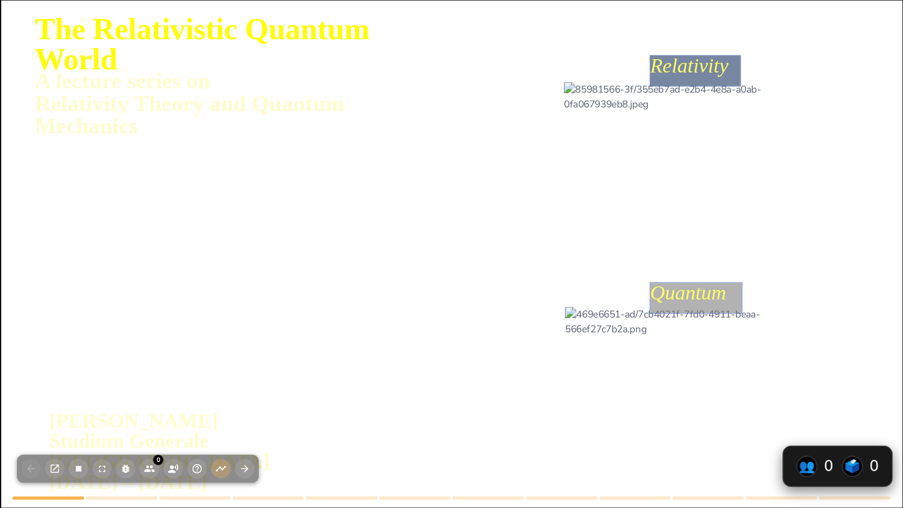
click at [396, 299] on div at bounding box center [451, 256] width 901 height 618
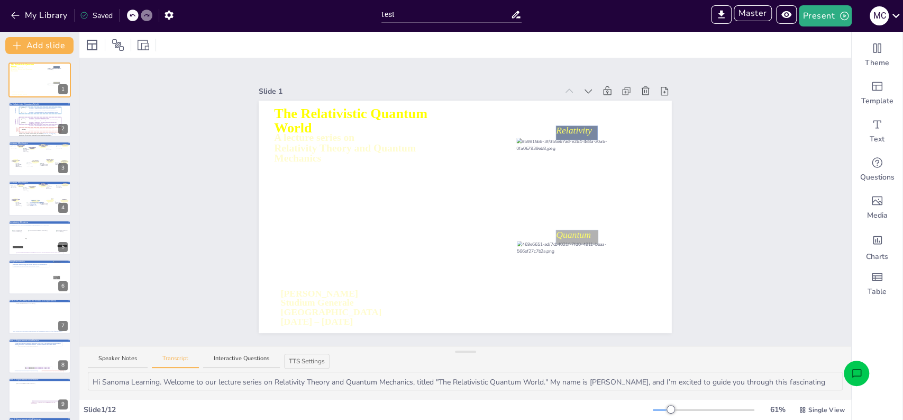
drag, startPoint x: 462, startPoint y: 343, endPoint x: 456, endPoint y: 381, distance: 38.6
click at [456, 381] on div "Speaker Notes Transcript Interactive Questions TTS Settings Hi Sanoma Learning.…" at bounding box center [465, 371] width 772 height 53
click at [303, 289] on icon at bounding box center [342, 307] width 123 height 38
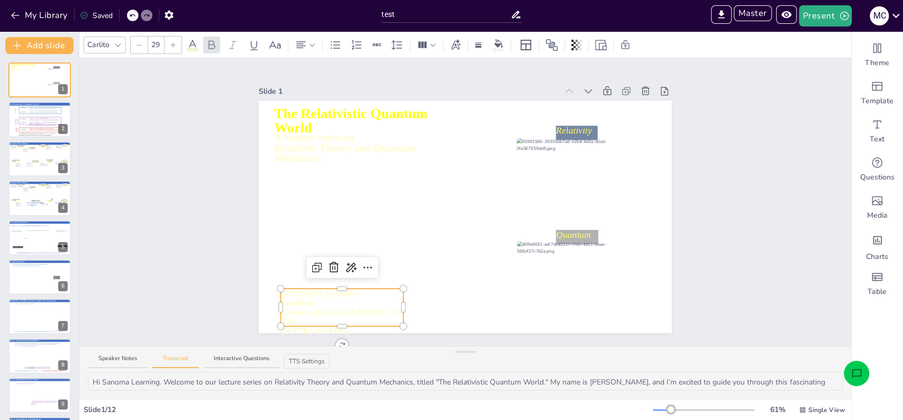
click at [289, 288] on span "Marcel Merk" at bounding box center [319, 293] width 77 height 11
click at [229, 278] on div "Slide 1 A lecture series on Relativity Theory and Quantum Mechanics The Relativ…" at bounding box center [465, 202] width 472 height 262
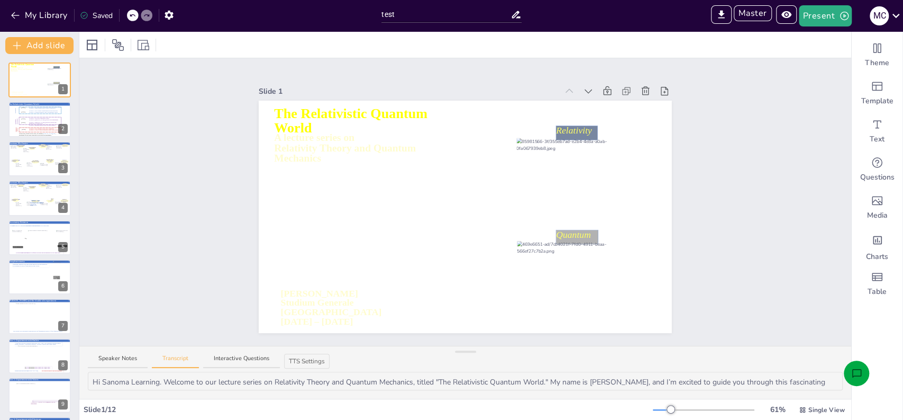
click at [855, 371] on icon "Open assistant chat" at bounding box center [856, 373] width 11 height 11
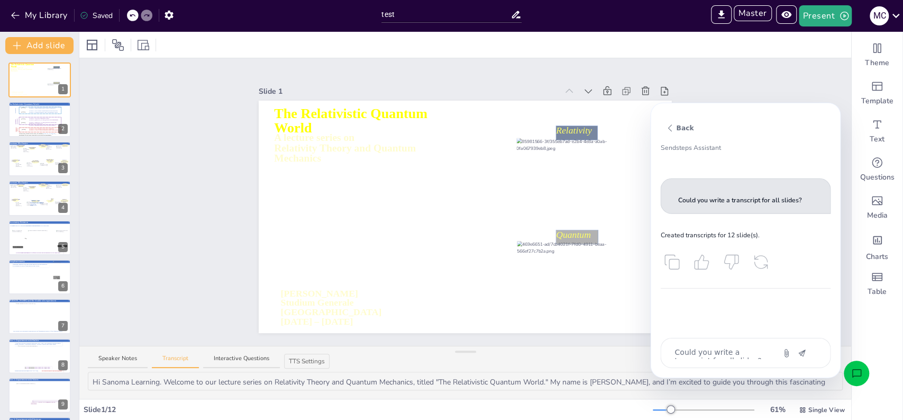
click at [783, 354] on icon "Attach" at bounding box center [786, 352] width 8 height 8
click at [714, 350] on textarea "Could you write a transcript for all slides?" at bounding box center [717, 353] width 89 height 12
type textarea "x"
type textarea "T"
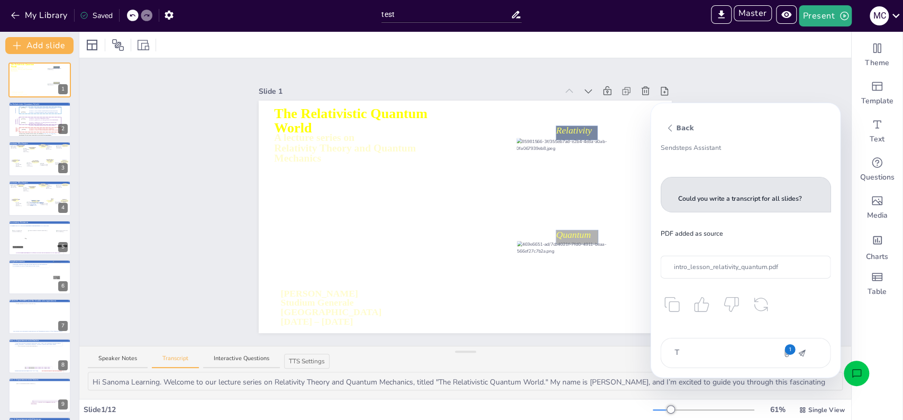
type textarea "x"
type textarea "C"
type textarea "x"
type textarea "Cr"
type textarea "x"
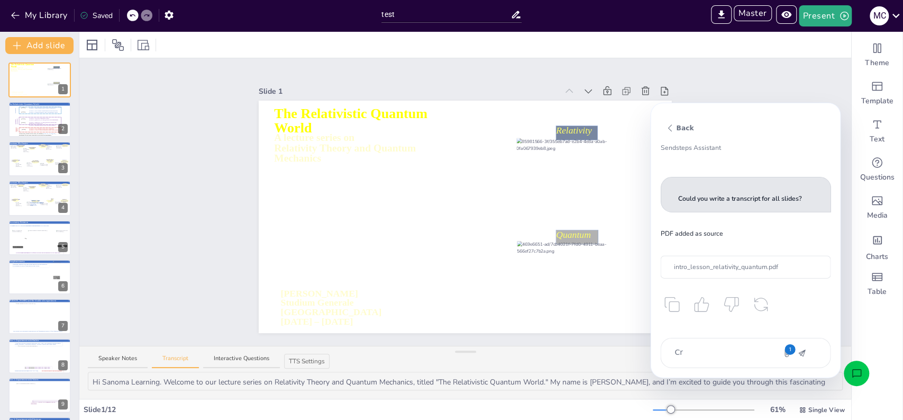
type textarea "Cre"
type textarea "x"
type textarea "Crea"
type textarea "x"
type textarea "Create"
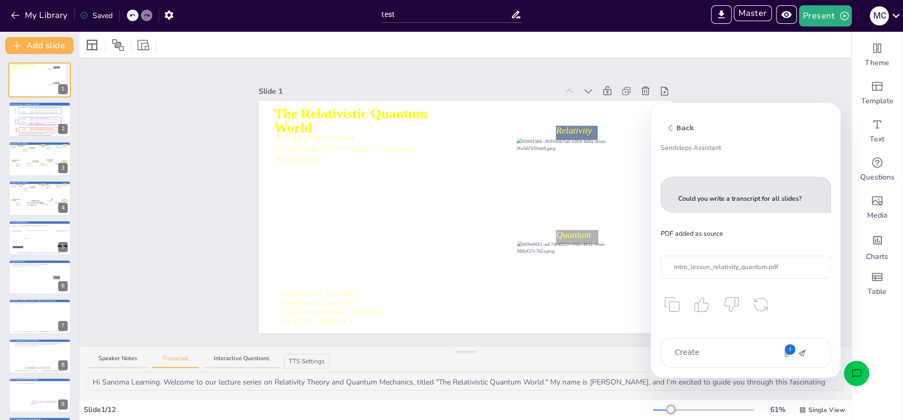
type textarea "x"
type textarea "Create"
type textarea "x"
type textarea "Create 5"
type textarea "x"
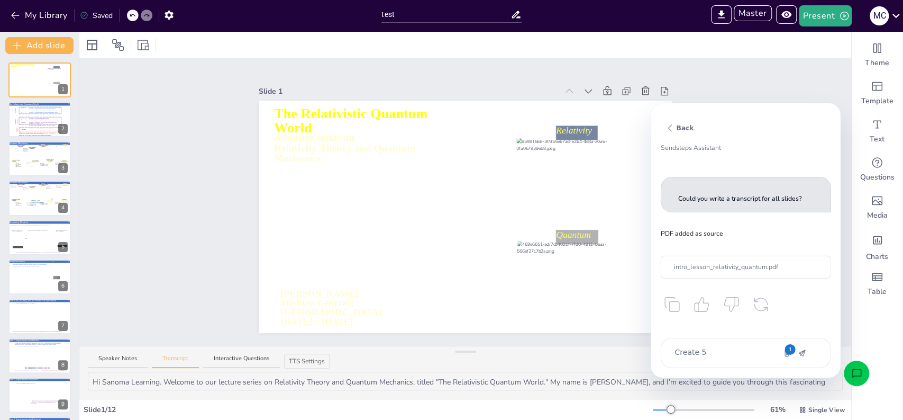
type textarea "Create 5"
type textarea "x"
type textarea "Create 5 q"
type textarea "x"
type textarea "Create 5 qu"
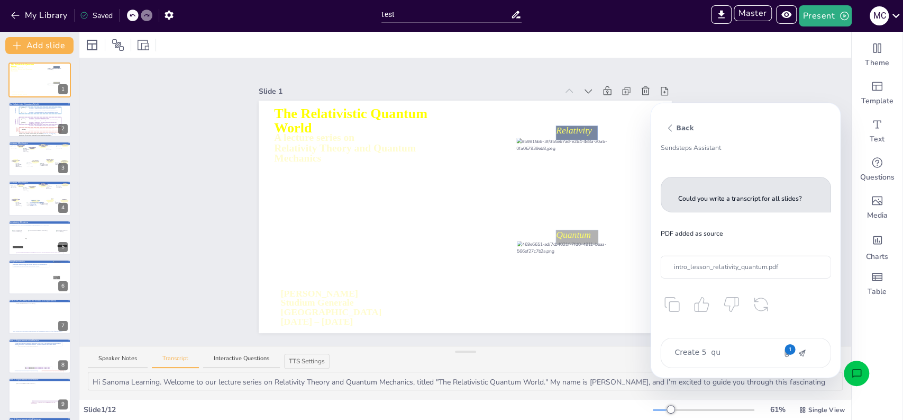
type textarea "x"
type textarea "Create 5 qui"
type textarea "x"
type textarea "Create 5 quiz"
type textarea "x"
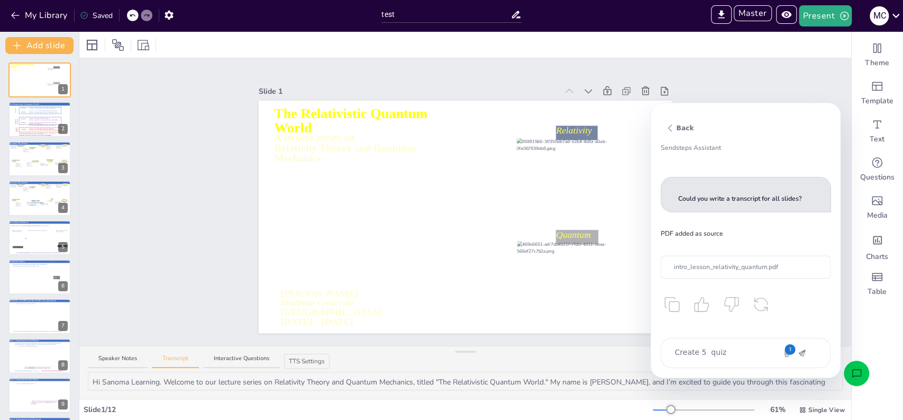
type textarea "Create 5 quiz"
type textarea "x"
type textarea "Create 5 quiz q"
type textarea "x"
type textarea "Create 5 quiz quest"
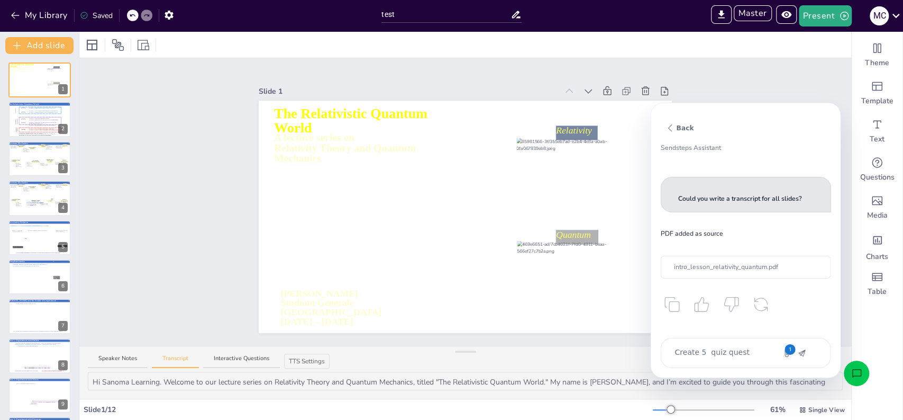
type textarea "x"
type textarea "Create 5 quiz questi"
type textarea "x"
type textarea "Create 5 quiz questions"
type textarea "x"
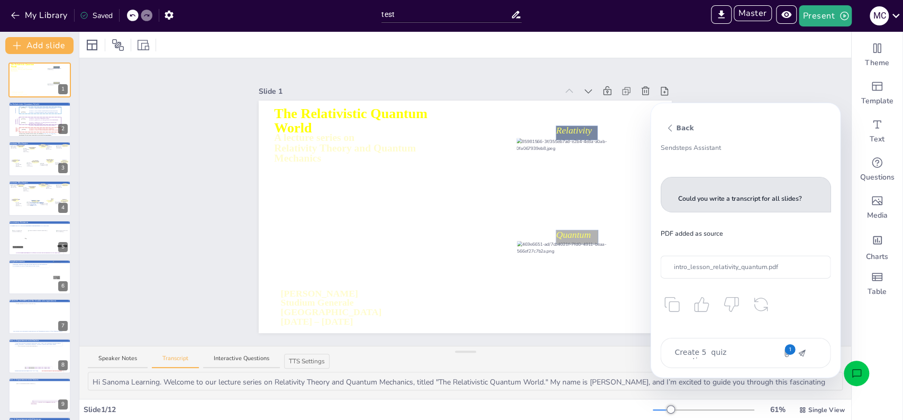
type textarea "Create 5 quiz questions"
type textarea "x"
type textarea "Create 5 quiz questions b"
type textarea "x"
type textarea "Create 5 quiz questions bas"
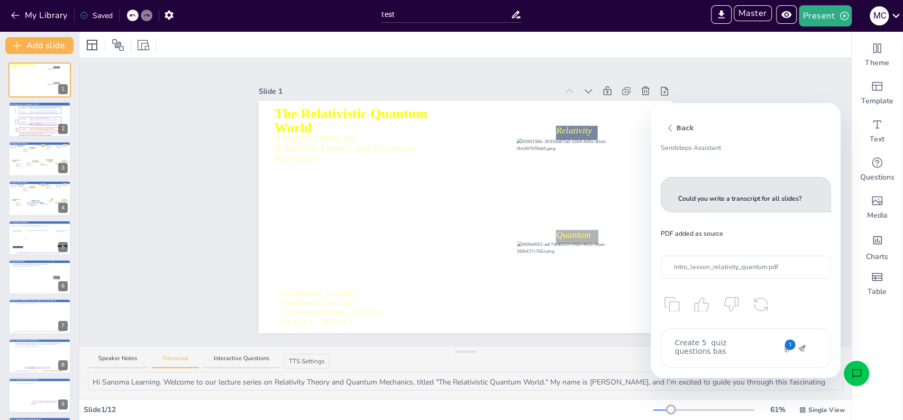
type textarea "x"
type textarea "Create 5 quiz questions base"
type textarea "x"
type textarea "Create 5 quiz questions based"
type textarea "x"
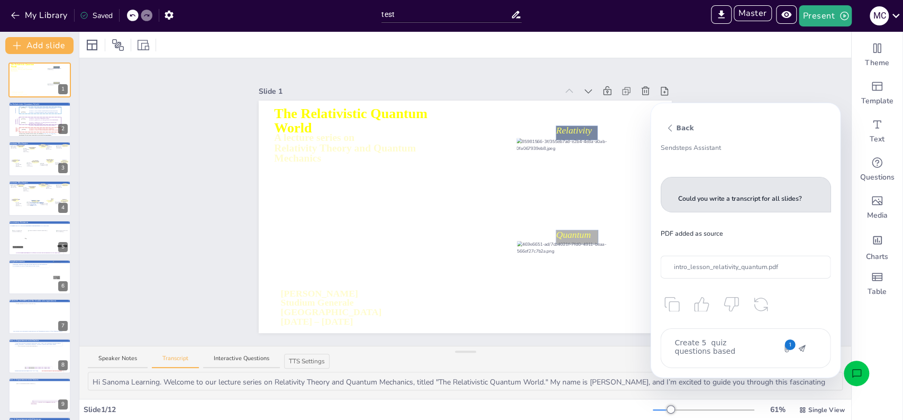
type textarea "Create 5 quiz questions based o"
type textarea "x"
type textarea "Create 5 quiz questions based on"
type textarea "x"
type textarea "Create 5 quiz questions based on t"
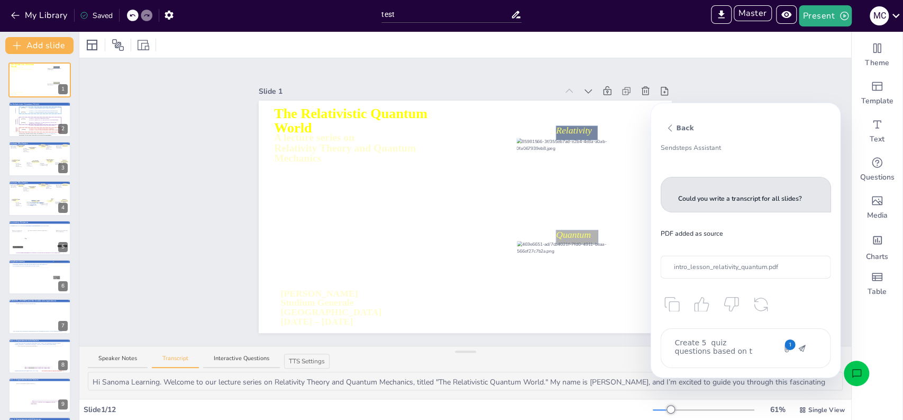
type textarea "x"
type textarea "Create 5 quiz questions based on th"
type textarea "x"
type textarea "Create 5 quiz questions based on the"
type textarea "x"
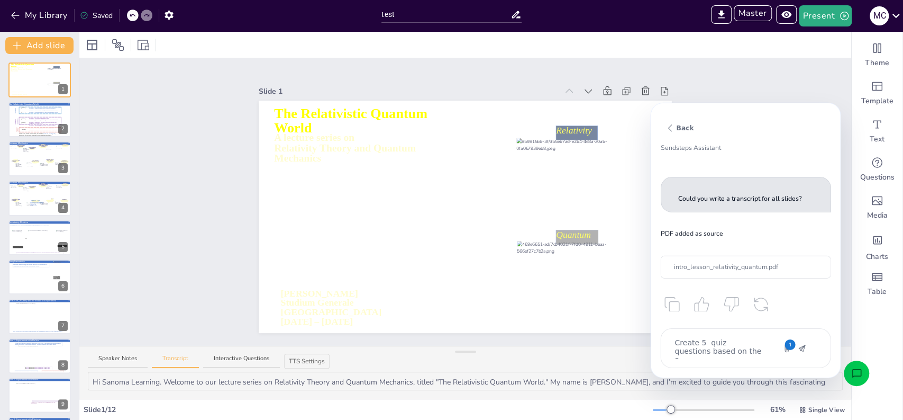
type textarea "Create 5 quiz questions based on the at"
type textarea "x"
type textarea "Create 5 quiz questions based on the att"
type textarea "x"
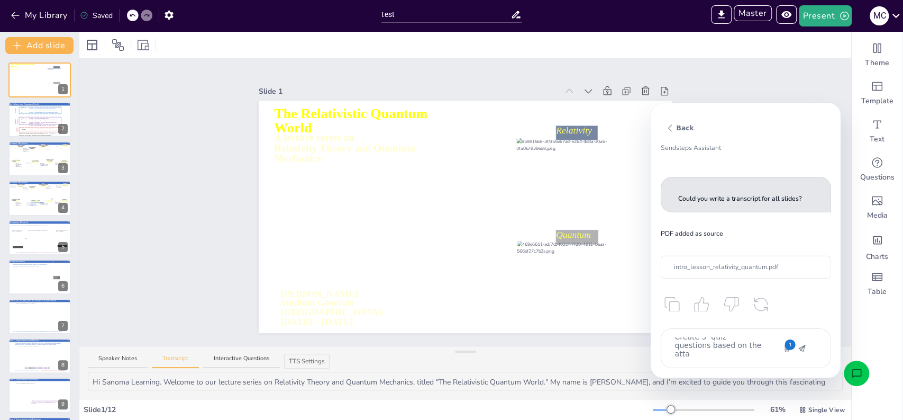
type textarea "Create 5 quiz questions based on the attac"
type textarea "x"
type textarea "Create 5 quiz questions based on the attach"
type textarea "x"
type textarea "Create 5 quiz questions based on the attache"
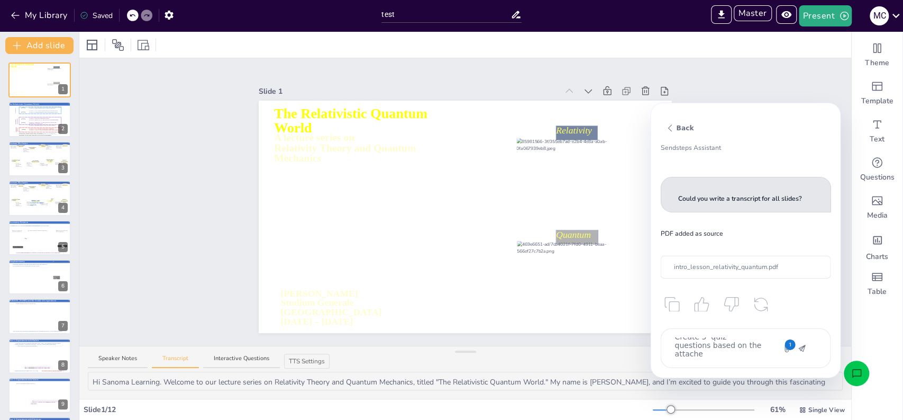
type textarea "x"
type textarea "Create 5 quiz questions based on the attached"
type textarea "x"
type textarea "Create 5 quiz questions based on the attached"
type textarea "x"
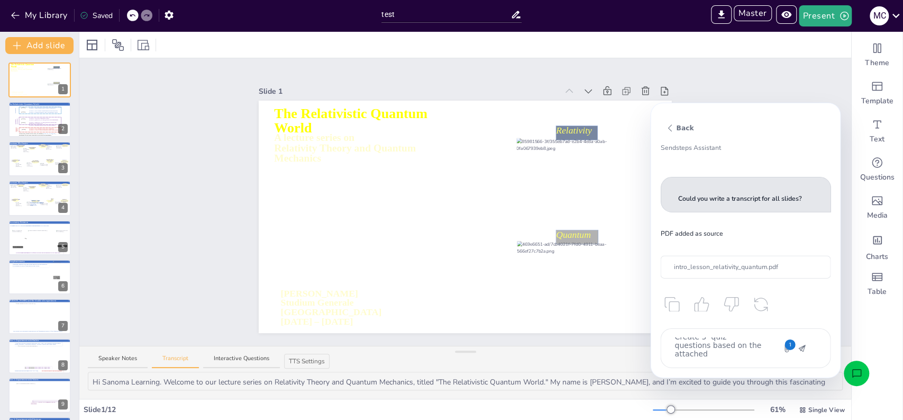
type textarea "Create 5 quiz questions based on the attached f"
type textarea "x"
type textarea "Create 5 quiz questions based on the attached fi"
type textarea "x"
type textarea "Create 5 quiz questions based on the attached file"
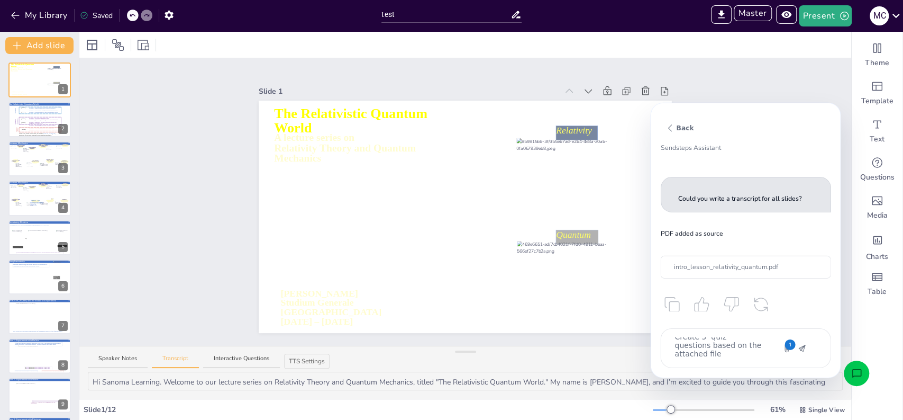
type textarea "x"
type textarea "Create 5 quiz questions based on the attached file"
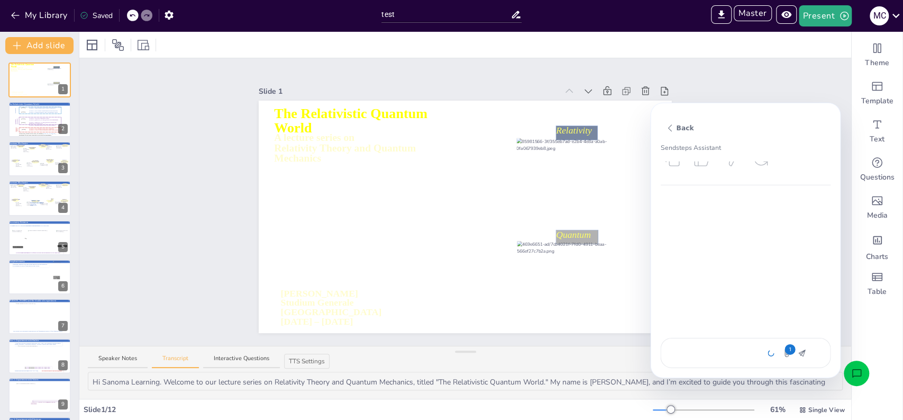
scroll to position [147, 0]
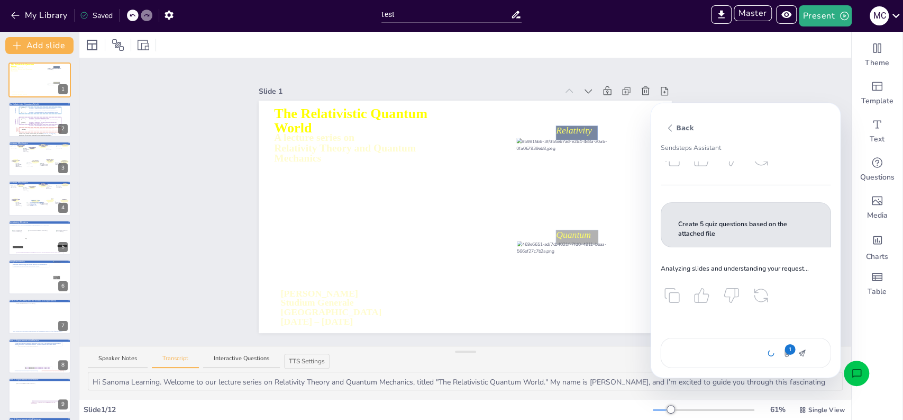
type textarea "What is the main focus of the lecture series presented by Mike Coumans? Which t…"
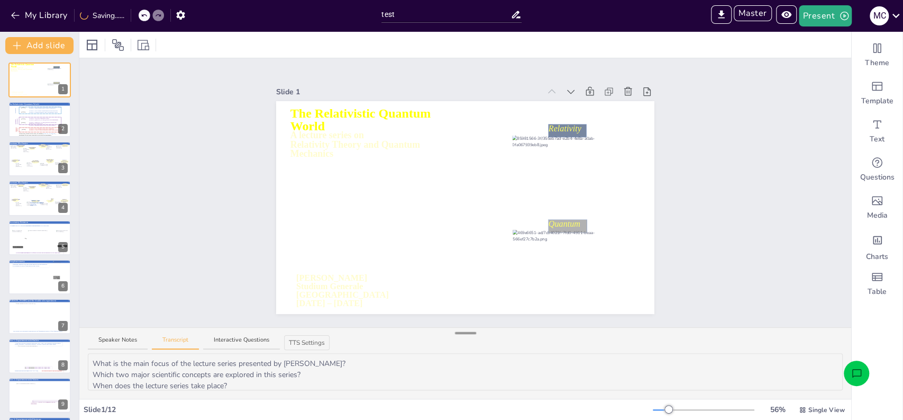
drag, startPoint x: 465, startPoint y: 353, endPoint x: 461, endPoint y: 335, distance: 18.4
click at [459, 335] on div at bounding box center [465, 332] width 21 height 11
click at [854, 375] on icon "Open assistant chat" at bounding box center [856, 373] width 11 height 11
type textarea "x"
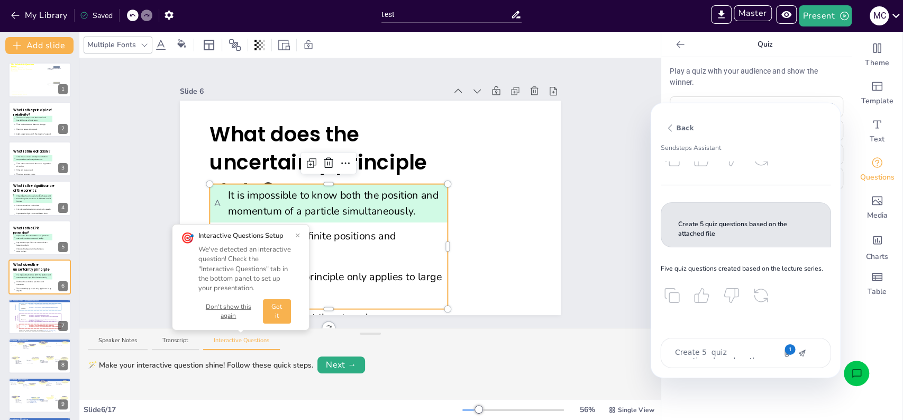
click at [233, 315] on button "Don't show this again" at bounding box center [228, 311] width 60 height 18
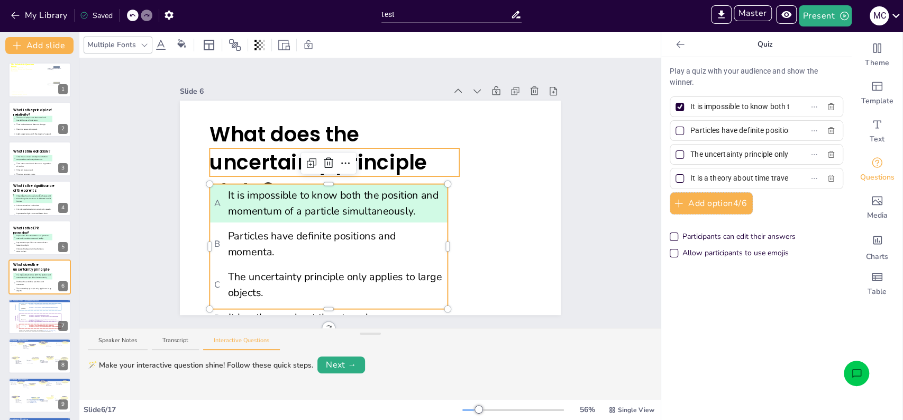
click at [353, 155] on div "What does the uncertainty principle state? A It is impossible to know both the …" at bounding box center [370, 208] width 381 height 214
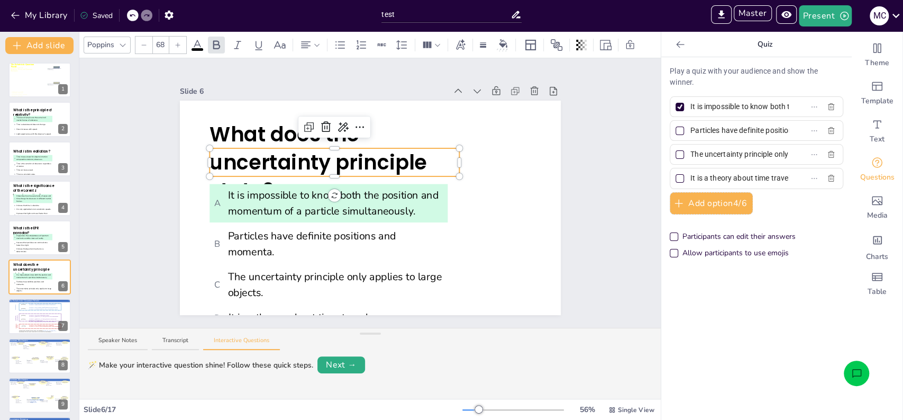
type input "--"
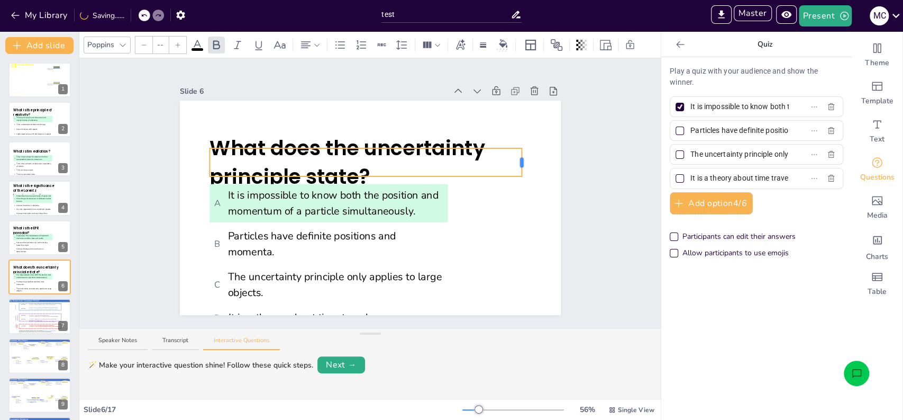
drag, startPoint x: 451, startPoint y: 159, endPoint x: 513, endPoint y: 160, distance: 62.4
click at [520, 160] on div at bounding box center [521, 163] width 3 height 10
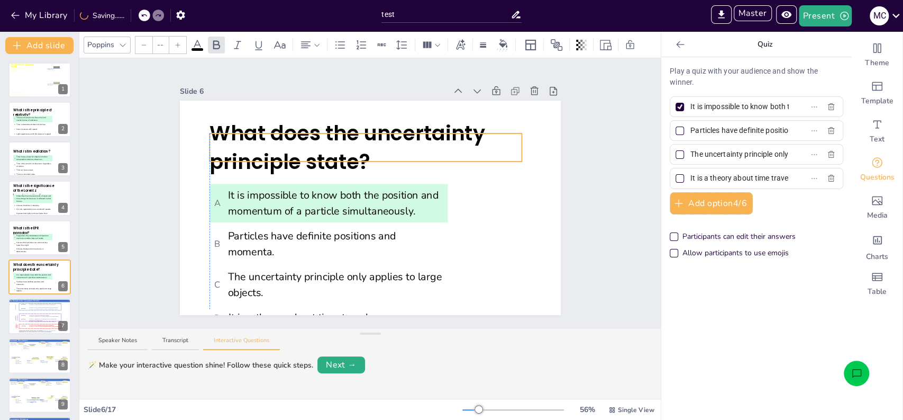
drag, startPoint x: 388, startPoint y: 163, endPoint x: 388, endPoint y: 149, distance: 14.8
click at [388, 149] on p "What does the uncertainty principle state?" at bounding box center [366, 147] width 312 height 57
click at [150, 179] on div "Slide 1 A lecture series on Relativity Theory and Quantum Mechanics The Relativ…" at bounding box center [370, 193] width 440 height 244
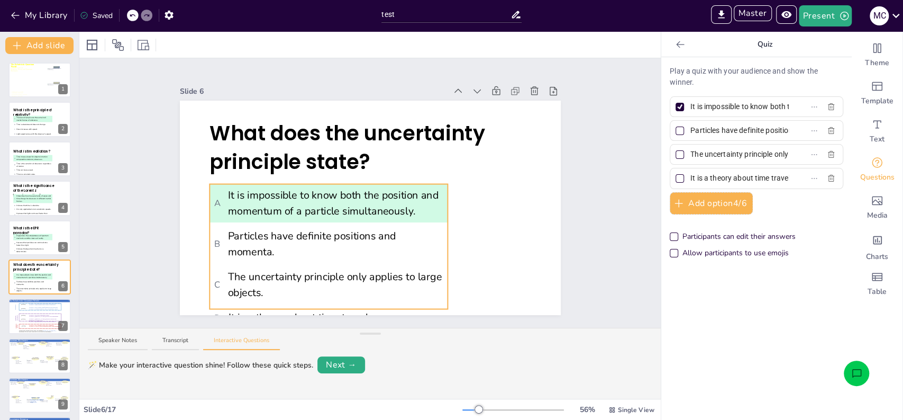
click at [256, 230] on span "B Particles have definite positions and momenta." at bounding box center [328, 243] width 229 height 31
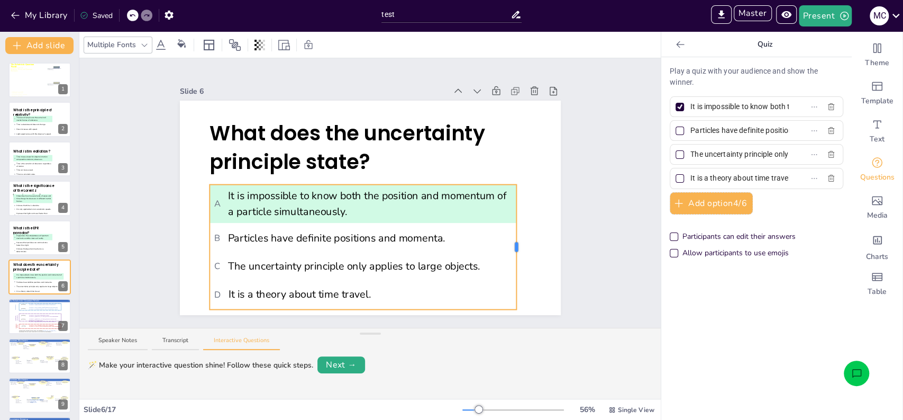
drag, startPoint x: 440, startPoint y: 242, endPoint x: 508, endPoint y: 240, distance: 68.8
click at [515, 242] on div at bounding box center [516, 247] width 3 height 10
click at [575, 245] on div "Slide 1 A lecture series on Relativity Theory and Quantum Mechanics The Relativ…" at bounding box center [370, 193] width 440 height 244
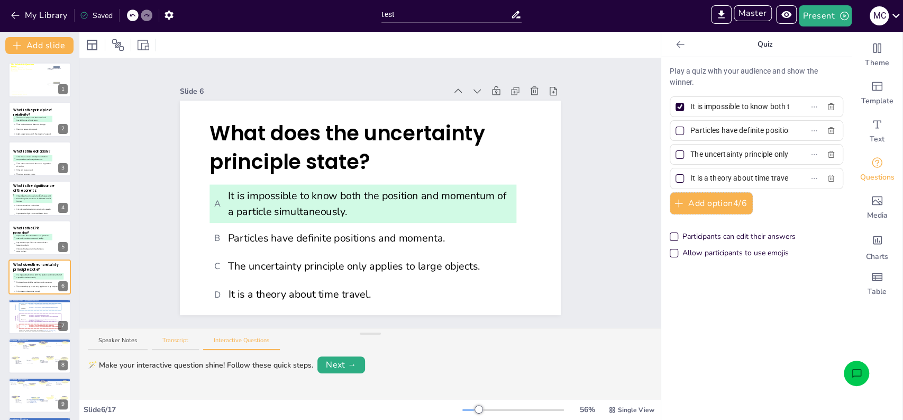
click at [169, 340] on button "Transcript" at bounding box center [175, 343] width 47 height 14
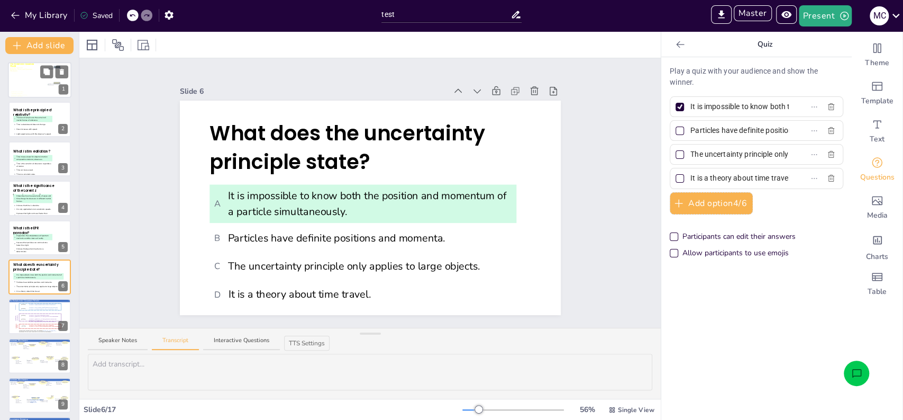
click at [32, 81] on div at bounding box center [39, 80] width 63 height 44
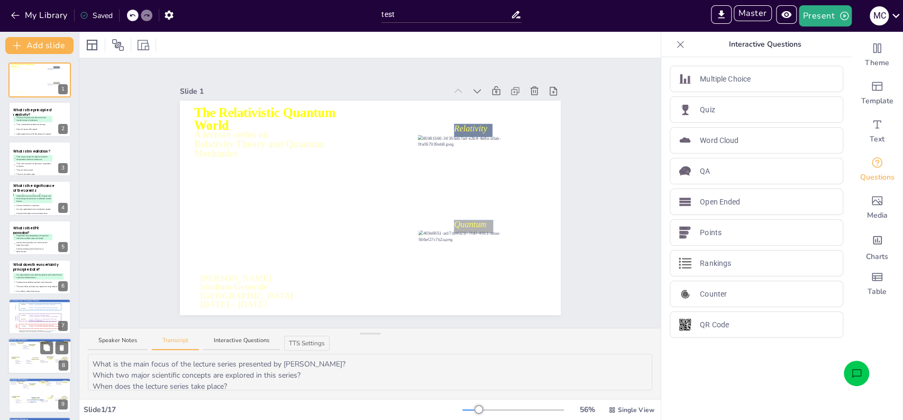
click at [41, 360] on div at bounding box center [44, 365] width 8 height 11
type textarea "1. Who proposed that light is emitted in discrete packets known as quanta? 2. W…"
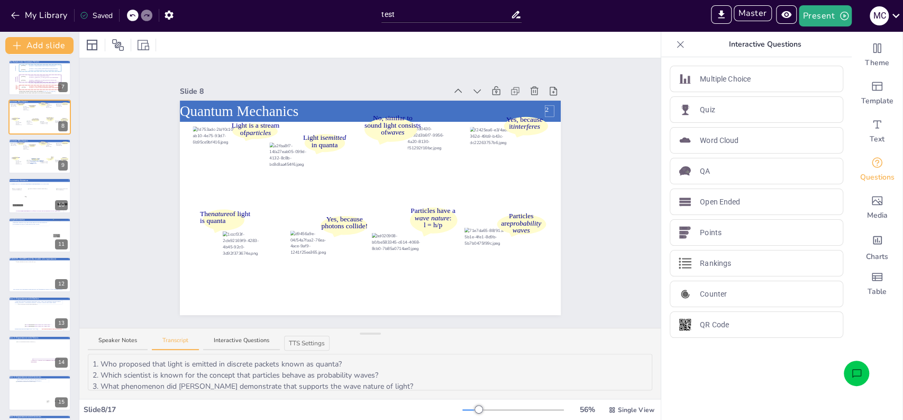
scroll to position [263, 0]
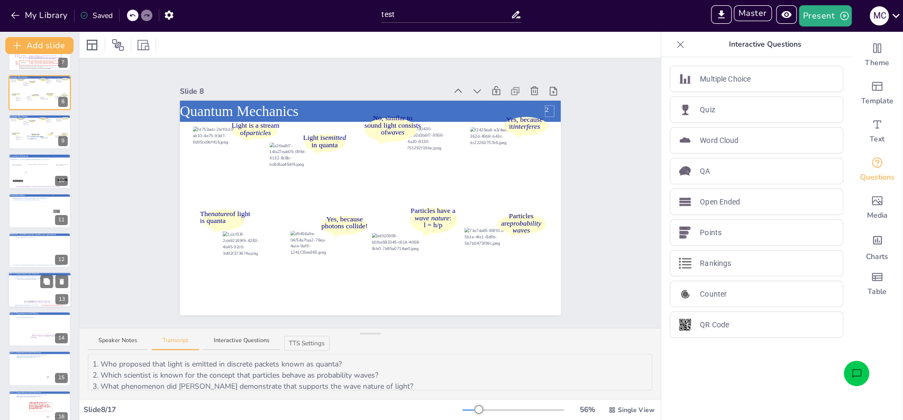
click at [18, 289] on div at bounding box center [41, 288] width 48 height 21
type textarea "In this experiment, we observe how bullets fired from a gun travel through two …"
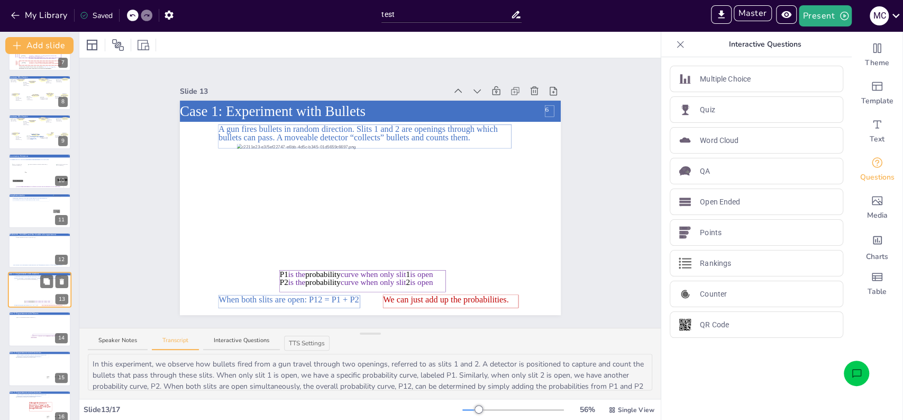
scroll to position [315, 0]
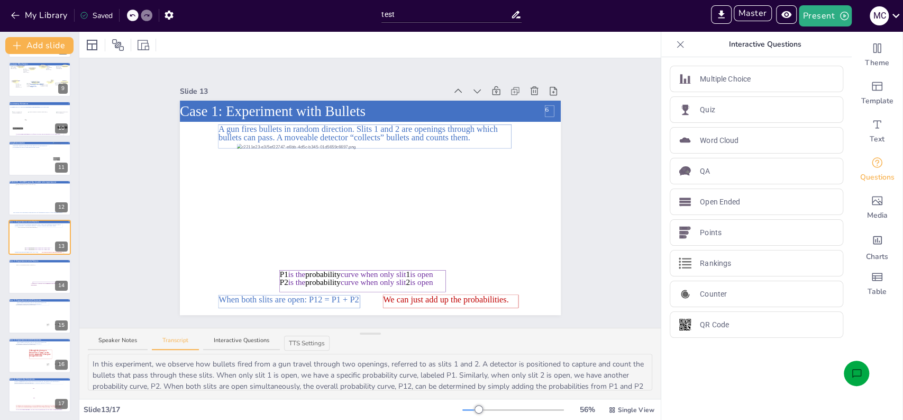
click at [859, 372] on icon "Open assistant chat" at bounding box center [856, 373] width 11 height 11
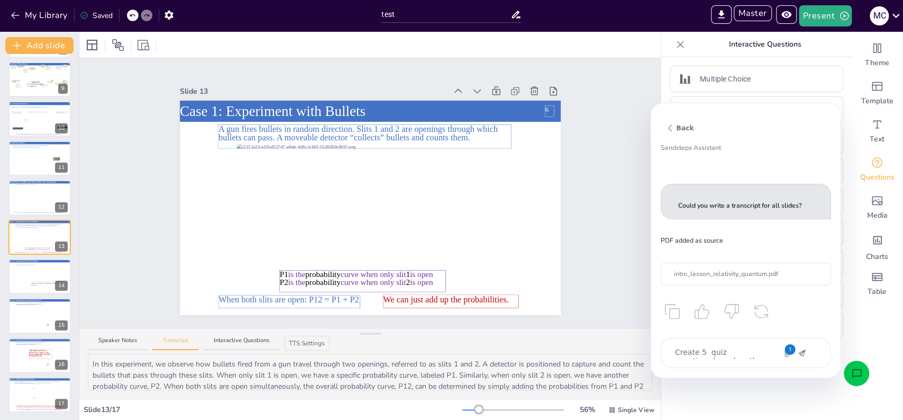
scroll to position [147, 0]
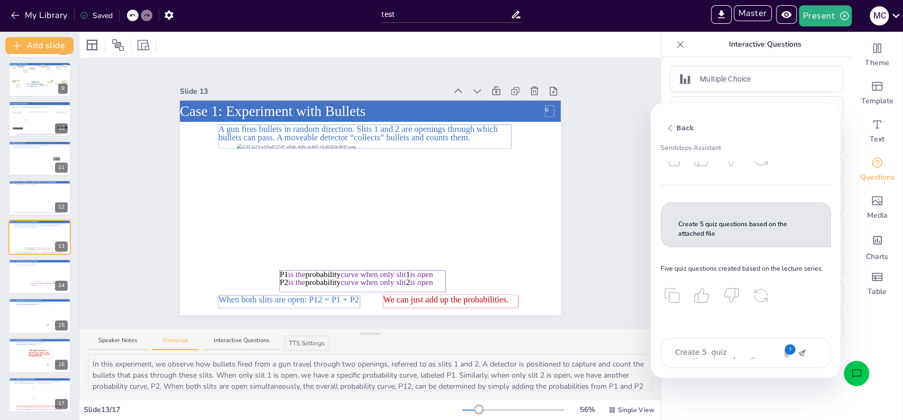
click at [726, 355] on textarea "Create 5 quiz questions based on the attached file" at bounding box center [717, 353] width 89 height 12
type textarea "x"
type textarea "W"
type textarea "x"
type textarea "Wr"
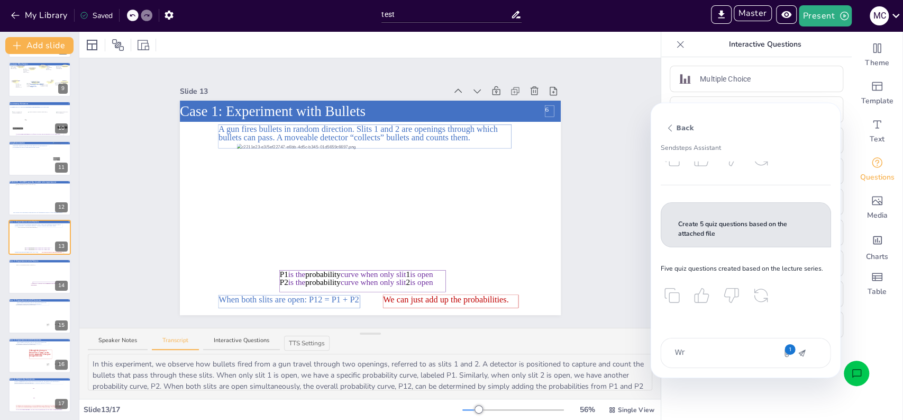
type textarea "x"
type textarea "Wri"
type textarea "x"
type textarea "Writ"
type textarea "x"
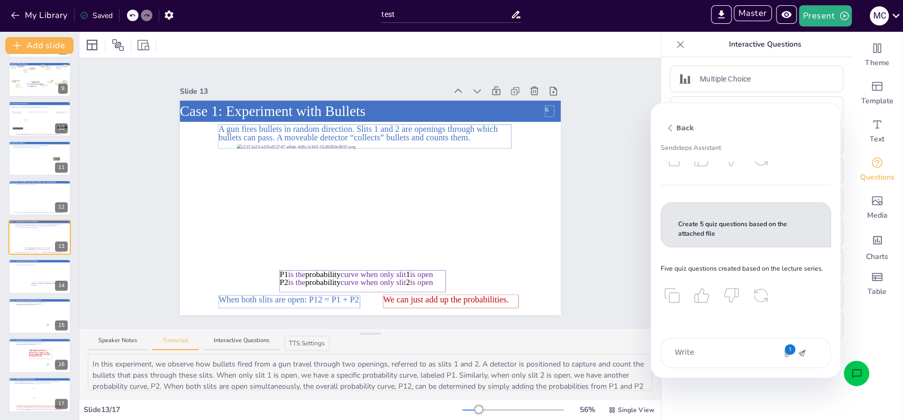
type textarea "Write"
type textarea "x"
type textarea "Write a"
type textarea "x"
type textarea "Write a wro"
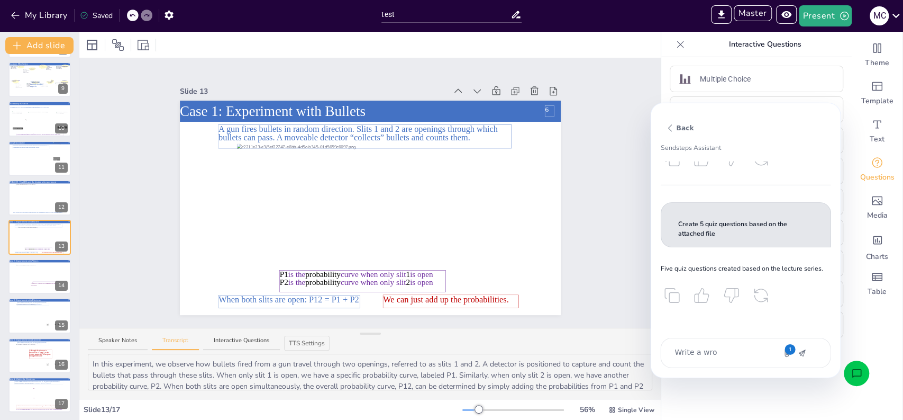
type textarea "x"
type textarea "Write a w"
type textarea "x"
type textarea "Write a wr"
type textarea "x"
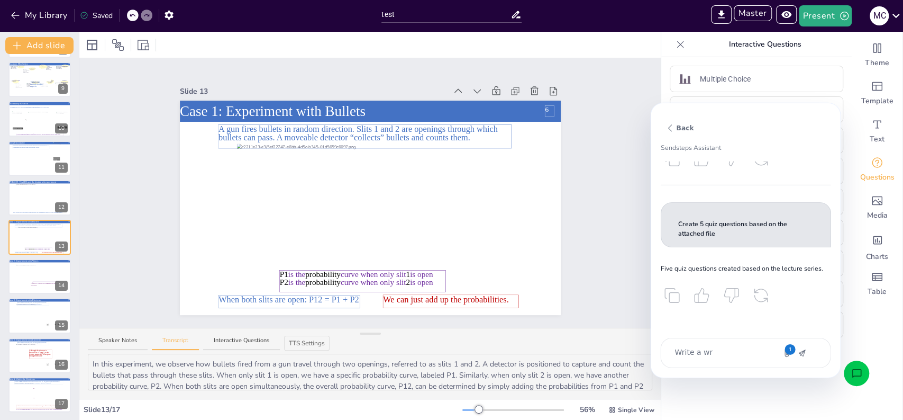
type textarea "Write a w"
type textarea "x"
type textarea "Write a wo"
type textarea "x"
type textarea "Write a word"
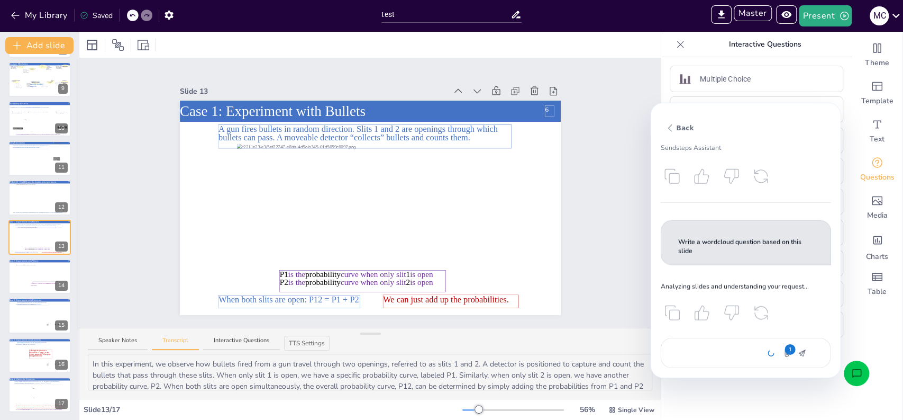
scroll to position [283, 0]
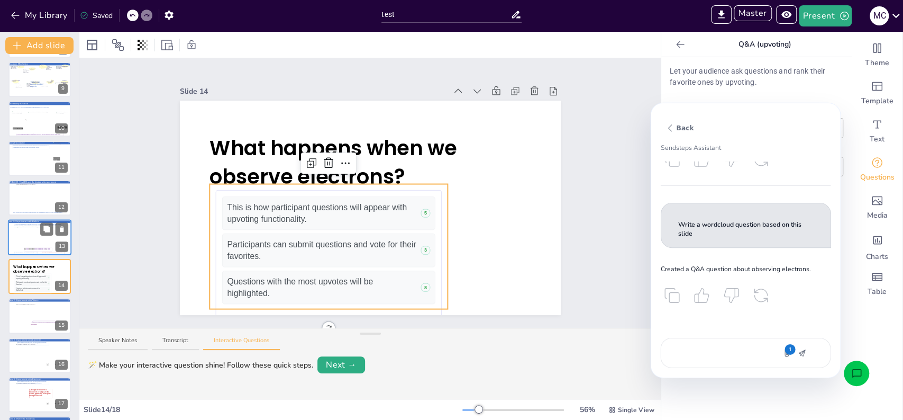
click at [25, 244] on div at bounding box center [41, 236] width 48 height 21
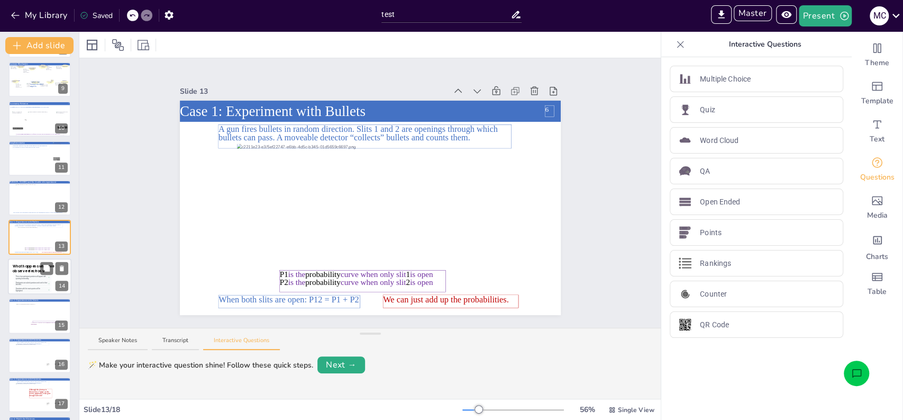
click at [31, 281] on div "Participants can submit questions and vote for their favorites." at bounding box center [32, 283] width 32 height 4
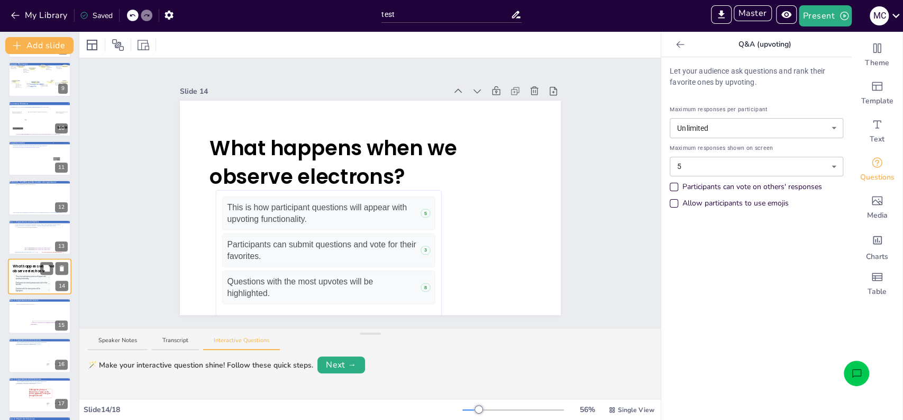
scroll to position [354, 0]
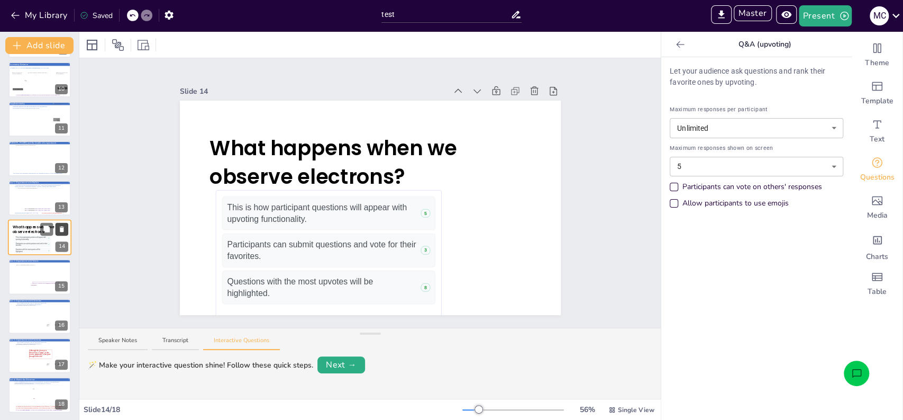
click at [60, 230] on icon at bounding box center [62, 229] width 4 height 6
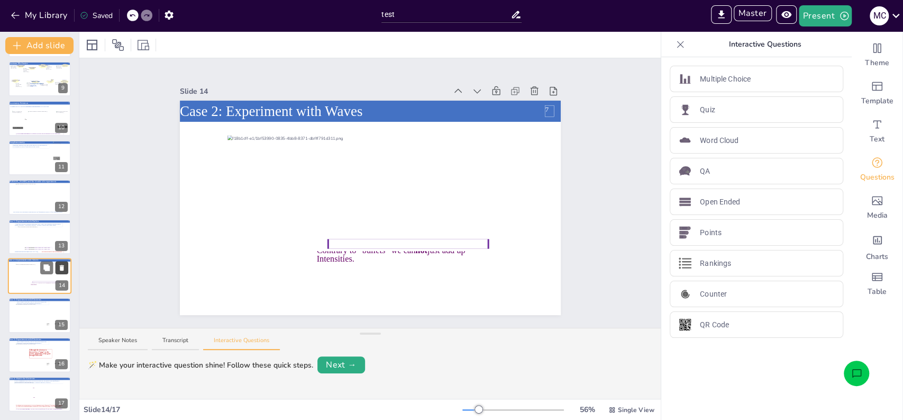
scroll to position [316, 0]
click at [17, 243] on div at bounding box center [41, 235] width 48 height 21
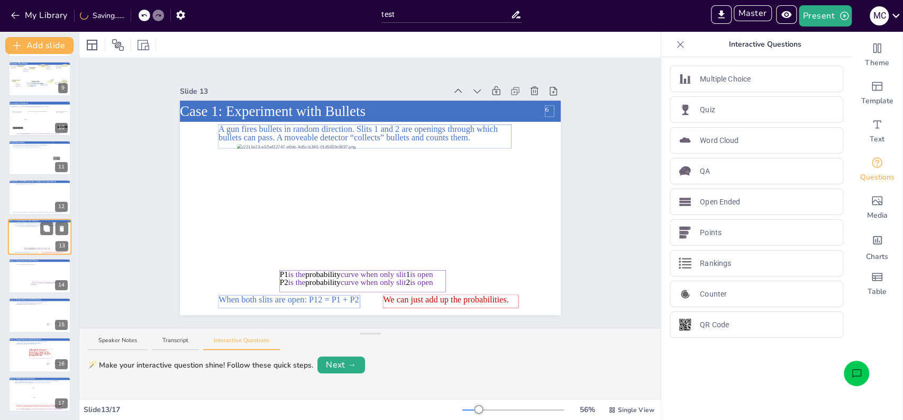
scroll to position [315, 0]
click at [77, 77] on div at bounding box center [79, 226] width 4 height 388
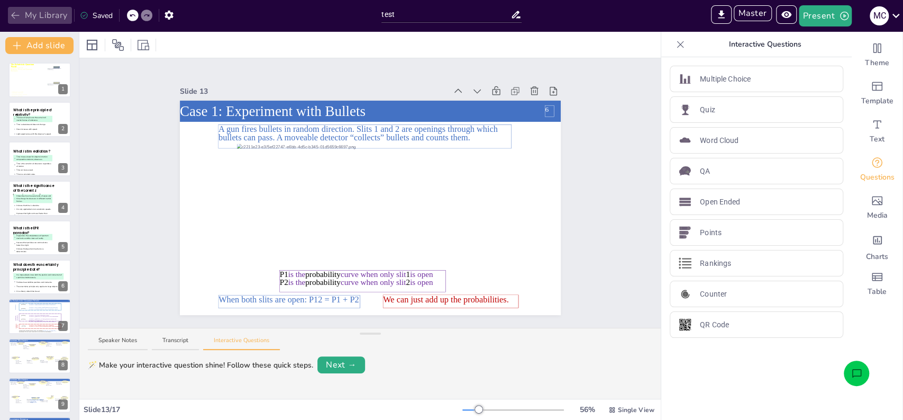
click at [42, 13] on button "My Library" at bounding box center [40, 15] width 64 height 17
